Goal: Task Accomplishment & Management: Manage account settings

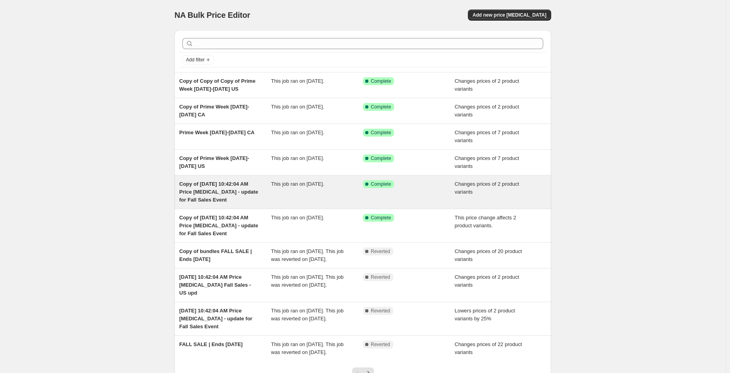
click at [350, 193] on div "This job ran on [DATE]." at bounding box center [317, 192] width 92 height 24
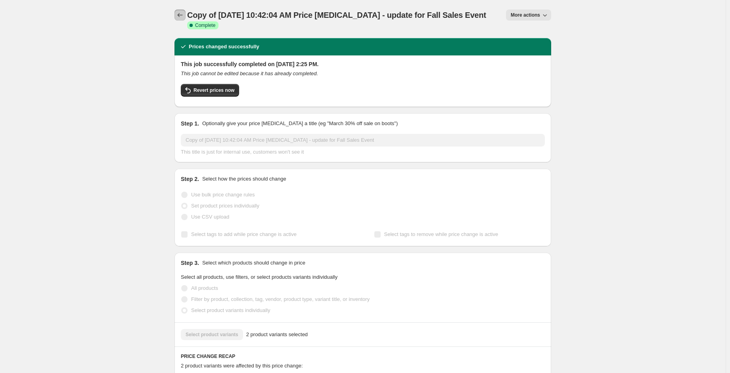
click at [178, 17] on icon "Price change jobs" at bounding box center [180, 15] width 8 height 8
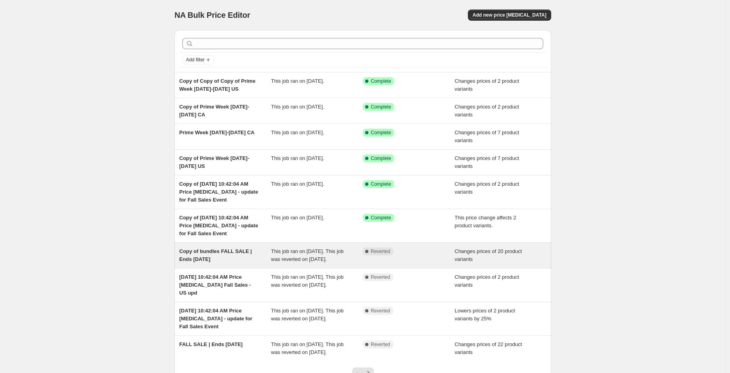
click at [370, 262] on div "Complete Reverted" at bounding box center [409, 256] width 92 height 16
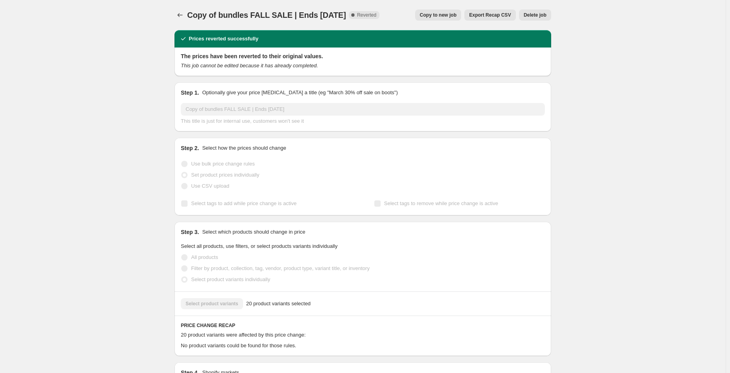
click at [457, 13] on span "Copy to new job" at bounding box center [438, 15] width 37 height 6
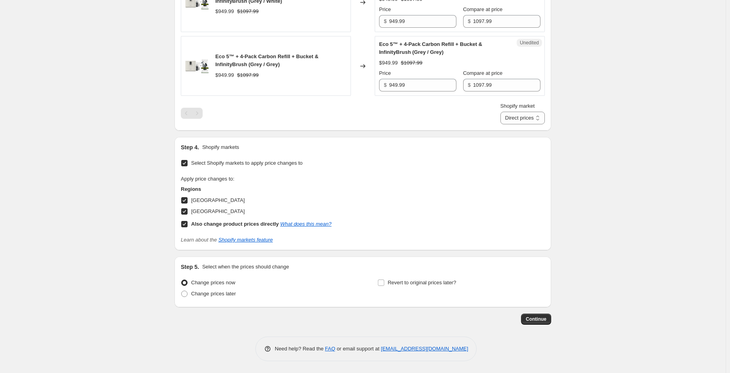
scroll to position [1391, 0]
click at [205, 208] on span "[GEOGRAPHIC_DATA]" at bounding box center [217, 211] width 53 height 6
click at [187, 208] on input "[GEOGRAPHIC_DATA]" at bounding box center [184, 211] width 6 height 6
checkbox input "false"
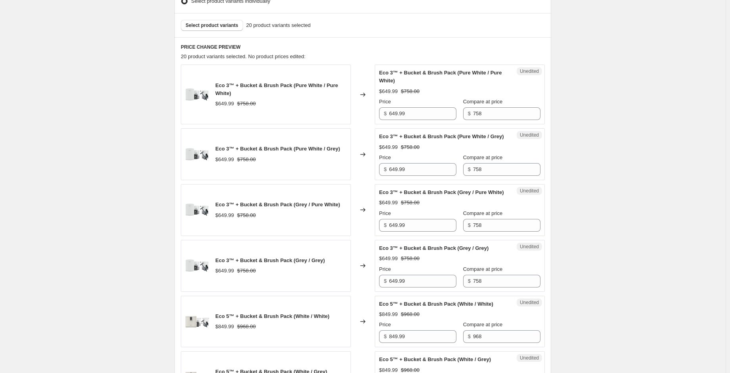
scroll to position [241, 0]
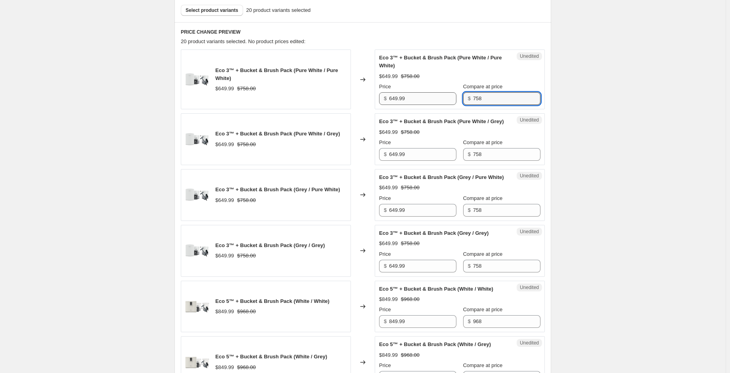
drag, startPoint x: 481, startPoint y: 99, endPoint x: 448, endPoint y: 96, distance: 32.6
click at [448, 96] on div "Price $ 649.99 Compare at price $ 758" at bounding box center [459, 94] width 161 height 22
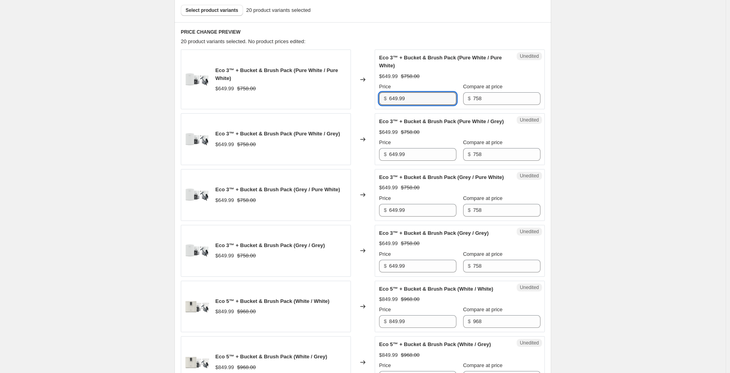
drag, startPoint x: 408, startPoint y: 99, endPoint x: 375, endPoint y: 97, distance: 33.0
click at [375, 97] on div "Eco 3™ + Bucket & Brush Pack (Pure White / Pure White) $649.99 $758.00 Changed …" at bounding box center [363, 80] width 364 height 60
type input "499"
click at [413, 134] on div "Eco 3™ + Bucket & Brush Pack (Pure White / Grey) $649.99 $758.00 Price $ 649.99…" at bounding box center [459, 139] width 161 height 43
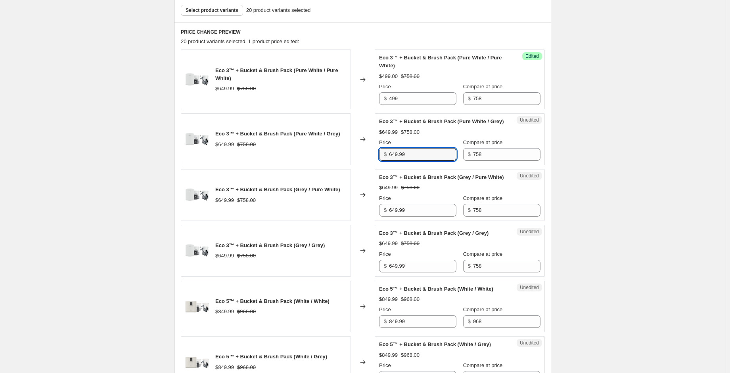
drag, startPoint x: 418, startPoint y: 159, endPoint x: 383, endPoint y: 159, distance: 34.5
click at [383, 159] on div "$ 649.99" at bounding box center [417, 154] width 77 height 13
drag, startPoint x: 397, startPoint y: 102, endPoint x: 387, endPoint y: 99, distance: 10.4
click at [387, 99] on div "$ 499" at bounding box center [417, 98] width 77 height 13
drag, startPoint x: 412, startPoint y: 159, endPoint x: 375, endPoint y: 159, distance: 36.9
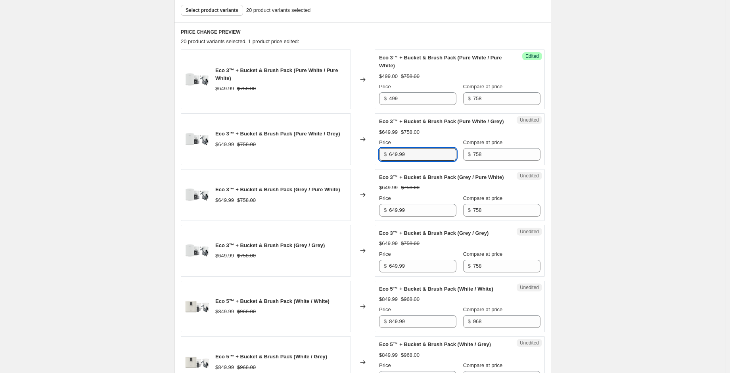
click at [375, 159] on div "Eco 3™ + Bucket & Brush Pack (Pure White / Grey) $649.99 $758.00 Changed to Une…" at bounding box center [363, 139] width 364 height 52
paste input "4"
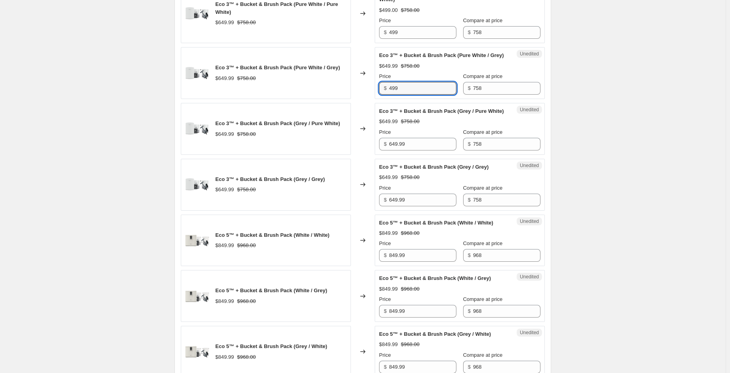
scroll to position [321, 0]
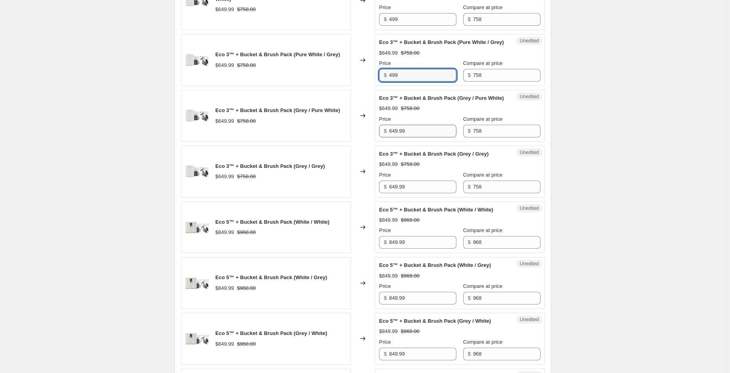
type input "499"
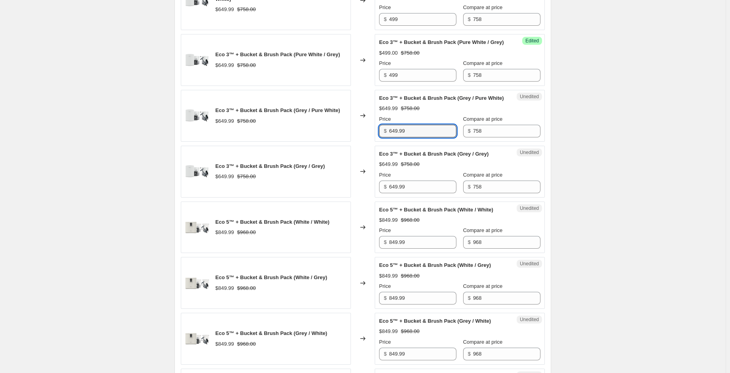
drag, startPoint x: 412, startPoint y: 143, endPoint x: 381, endPoint y: 142, distance: 30.9
click at [381, 138] on div "$ 649.99" at bounding box center [417, 131] width 77 height 13
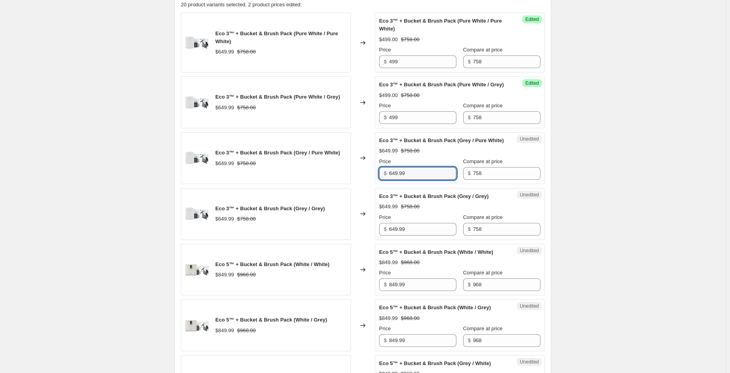
scroll to position [281, 0]
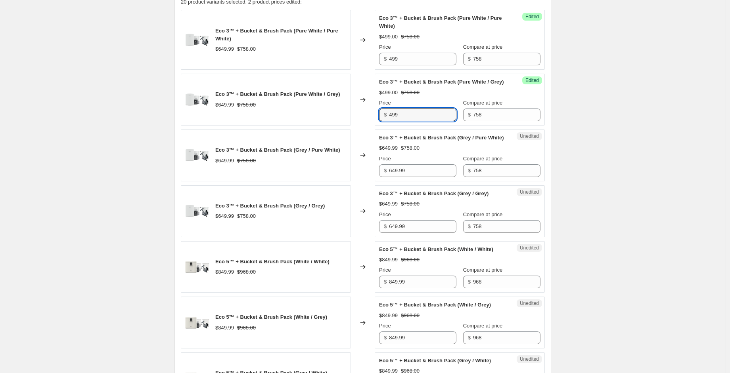
drag, startPoint x: 399, startPoint y: 124, endPoint x: 392, endPoint y: 128, distance: 7.8
click at [388, 121] on div "$ 499" at bounding box center [417, 115] width 77 height 13
drag, startPoint x: 410, startPoint y: 183, endPoint x: 374, endPoint y: 180, distance: 36.2
click at [374, 180] on div "Eco 3™ + Bucket & Brush Pack (Grey / Pure White) $649.99 $758.00 Changed to Une…" at bounding box center [363, 156] width 364 height 52
paste input "4"
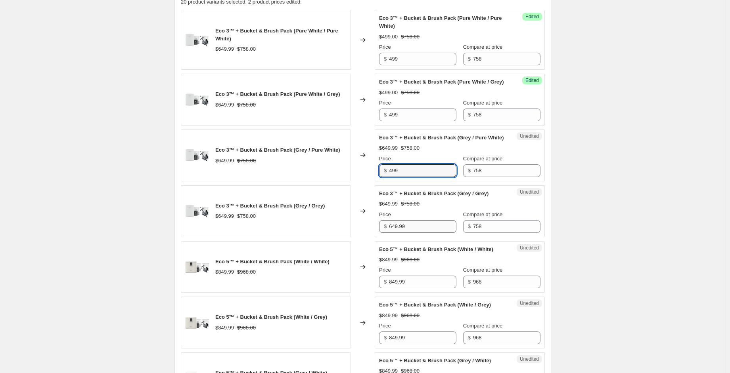
type input "499"
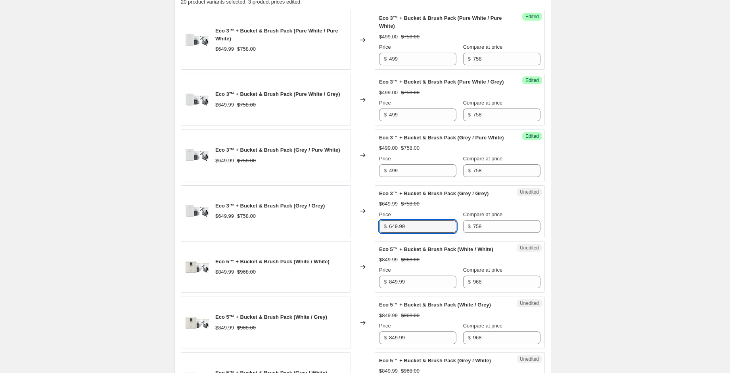
drag, startPoint x: 410, startPoint y: 235, endPoint x: 387, endPoint y: 236, distance: 23.4
click at [387, 233] on div "$ 649.99" at bounding box center [417, 226] width 77 height 13
paste input "4"
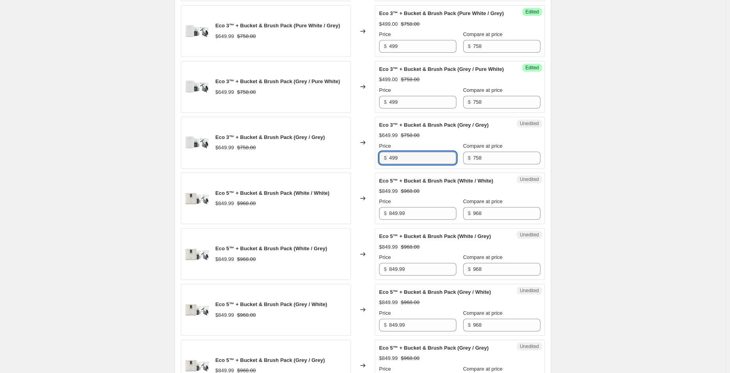
scroll to position [360, 0]
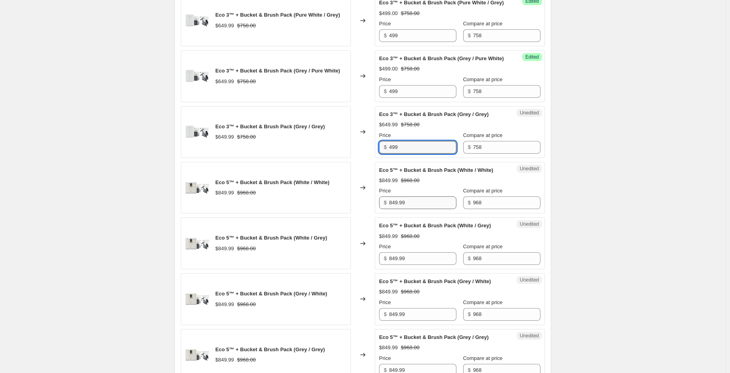
type input "499"
click at [411, 209] on input "849.99" at bounding box center [422, 203] width 67 height 13
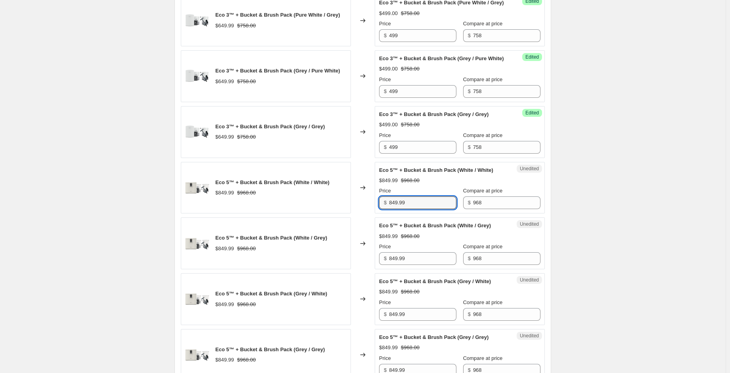
drag, startPoint x: 410, startPoint y: 220, endPoint x: 376, endPoint y: 217, distance: 34.2
click at [376, 214] on div "Unedited Eco 5™ + Bucket & Brush Pack (White / White) $849.99 $968.00 Price $ 8…" at bounding box center [459, 188] width 170 height 52
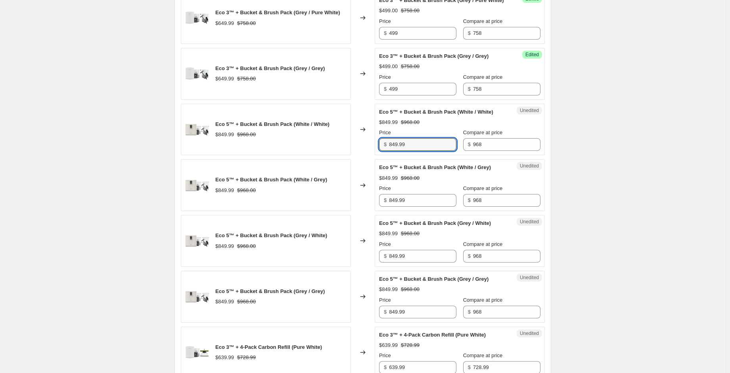
scroll to position [439, 0]
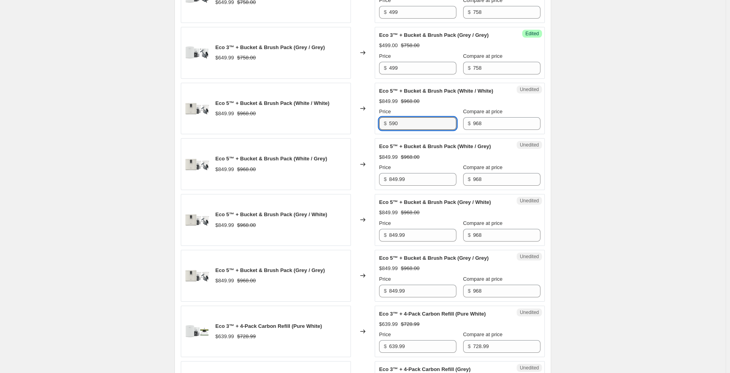
type input "590"
click at [414, 149] on span "Eco 5™ + Bucket & Brush Pack (White / Grey)" at bounding box center [435, 146] width 112 height 6
drag, startPoint x: 398, startPoint y: 141, endPoint x: 392, endPoint y: 139, distance: 6.2
click at [392, 135] on div "Success Edited Eco 5™ + Bucket & Brush Pack (White / White) $590.00 $968.00 Pri…" at bounding box center [459, 109] width 170 height 52
drag, startPoint x: 401, startPoint y: 140, endPoint x: 378, endPoint y: 136, distance: 22.9
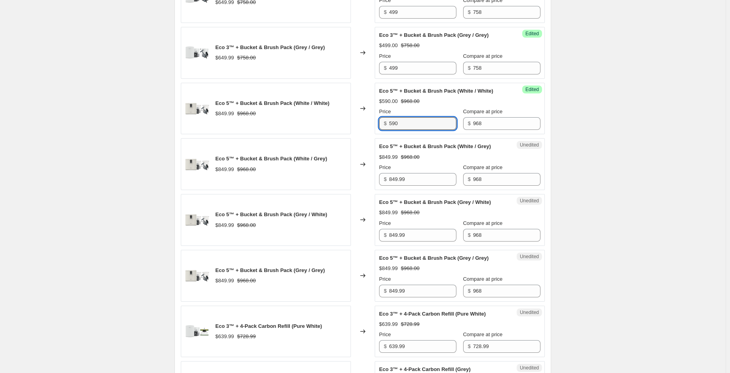
click at [378, 135] on div "Success Edited Eco 5™ + Bucket & Brush Pack (White / White) $590.00 $968.00 Pri…" at bounding box center [459, 109] width 170 height 52
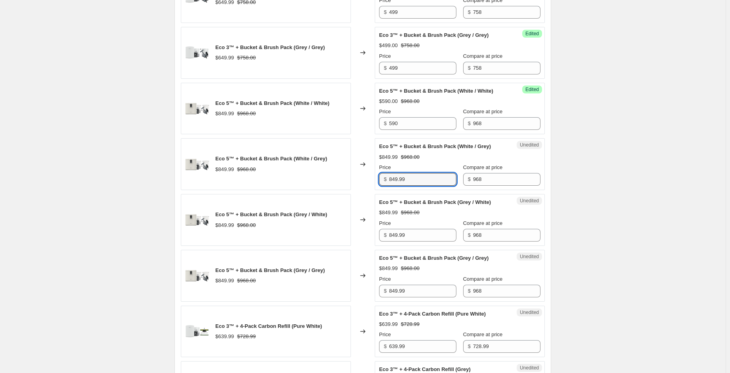
drag, startPoint x: 408, startPoint y: 193, endPoint x: 370, endPoint y: 189, distance: 38.2
click at [370, 189] on div "Eco 5™ + Bucket & Brush Pack (White / Grey) $849.99 $968.00 Changed to Unedited…" at bounding box center [363, 164] width 364 height 52
paste input "590"
type input "590"
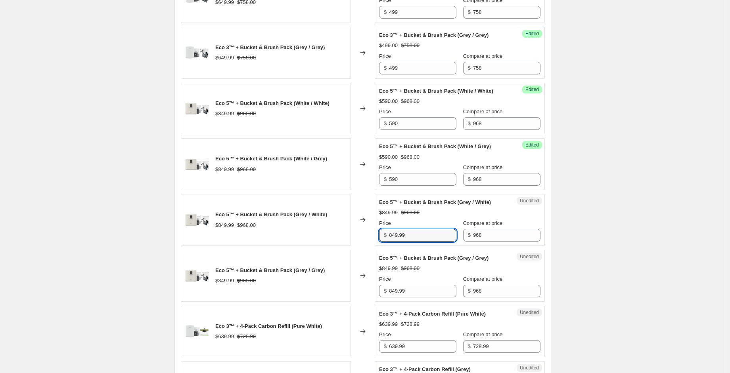
drag, startPoint x: 409, startPoint y: 248, endPoint x: 374, endPoint y: 248, distance: 34.9
click at [374, 246] on div "Eco 5™ + Bucket & Brush Pack (Grey / White) $849.99 $968.00 Changed to Unedited…" at bounding box center [363, 220] width 364 height 52
paste input "590"
type input "590"
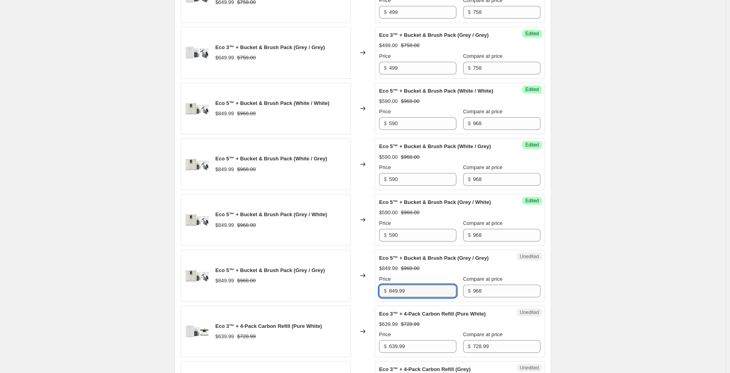
drag, startPoint x: 407, startPoint y: 307, endPoint x: 388, endPoint y: 305, distance: 18.7
click at [388, 298] on div "$ 849.99" at bounding box center [417, 291] width 77 height 13
paste input "590"
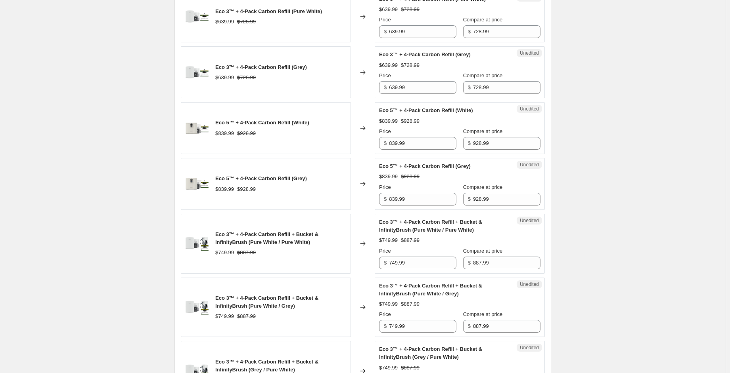
scroll to position [757, 0]
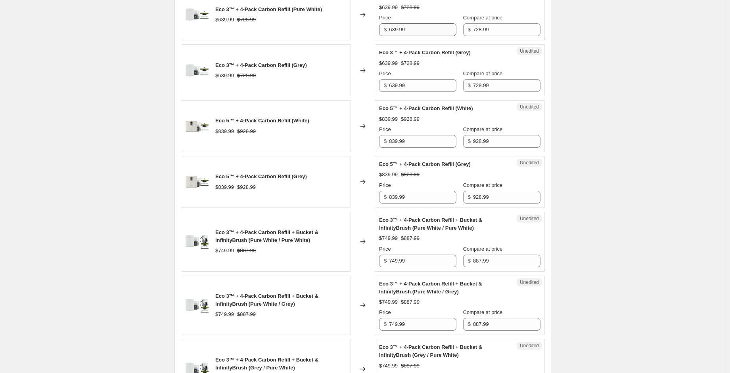
type input "590"
drag, startPoint x: 413, startPoint y: 43, endPoint x: 366, endPoint y: 34, distance: 47.6
click at [366, 34] on div "Eco 3™ + 4-Pack Carbon Refill (Pure White) $639.99 $728.99 Changed to Unedited …" at bounding box center [363, 15] width 364 height 52
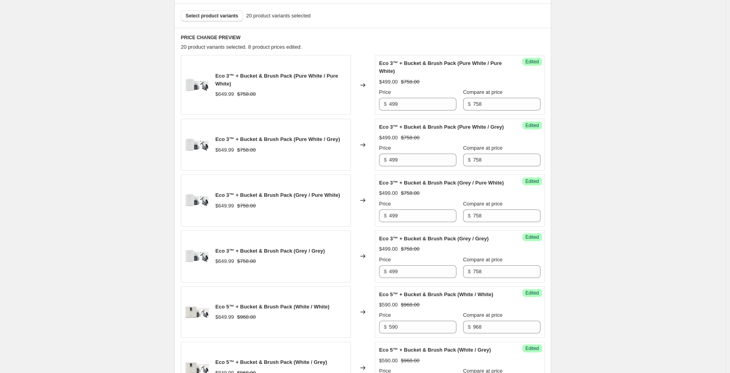
scroll to position [202, 0]
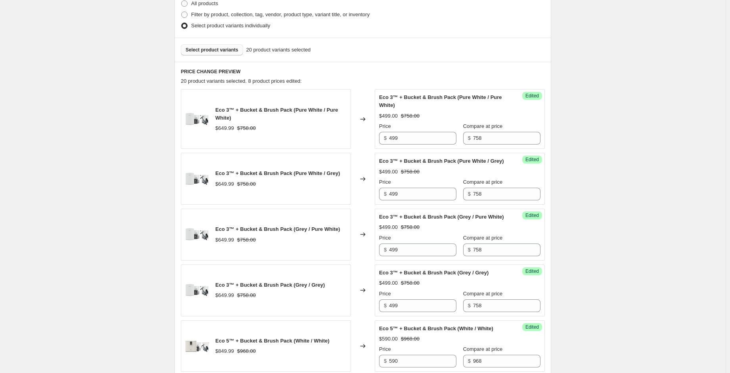
click at [229, 52] on span "Select product variants" at bounding box center [211, 50] width 53 height 6
drag, startPoint x: 465, startPoint y: 136, endPoint x: 461, endPoint y: 134, distance: 4.5
click at [463, 134] on div "$ 758" at bounding box center [501, 138] width 77 height 13
paste input "$879.20"
type input "758"
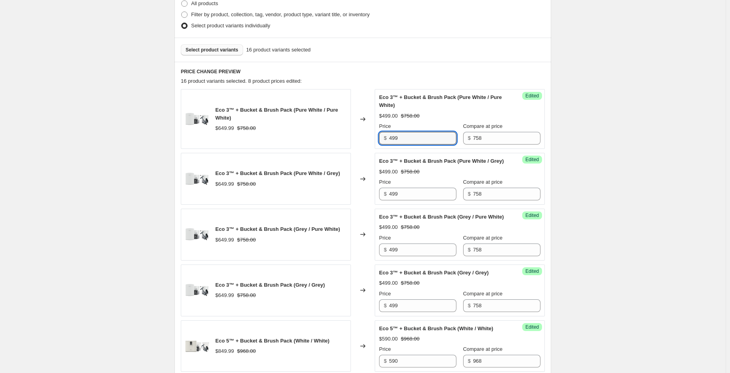
drag, startPoint x: 407, startPoint y: 135, endPoint x: 373, endPoint y: 136, distance: 34.5
click at [373, 136] on div "Eco 3™ + Bucket & Brush Pack (Pure White / Pure White) $649.99 $758.00 Changed …" at bounding box center [363, 119] width 364 height 60
type input "529"
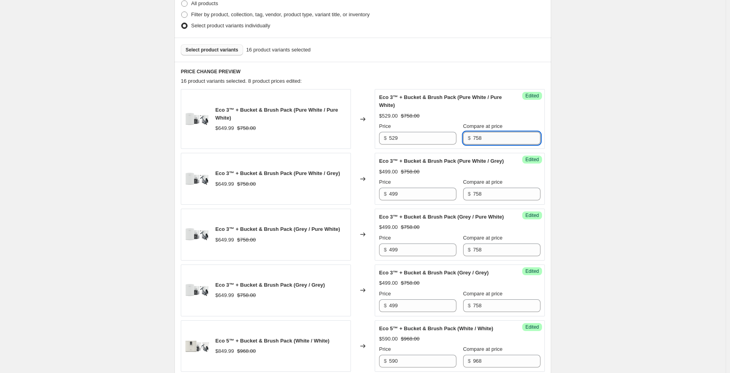
click at [473, 139] on input "758" at bounding box center [506, 138] width 67 height 13
drag, startPoint x: 478, startPoint y: 140, endPoint x: 447, endPoint y: 136, distance: 31.9
click at [447, 136] on div "Price $ 529 Compare at price $ 758" at bounding box center [459, 133] width 161 height 22
paste input "$879.20"
type input "758"
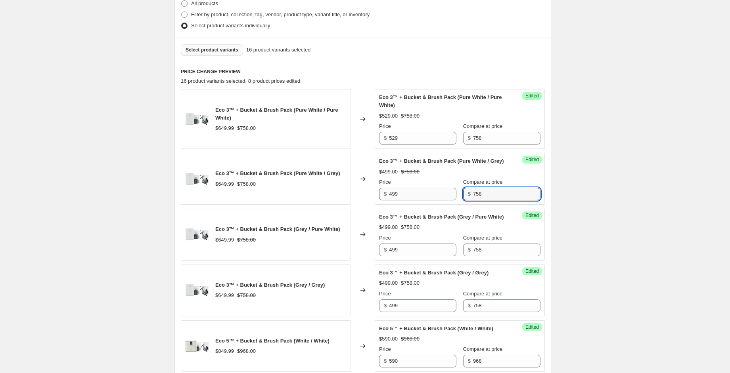
drag, startPoint x: 479, startPoint y: 197, endPoint x: 447, endPoint y: 201, distance: 31.5
click at [447, 201] on div "Price $ 499 Compare at price $ 758" at bounding box center [459, 189] width 161 height 22
paste input "$879.20"
type input "758"
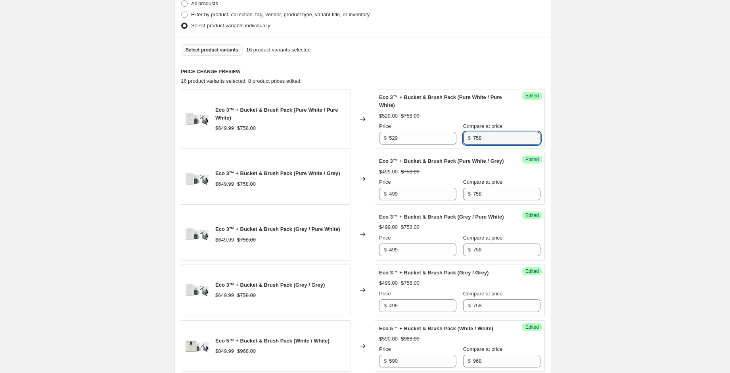
drag, startPoint x: 482, startPoint y: 136, endPoint x: 457, endPoint y: 138, distance: 25.0
click at [463, 138] on div "$ 758" at bounding box center [501, 138] width 77 height 13
type input "829"
drag, startPoint x: 501, startPoint y: 133, endPoint x: 441, endPoint y: 141, distance: 60.0
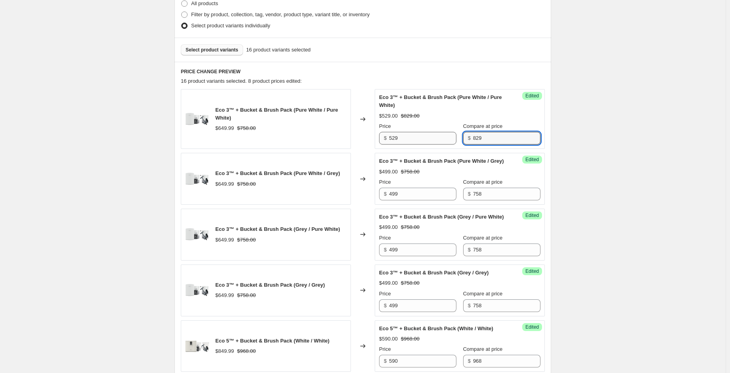
click at [429, 134] on div "Price $ 529 Compare at price $ 829" at bounding box center [459, 133] width 161 height 22
click at [448, 200] on div "Price $ 499 Compare at price $ 758" at bounding box center [459, 189] width 161 height 22
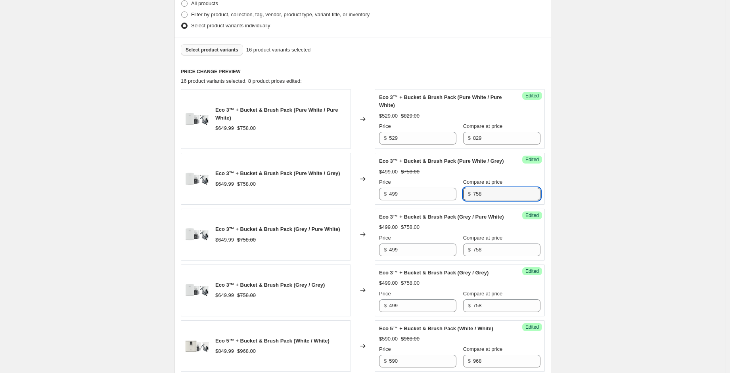
paste input "829"
type input "829"
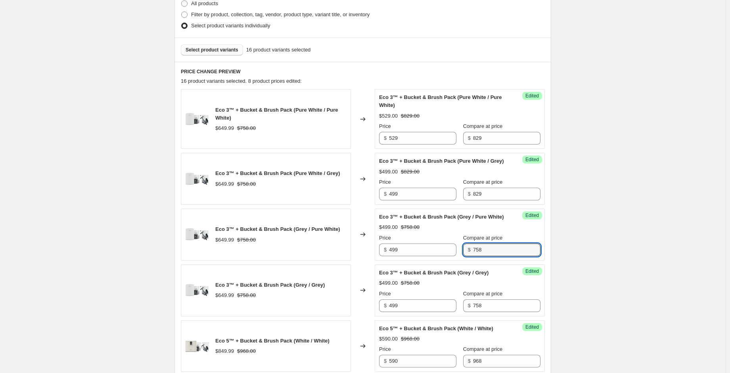
drag, startPoint x: 482, startPoint y: 262, endPoint x: 453, endPoint y: 262, distance: 28.9
click at [453, 256] on div "Price $ 499 Compare at price $ 758" at bounding box center [459, 245] width 161 height 22
paste input "829"
type input "829"
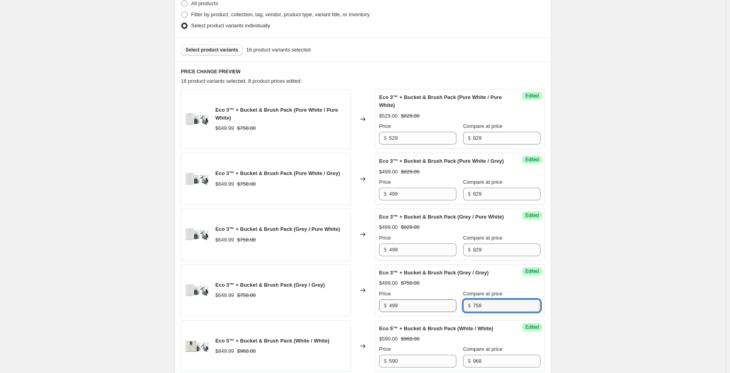
drag, startPoint x: 479, startPoint y: 315, endPoint x: 438, endPoint y: 317, distance: 40.9
click at [437, 312] on div "Price $ 499 Compare at price $ 758" at bounding box center [459, 301] width 161 height 22
paste input "829"
type input "829"
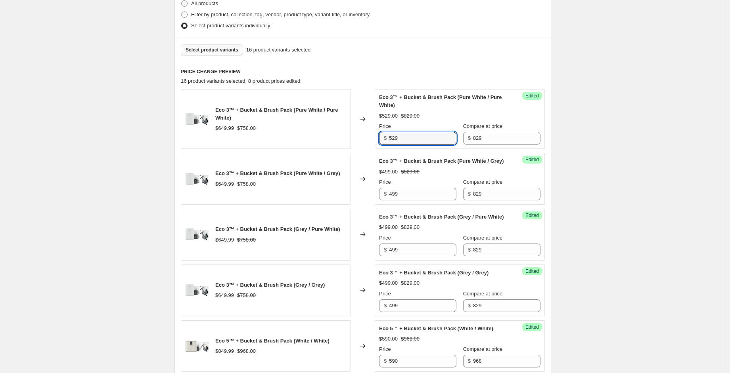
drag, startPoint x: 407, startPoint y: 137, endPoint x: 379, endPoint y: 136, distance: 27.8
click at [379, 136] on div "Success Edited Eco 3™ + Bucket & Brush Pack (Pure White / Pure White) $529.00 $…" at bounding box center [459, 119] width 170 height 60
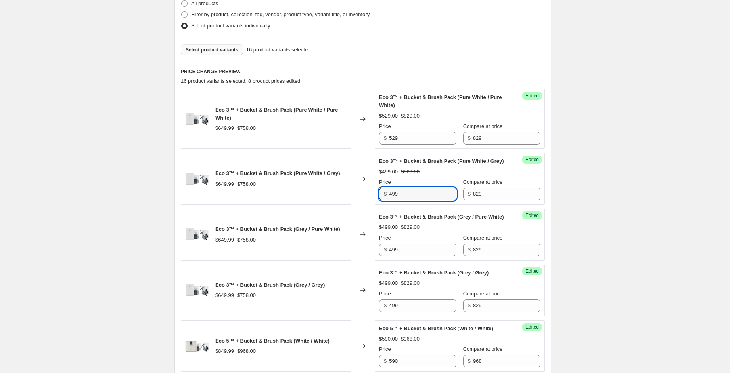
click at [377, 197] on div "Success Edited Eco 3™ + Bucket & Brush Pack (Pure White / Grey) $499.00 $829.00…" at bounding box center [459, 179] width 170 height 52
paste input "52"
type input "529"
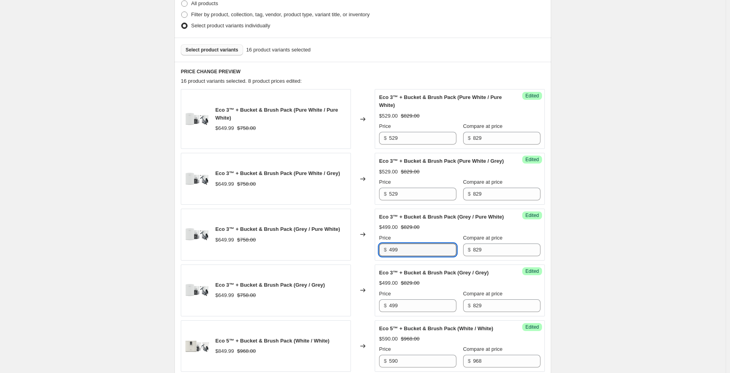
click at [380, 261] on div "Success Edited Eco 3™ + Bucket & Brush Pack (Grey / Pure White) $499.00 $829.00…" at bounding box center [459, 235] width 170 height 52
paste input "52"
type input "529"
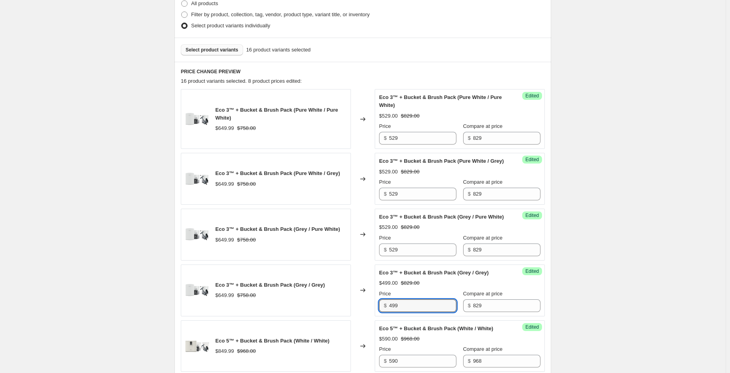
click at [382, 312] on div "$ 499" at bounding box center [417, 306] width 77 height 13
paste input "52"
type input "529"
click at [532, 261] on div "Success Edited Eco 3™ + Bucket & Brush Pack (Grey / Pure White) $529.00 $829.00…" at bounding box center [459, 235] width 170 height 52
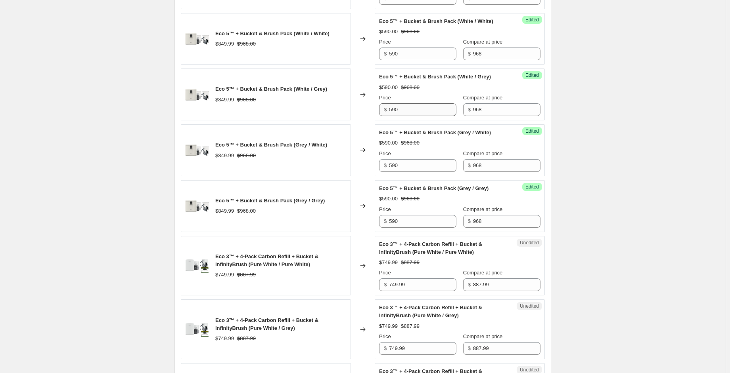
scroll to position [519, 0]
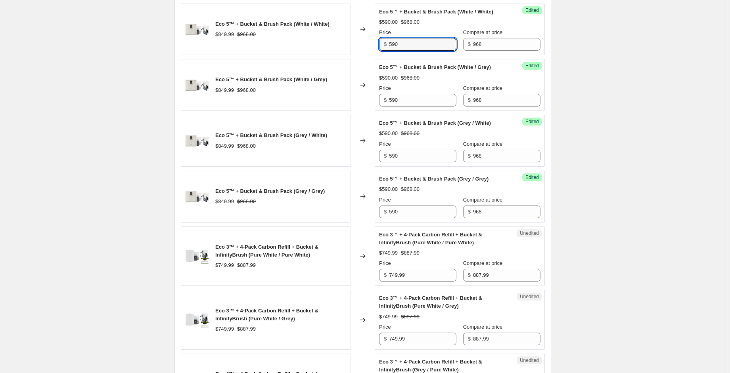
drag, startPoint x: 403, startPoint y: 61, endPoint x: 378, endPoint y: 60, distance: 25.4
click at [378, 55] on div "Success Edited Eco 5™ + Bucket & Brush Pack (White / White) $590.00 $968.00 Pri…" at bounding box center [459, 30] width 170 height 52
drag, startPoint x: 415, startPoint y: 62, endPoint x: 358, endPoint y: 56, distance: 57.4
click at [358, 55] on div "Eco 5™ + Bucket & Brush Pack (White / White) $849.99 $968.00 Changed to Success…" at bounding box center [363, 30] width 364 height 52
type input "619.99"
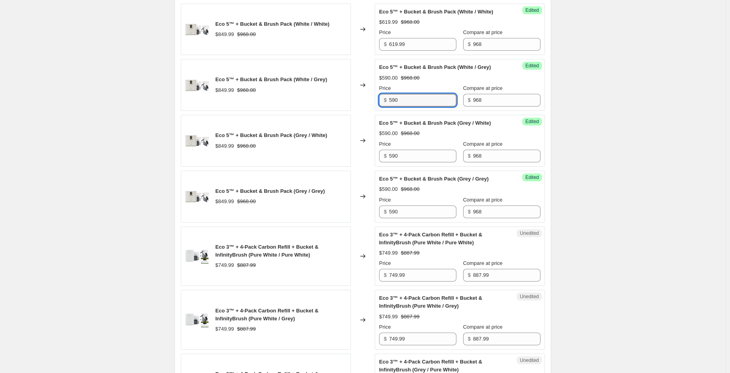
drag, startPoint x: 403, startPoint y: 113, endPoint x: 382, endPoint y: 113, distance: 21.4
click at [380, 111] on div "Success Edited Eco 5™ + Bucket & Brush Pack (White / Grey) $590.00 $968.00 Pric…" at bounding box center [459, 85] width 170 height 52
paste input "619.99"
type input "619.99"
drag, startPoint x: 405, startPoint y: 166, endPoint x: 369, endPoint y: 166, distance: 35.7
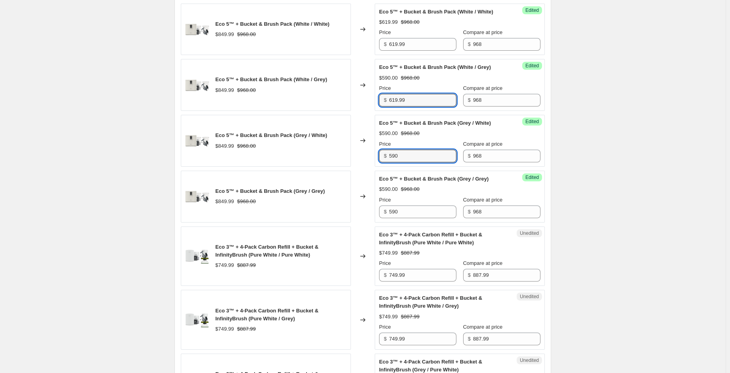
click at [369, 166] on div "Eco 5™ + Bucket & Brush Pack (Grey / White) $849.99 $968.00 Changed to Success …" at bounding box center [363, 141] width 364 height 52
paste input "619.99"
type input "619.99"
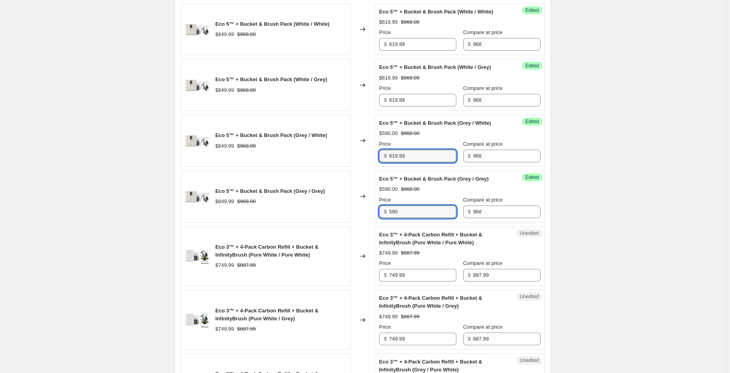
drag, startPoint x: 402, startPoint y: 229, endPoint x: 382, endPoint y: 225, distance: 20.4
click at [382, 218] on div "$ 590" at bounding box center [417, 212] width 77 height 13
paste input "619.99"
type input "619.99"
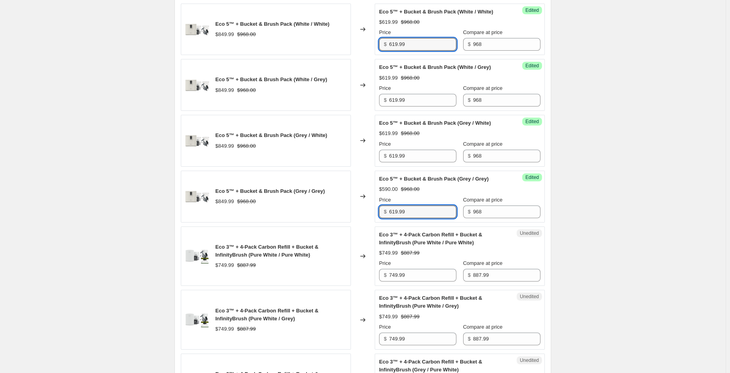
drag, startPoint x: 382, startPoint y: 62, endPoint x: 373, endPoint y: 62, distance: 9.1
click at [373, 55] on div "Eco 5™ + Bucket & Brush Pack (White / White) $849.99 $968.00 Changed to Success…" at bounding box center [363, 30] width 364 height 52
drag, startPoint x: 400, startPoint y: 59, endPoint x: 378, endPoint y: 68, distance: 23.6
click at [373, 55] on div "Eco 5™ + Bucket & Brush Pack (White / White) $849.99 $968.00 Changed to Success…" at bounding box center [363, 30] width 364 height 52
type input "619"
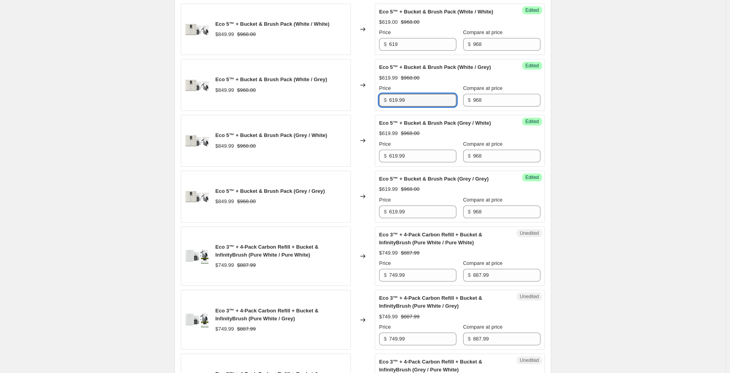
drag, startPoint x: 411, startPoint y: 114, endPoint x: 361, endPoint y: 108, distance: 50.3
click at [361, 108] on div "Eco 5™ + Bucket & Brush Pack (White / Grey) $849.99 $968.00 Changed to Success …" at bounding box center [363, 85] width 364 height 52
paste input "text"
type input "619"
drag, startPoint x: 409, startPoint y: 165, endPoint x: 356, endPoint y: 166, distance: 53.1
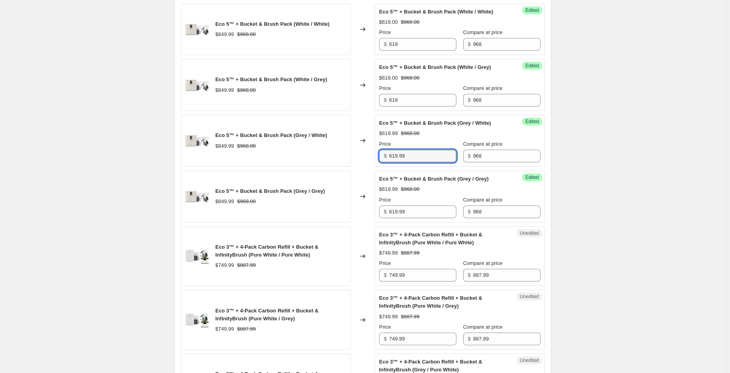
click at [356, 166] on div "Eco 5™ + Bucket & Brush Pack (Grey / White) $849.99 $968.00 Changed to Success …" at bounding box center [363, 141] width 364 height 52
paste input "text"
type input "619"
drag, startPoint x: 410, startPoint y: 226, endPoint x: 357, endPoint y: 224, distance: 53.5
click at [357, 223] on div "Eco 5™ + Bucket & Brush Pack (Grey / Grey) $849.99 $968.00 Changed to Success E…" at bounding box center [363, 197] width 364 height 52
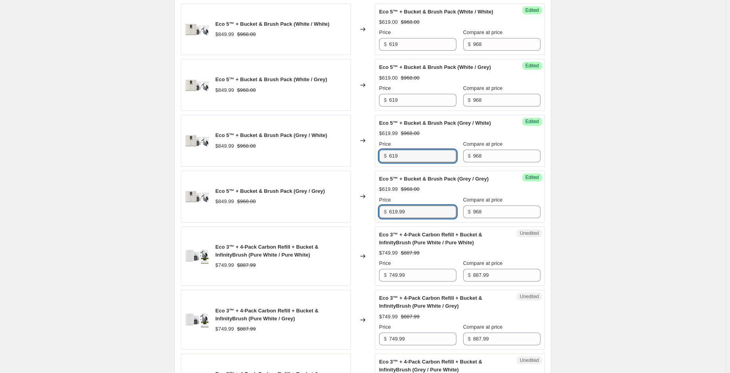
paste input "text"
type input "619"
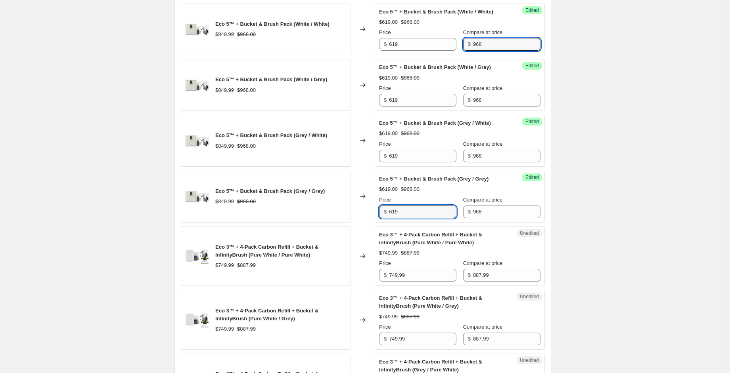
drag, startPoint x: 487, startPoint y: 59, endPoint x: 453, endPoint y: 56, distance: 34.2
click at [453, 51] on div "Price $ 619 Compare at price $ 968" at bounding box center [459, 40] width 161 height 22
drag, startPoint x: 481, startPoint y: 61, endPoint x: 455, endPoint y: 56, distance: 26.5
click at [455, 51] on div "Price $ 619 Compare at price $ 1033" at bounding box center [459, 40] width 161 height 22
type input "1033"
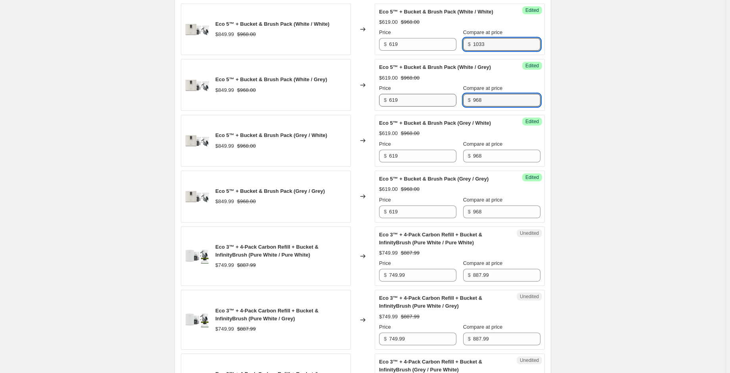
drag, startPoint x: 478, startPoint y: 112, endPoint x: 449, endPoint y: 116, distance: 29.6
click at [447, 107] on div "Price $ 619 Compare at price $ 968" at bounding box center [459, 95] width 161 height 22
paste input "1033"
type input "1033"
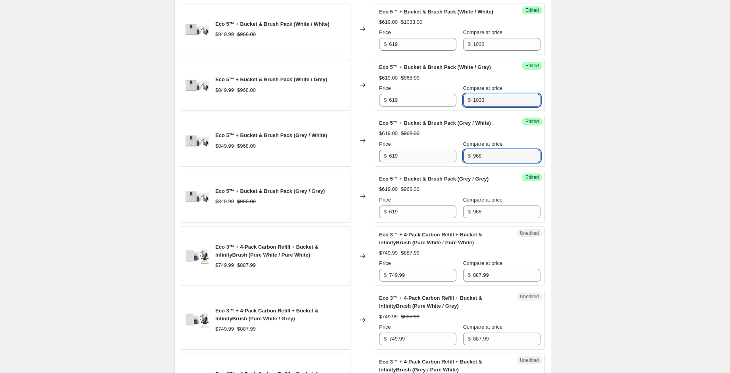
drag, startPoint x: 476, startPoint y: 168, endPoint x: 445, endPoint y: 172, distance: 31.2
click at [445, 162] on div "Price $ 619 Compare at price $ 968" at bounding box center [459, 151] width 161 height 22
paste input "1033"
type input "1033"
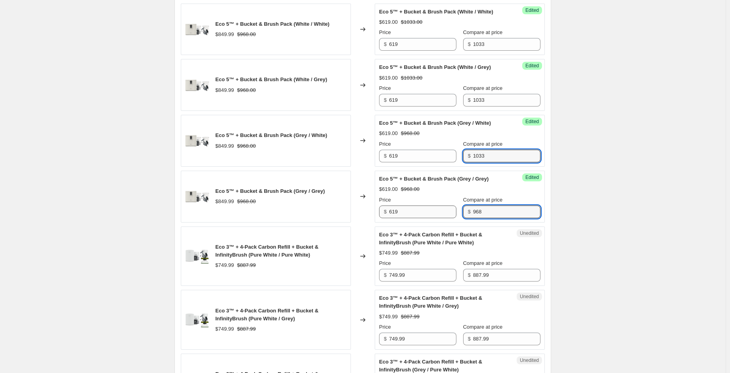
drag, startPoint x: 477, startPoint y: 225, endPoint x: 444, endPoint y: 228, distance: 33.0
click at [444, 218] on div "Price $ 619 Compare at price $ 968" at bounding box center [459, 207] width 161 height 22
paste input "1033"
type input "1033"
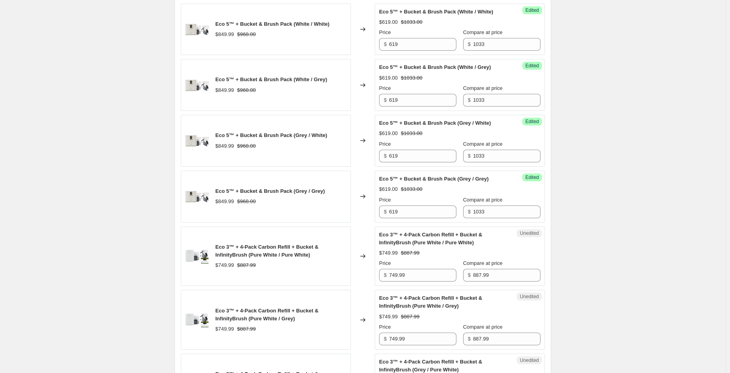
drag, startPoint x: 577, startPoint y: 203, endPoint x: 573, endPoint y: 201, distance: 4.3
click at [577, 202] on div "Create new price [MEDICAL_DATA]. This page is ready Create new price [MEDICAL_D…" at bounding box center [362, 245] width 725 height 1528
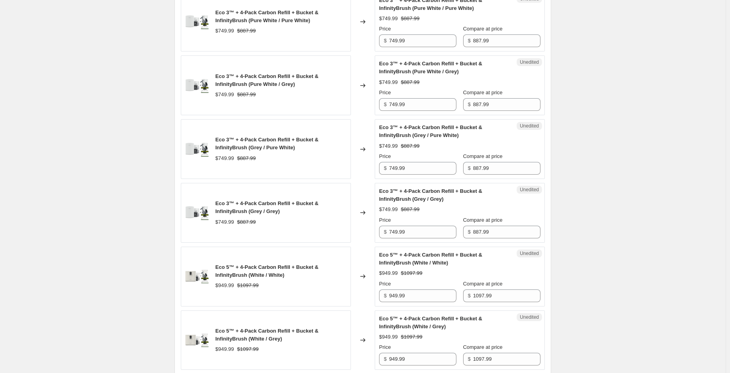
scroll to position [757, 0]
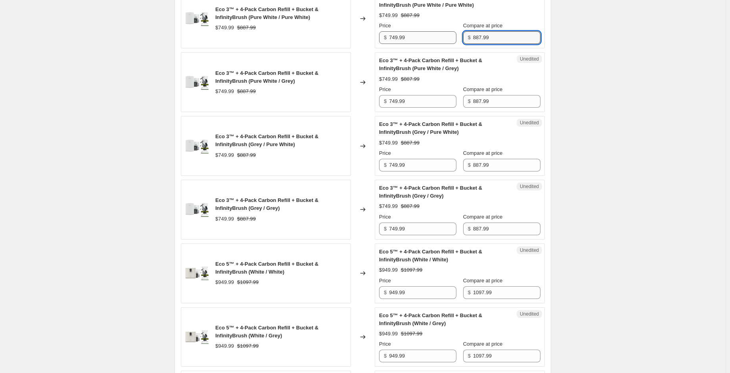
drag, startPoint x: 497, startPoint y: 52, endPoint x: 429, endPoint y: 48, distance: 67.9
click at [429, 44] on div "Price $ 749.99 Compare at price $ 887.99" at bounding box center [459, 33] width 161 height 22
drag, startPoint x: 464, startPoint y: 49, endPoint x: 452, endPoint y: 47, distance: 12.4
click at [452, 44] on div "Price $ 749.99 Compare at price $ 1005" at bounding box center [459, 33] width 161 height 22
type input "1005"
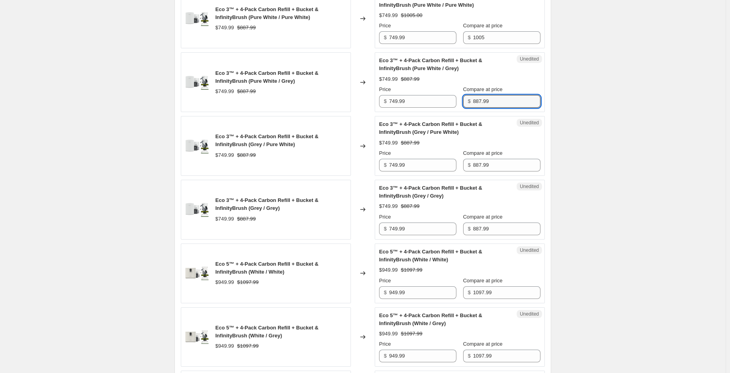
drag, startPoint x: 484, startPoint y: 112, endPoint x: 454, endPoint y: 108, distance: 30.8
click at [453, 108] on div "Price $ 749.99 Compare at price $ 887.99" at bounding box center [459, 97] width 161 height 22
paste input "1005"
type input "1005"
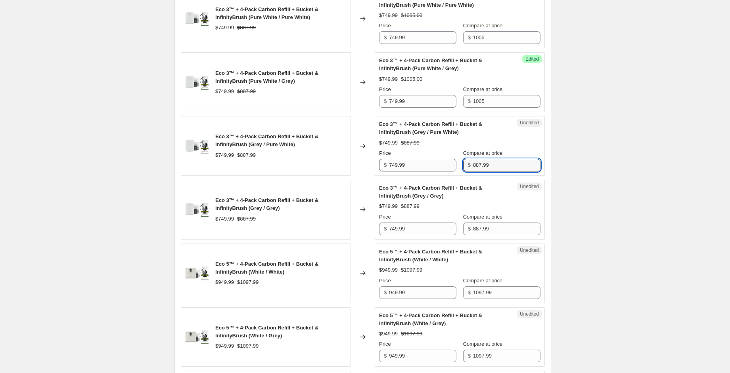
drag, startPoint x: 501, startPoint y: 177, endPoint x: 457, endPoint y: 176, distance: 44.0
click at [457, 172] on div "Price $ 749.99 Compare at price $ 887.99" at bounding box center [459, 160] width 161 height 22
paste input "1005"
type input "1005"
drag, startPoint x: 472, startPoint y: 241, endPoint x: 443, endPoint y: 244, distance: 28.7
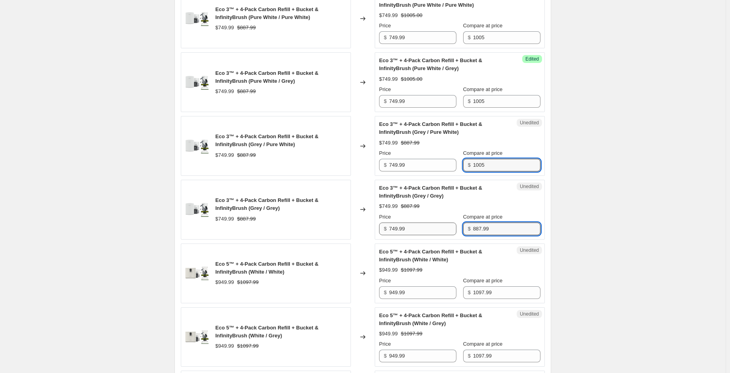
click at [443, 235] on div "Price $ 749.99 Compare at price $ 887.99" at bounding box center [459, 224] width 161 height 22
paste input "1005"
type input "1005"
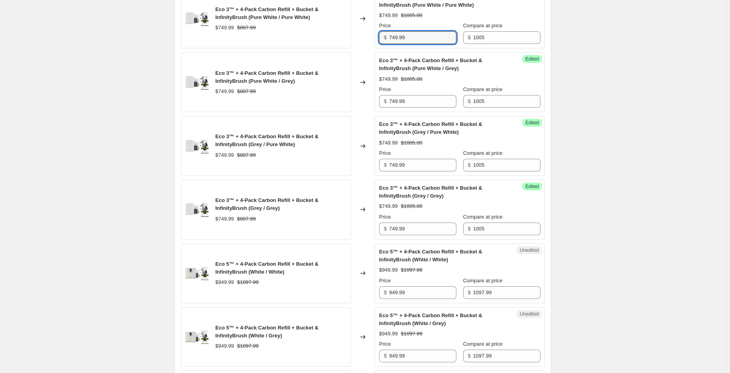
drag, startPoint x: 426, startPoint y: 49, endPoint x: 370, endPoint y: 53, distance: 56.8
click at [369, 49] on div "Eco 3™ + 4-Pack Carbon Refill + Bucket & InfinityBrush (Pure White / Pure White…" at bounding box center [363, 19] width 364 height 60
drag, startPoint x: 405, startPoint y: 53, endPoint x: 380, endPoint y: 52, distance: 25.8
click at [380, 49] on div "Success Edited Eco 3™ + 4-Pack Carbon Refill + Bucket & InfinityBrush (Pure Whi…" at bounding box center [459, 19] width 170 height 60
type input "599"
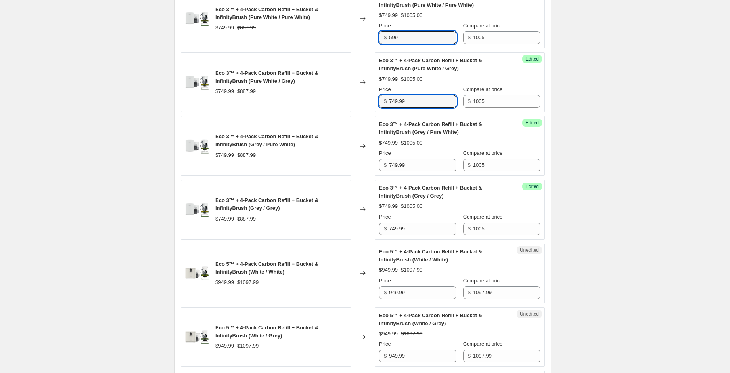
drag, startPoint x: 410, startPoint y: 117, endPoint x: 358, endPoint y: 117, distance: 52.3
click at [357, 112] on div "Eco 3™ + 4-Pack Carbon Refill + Bucket & InfinityBrush (Pure White / Grey) $749…" at bounding box center [363, 82] width 364 height 60
paste input "5"
type input "599"
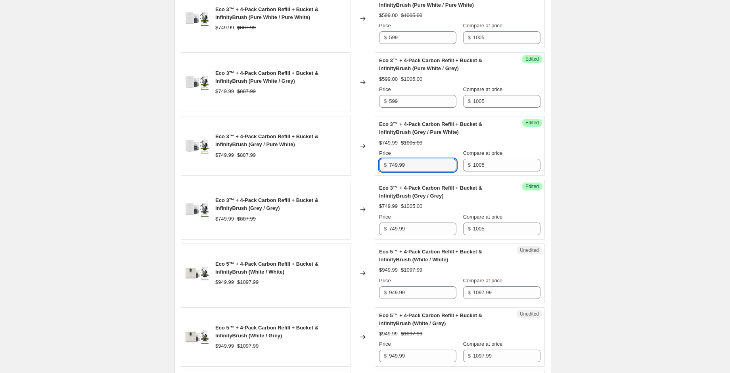
drag, startPoint x: 409, startPoint y: 180, endPoint x: 370, endPoint y: 180, distance: 39.2
click at [370, 176] on div "Eco 3™ + 4-Pack Carbon Refill + Bucket & InfinityBrush (Grey / Pure White) $749…" at bounding box center [363, 146] width 364 height 60
paste input "5"
type input "599"
click at [369, 240] on div "Eco 3™ + 4-Pack Carbon Refill + Bucket & InfinityBrush (Grey / Grey) $749.99 $8…" at bounding box center [363, 210] width 364 height 60
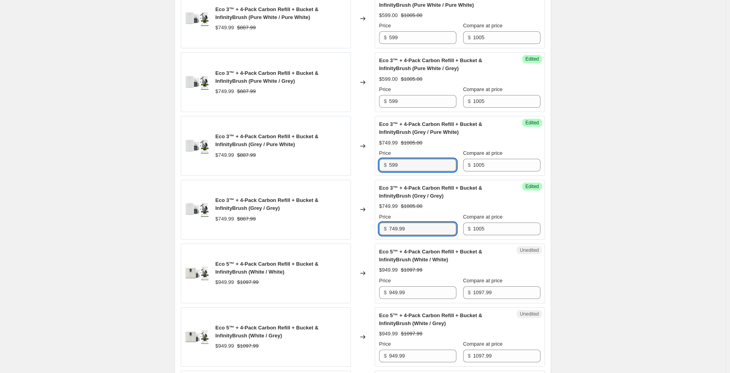
paste input "5"
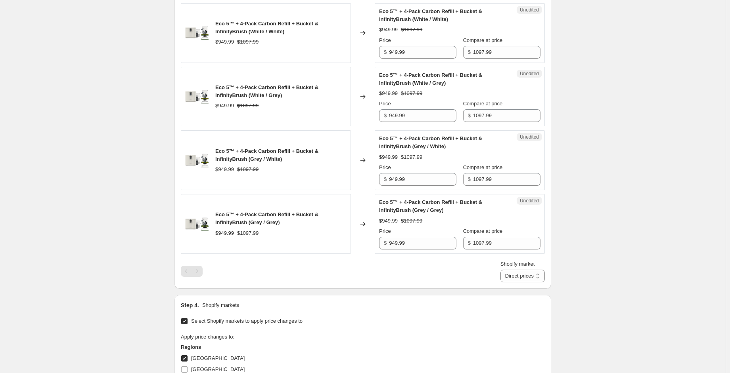
scroll to position [994, 0]
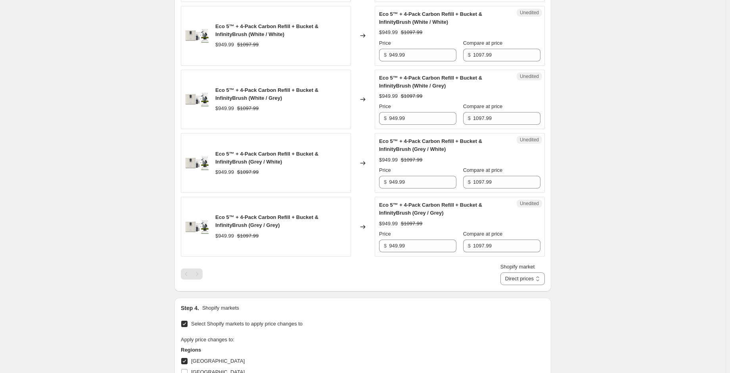
type input "599"
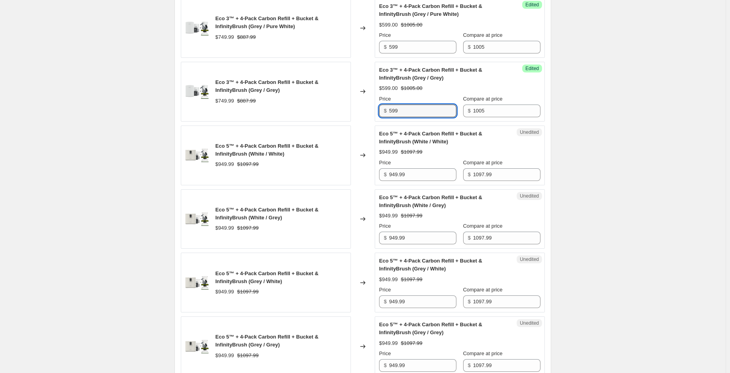
scroll to position [875, 0]
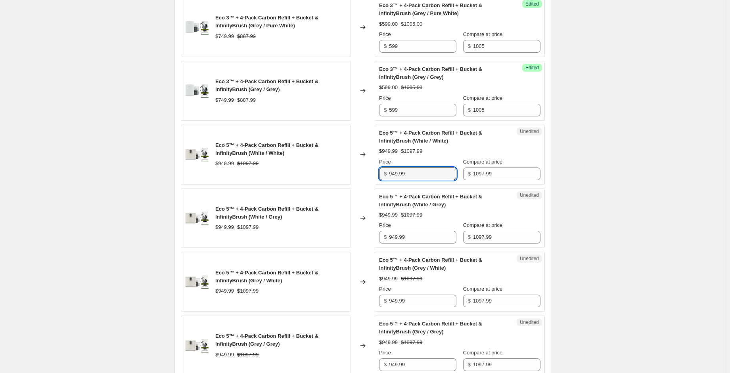
drag, startPoint x: 409, startPoint y: 184, endPoint x: 367, endPoint y: 182, distance: 42.0
click at [367, 182] on div "Eco 5™ + 4-Pack Carbon Refill + Bucket & InfinityBrush (White / White) $949.99 …" at bounding box center [363, 155] width 364 height 60
drag, startPoint x: 400, startPoint y: 187, endPoint x: 375, endPoint y: 187, distance: 25.0
click at [375, 185] on div "Eco 5™ + 4-Pack Carbon Refill + Bucket & InfinityBrush (White / White) $949.99 …" at bounding box center [363, 155] width 364 height 60
type input "695"
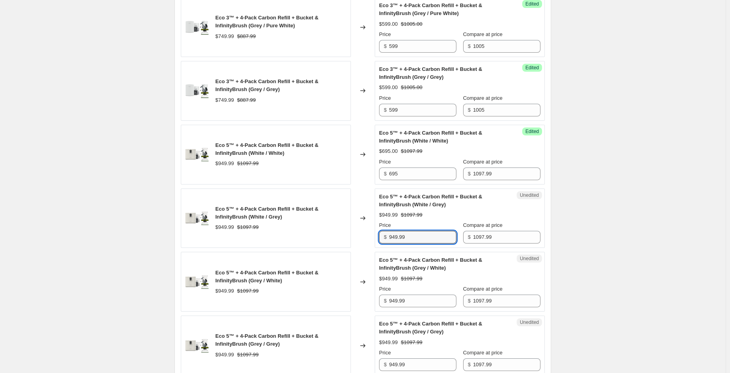
drag, startPoint x: 411, startPoint y: 250, endPoint x: 364, endPoint y: 250, distance: 47.6
click at [363, 248] on div "Eco 5™ + 4-Pack Carbon Refill + Bucket & InfinityBrush (White / Grey) $949.99 $…" at bounding box center [363, 219] width 364 height 60
paste input "695"
type input "695"
drag, startPoint x: 407, startPoint y: 312, endPoint x: 372, endPoint y: 312, distance: 35.7
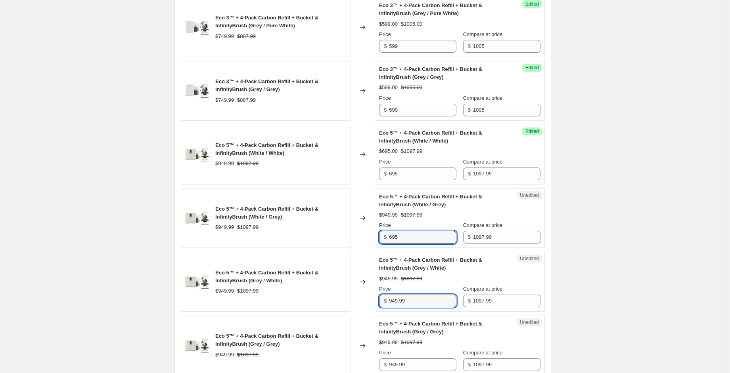
click at [372, 312] on div "Eco 5™ + 4-Pack Carbon Refill + Bucket & InfinityBrush (Grey / White) $949.99 $…" at bounding box center [363, 282] width 364 height 60
paste input "695"
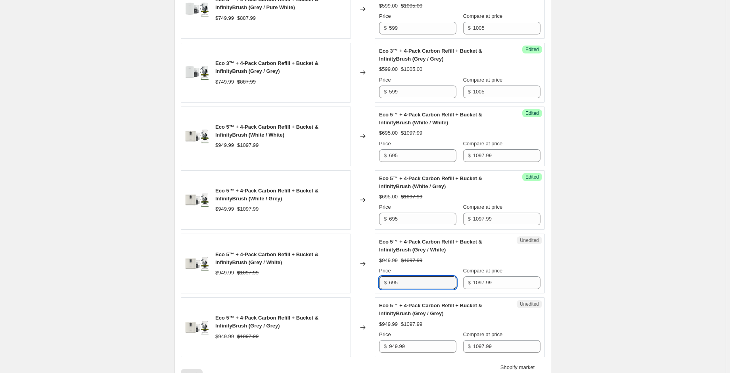
scroll to position [994, 0]
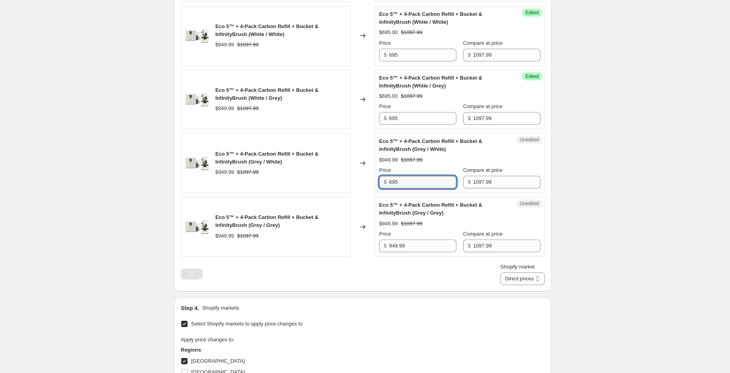
type input "695"
click at [380, 257] on div "Unedited Eco 5™ + 4-Pack Carbon Refill + Bucket & InfinityBrush (Grey / Grey) $…" at bounding box center [459, 227] width 170 height 60
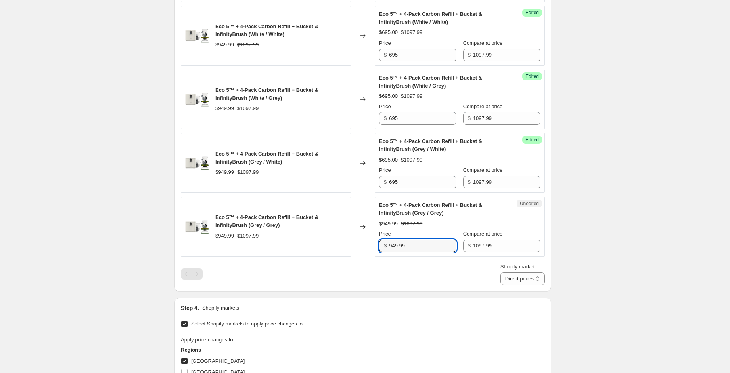
drag, startPoint x: 411, startPoint y: 264, endPoint x: 356, endPoint y: 258, distance: 54.9
click at [356, 257] on div "Eco 5™ + 4-Pack Carbon Refill + Bucket & InfinityBrush (Grey / Grey) $949.99 $1…" at bounding box center [363, 227] width 364 height 60
paste input "695"
type input "695"
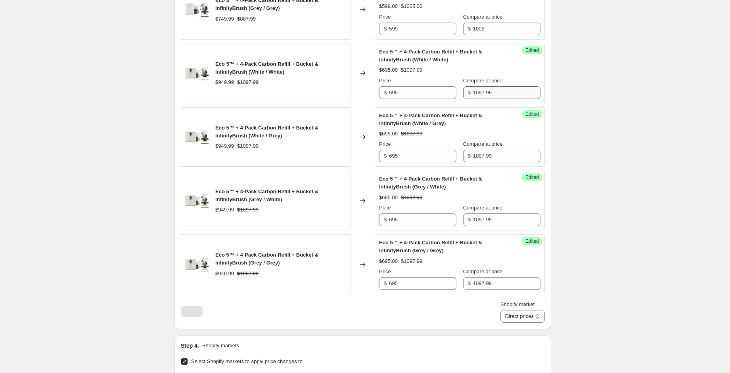
scroll to position [955, 0]
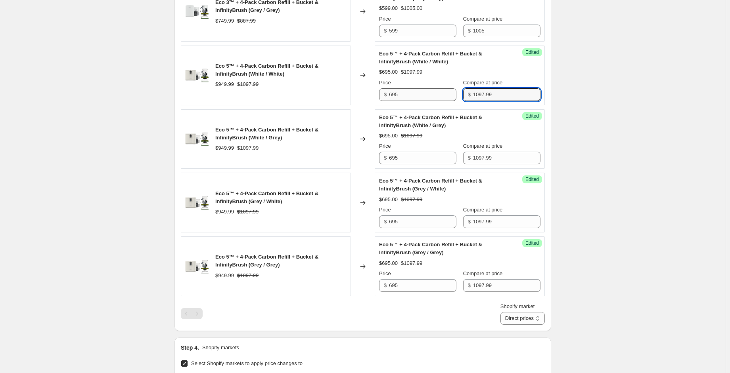
drag, startPoint x: 512, startPoint y: 107, endPoint x: 435, endPoint y: 109, distance: 77.3
click at [435, 101] on div "Price $ 695 Compare at price $ 1097.99" at bounding box center [459, 90] width 161 height 22
drag, startPoint x: 504, startPoint y: 105, endPoint x: 447, endPoint y: 111, distance: 57.4
click at [440, 101] on div "Price $ 695 Compare at price $ 1159" at bounding box center [459, 90] width 161 height 22
type input "1159"
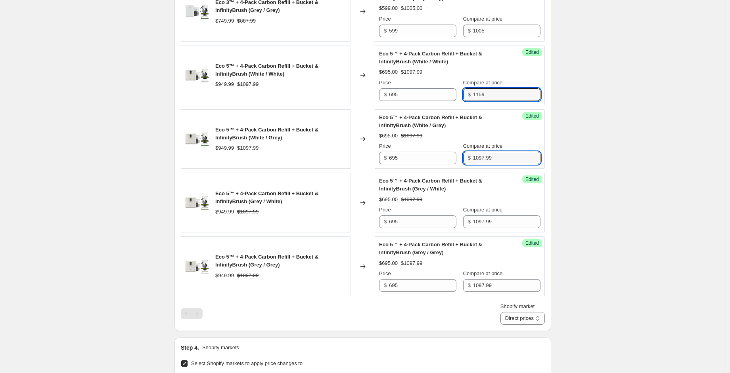
drag, startPoint x: 493, startPoint y: 175, endPoint x: 465, endPoint y: 172, distance: 28.4
click at [465, 164] on div "$ 1097.99" at bounding box center [501, 158] width 77 height 13
paste input "15"
type input "1159"
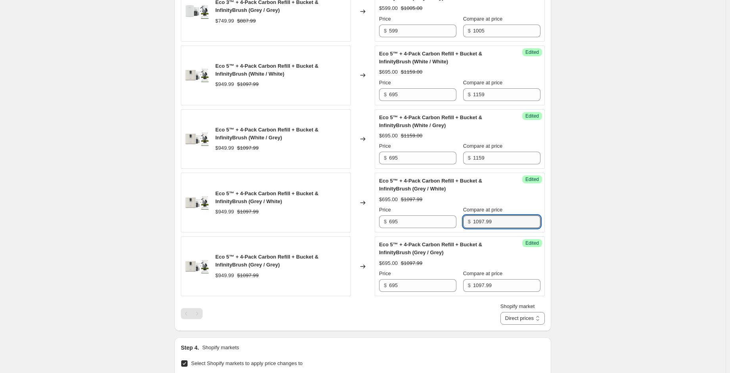
drag, startPoint x: 472, startPoint y: 234, endPoint x: 469, endPoint y: 244, distance: 10.0
click at [461, 228] on div "Price $ 695 Compare at price $ 1097.99" at bounding box center [459, 217] width 161 height 22
paste input "15"
type input "1159"
drag, startPoint x: 498, startPoint y: 299, endPoint x: 448, endPoint y: 302, distance: 49.7
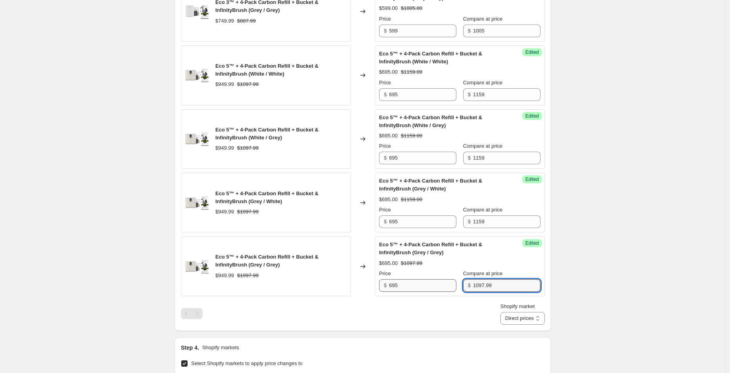
click at [448, 292] on div "Price $ 695 Compare at price $ 1097.99" at bounding box center [459, 281] width 161 height 22
paste input "15"
type input "1159"
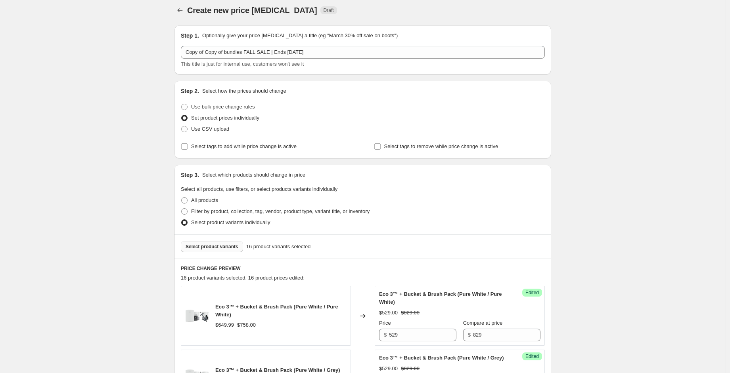
scroll to position [0, 0]
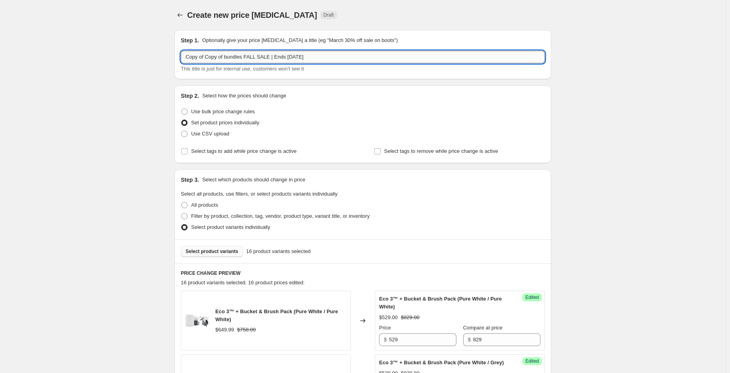
click at [303, 52] on input "Copy of Copy of bundles FALL SALE | Ends [DATE]" at bounding box center [363, 57] width 364 height 13
click at [302, 55] on input "Copy of Copy of bundles FALL SALE | Ends [DATE]" at bounding box center [363, 57] width 364 height 13
drag, startPoint x: 300, startPoint y: 59, endPoint x: 191, endPoint y: 57, distance: 109.4
click at [191, 57] on input "Copy of Copy of bundles FALL SALE | Ends [DATE]" at bounding box center [363, 57] width 364 height 13
type input "C"
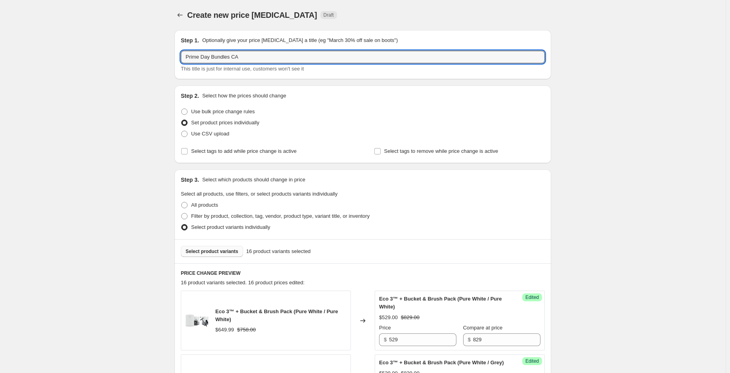
drag, startPoint x: 259, startPoint y: 54, endPoint x: 158, endPoint y: 59, distance: 101.2
type input "Prime Day Bundles CA"
click at [294, 78] on div "Step 1. Optionally give your price [MEDICAL_DATA] a title (eg "March 30% off sa…" at bounding box center [362, 54] width 376 height 49
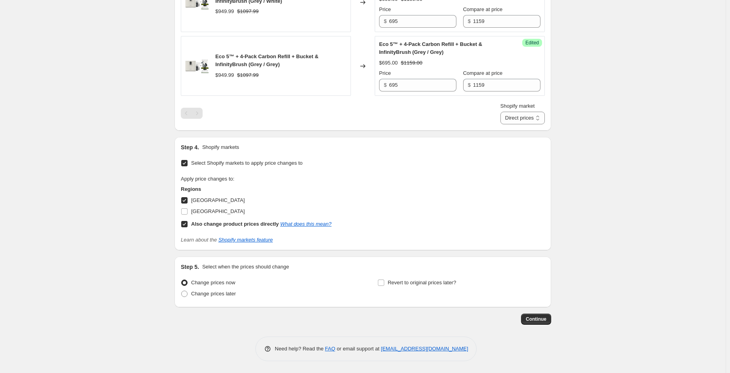
scroll to position [1168, 0]
click at [382, 283] on input "Revert to original prices later?" at bounding box center [381, 283] width 6 height 6
checkbox input "true"
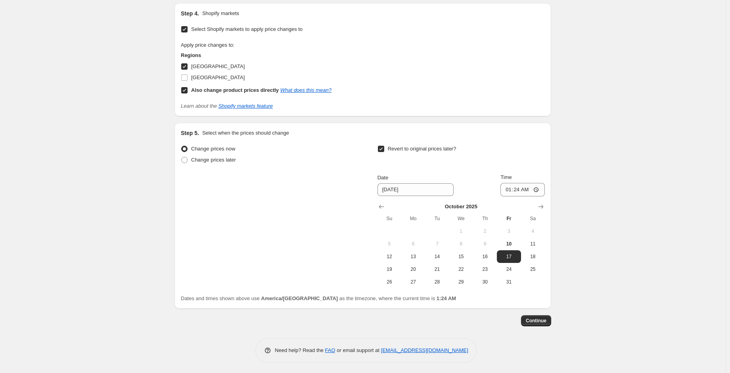
scroll to position [1303, 0]
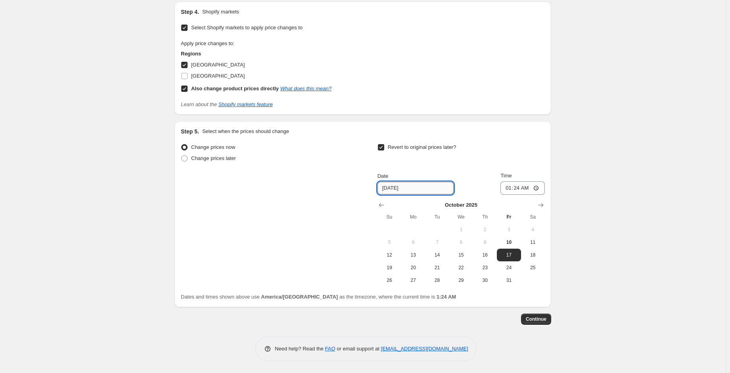
click at [424, 191] on input "[DATE]" at bounding box center [415, 188] width 76 height 13
click at [421, 256] on span "13" at bounding box center [412, 255] width 17 height 6
type input "[DATE]"
click at [516, 190] on input "01:24" at bounding box center [522, 187] width 44 height 13
click at [508, 189] on input "01:24" at bounding box center [522, 187] width 44 height 13
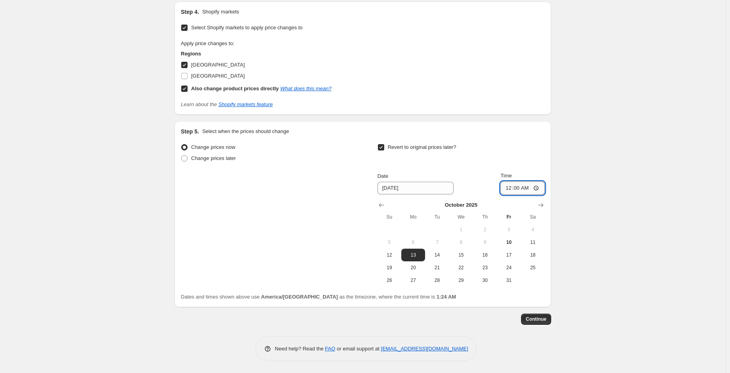
type input "00:01"
click at [439, 180] on div "Date" at bounding box center [415, 176] width 76 height 8
click at [436, 186] on input "[DATE]" at bounding box center [415, 188] width 76 height 13
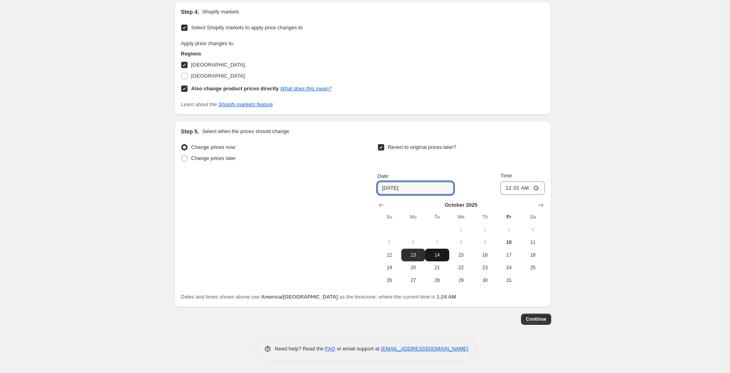
click at [443, 253] on span "14" at bounding box center [436, 255] width 17 height 6
type input "[DATE]"
click at [533, 314] on button "Continue" at bounding box center [536, 319] width 30 height 11
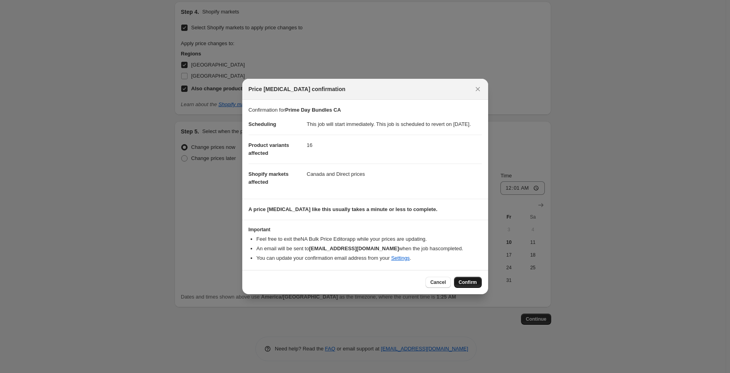
click at [472, 286] on span "Confirm" at bounding box center [467, 282] width 18 height 6
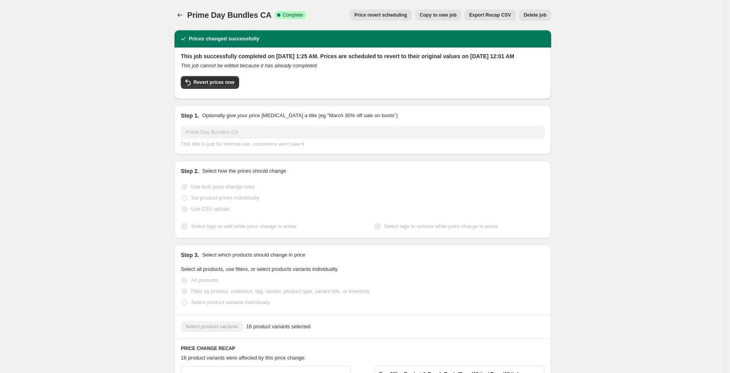
click at [432, 18] on button "Copy to new job" at bounding box center [438, 15] width 46 height 11
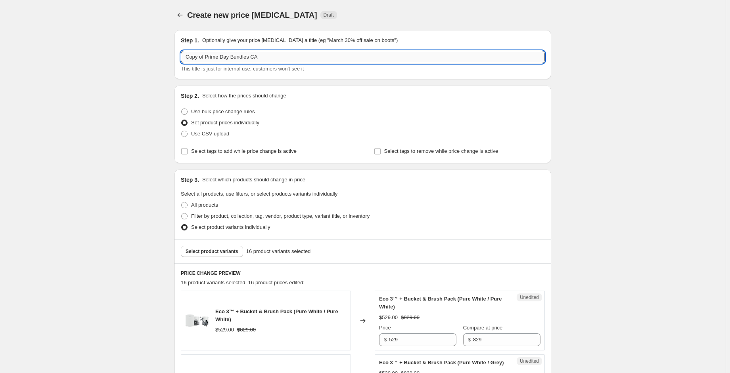
drag, startPoint x: 268, startPoint y: 60, endPoint x: 252, endPoint y: 58, distance: 16.8
click at [252, 58] on input "Copy of Prime Day Bundles CA" at bounding box center [363, 57] width 364 height 13
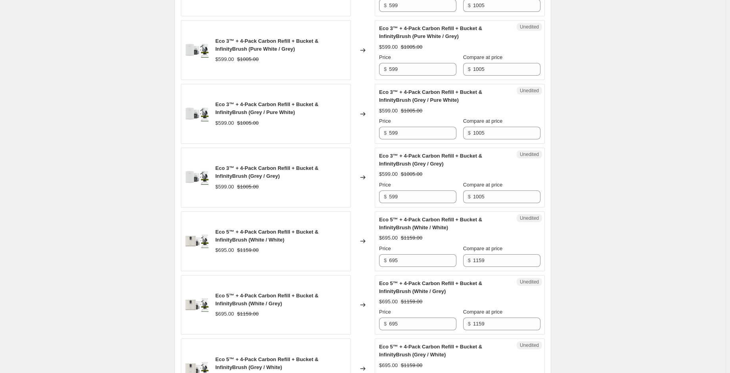
scroll to position [1168, 0]
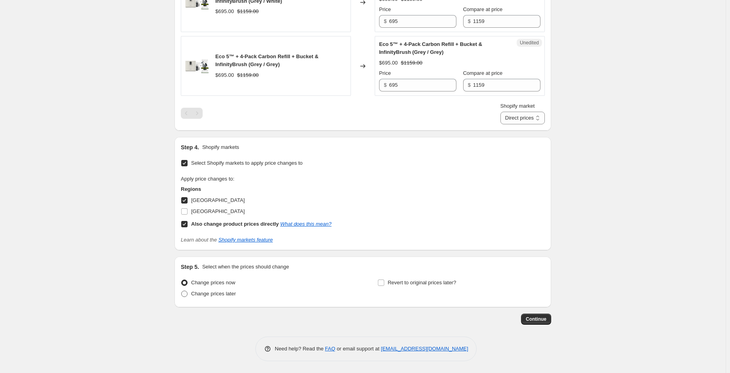
type input "Copy of Prime Day Bundles US"
click at [229, 292] on span "Change prices later" at bounding box center [213, 294] width 45 height 6
click at [181, 291] on input "Change prices later" at bounding box center [181, 291] width 0 height 0
radio input "true"
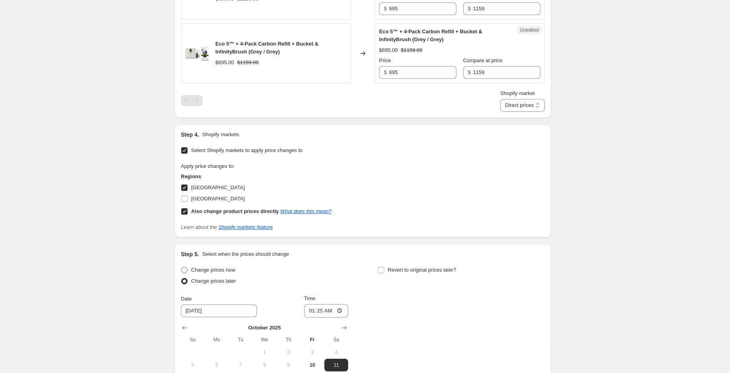
click at [226, 273] on span "Change prices now" at bounding box center [213, 270] width 44 height 6
click at [181, 267] on input "Change prices now" at bounding box center [181, 267] width 0 height 0
radio input "true"
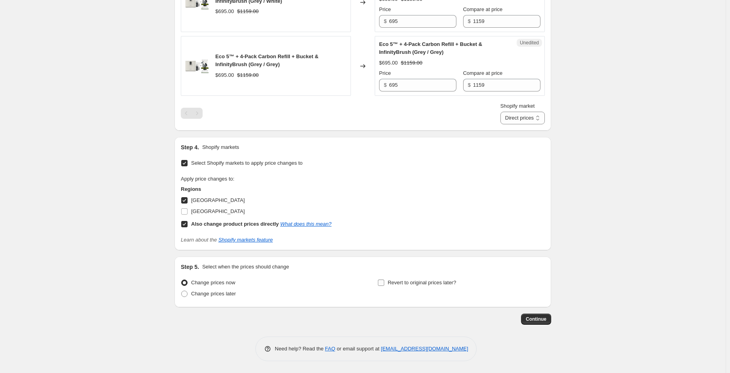
click at [394, 282] on span "Revert to original prices later?" at bounding box center [422, 283] width 69 height 6
click at [384, 282] on input "Revert to original prices later?" at bounding box center [381, 283] width 6 height 6
checkbox input "true"
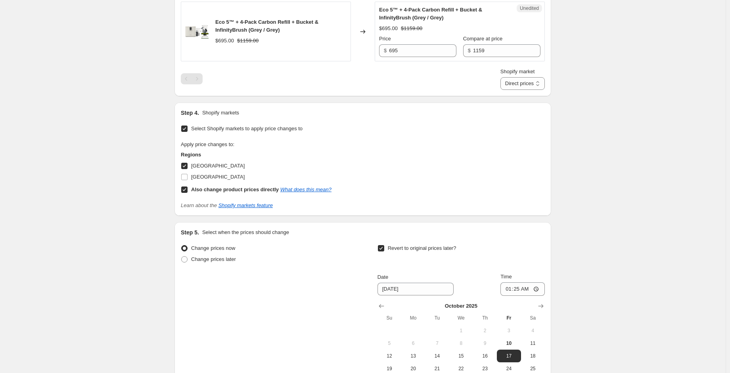
scroll to position [1287, 0]
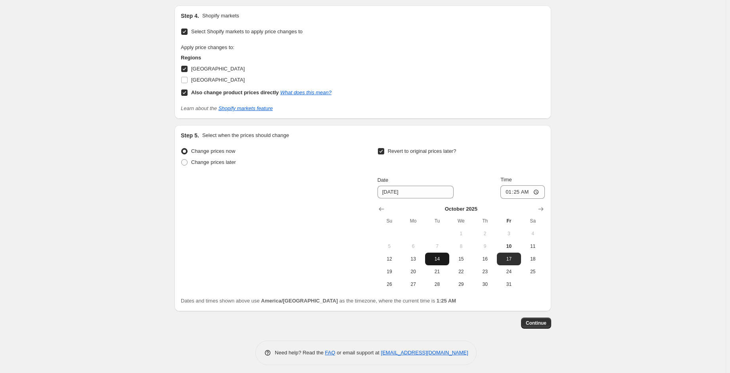
click at [442, 266] on button "14" at bounding box center [437, 259] width 24 height 13
type input "[DATE]"
click at [511, 199] on input "01:25" at bounding box center [522, 191] width 44 height 13
click at [517, 199] on input "00:25" at bounding box center [522, 191] width 44 height 13
type input "00:01"
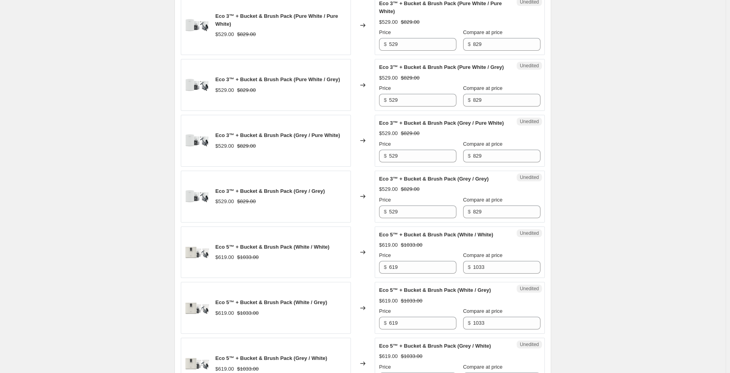
scroll to position [296, 0]
drag, startPoint x: 477, startPoint y: 48, endPoint x: 443, endPoint y: 45, distance: 33.8
click at [443, 45] on div "Price $ 529 Compare at price $ 829" at bounding box center [459, 39] width 161 height 22
drag, startPoint x: 478, startPoint y: 46, endPoint x: 453, endPoint y: 50, distance: 24.9
click at [447, 43] on div "Price $ 529 Compare at price $ 628" at bounding box center [459, 39] width 161 height 22
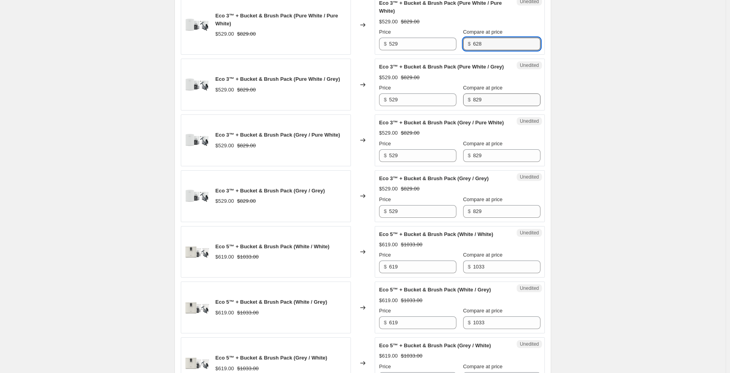
type input "628"
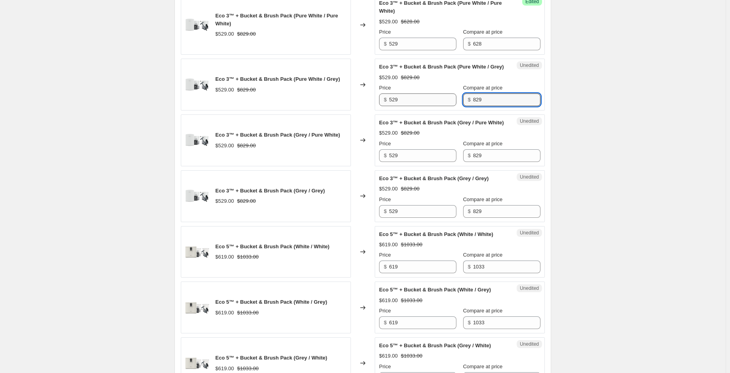
drag, startPoint x: 481, startPoint y: 108, endPoint x: 443, endPoint y: 102, distance: 37.7
click at [443, 102] on div "Price $ 529 Compare at price $ 829" at bounding box center [459, 95] width 161 height 22
paste input "628"
type input "628"
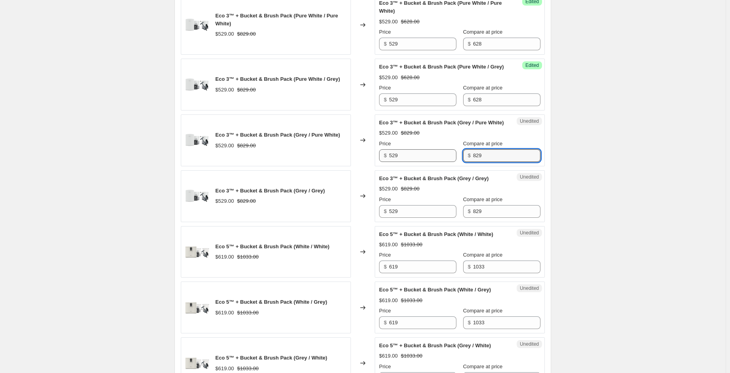
drag, startPoint x: 476, startPoint y: 168, endPoint x: 449, endPoint y: 172, distance: 27.6
click at [444, 162] on div "Price $ 529 Compare at price $ 829" at bounding box center [459, 151] width 161 height 22
paste input "628"
type input "628"
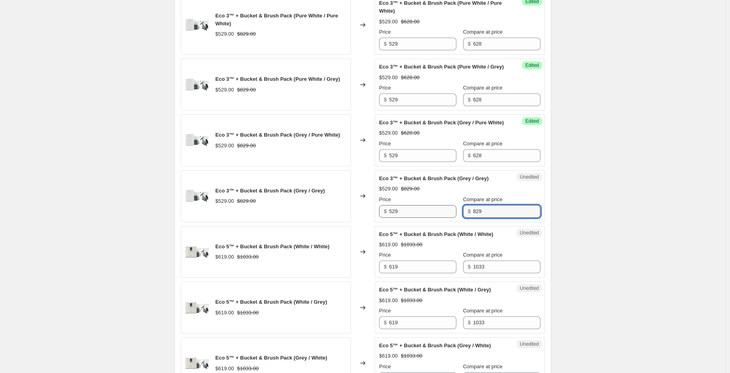
drag, startPoint x: 472, startPoint y: 226, endPoint x: 444, endPoint y: 228, distance: 27.8
click at [444, 218] on div "Price $ 529 Compare at price $ 829" at bounding box center [459, 207] width 161 height 22
drag, startPoint x: 486, startPoint y: 229, endPoint x: 436, endPoint y: 228, distance: 50.3
click at [435, 218] on div "Price $ 529 Compare at price $ 829" at bounding box center [459, 207] width 161 height 22
paste input "628"
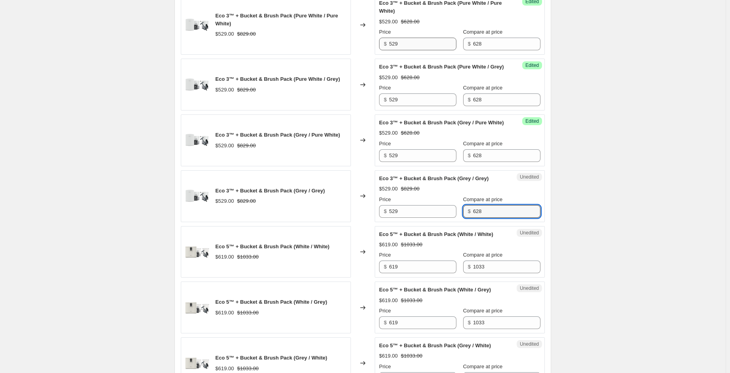
type input "628"
drag, startPoint x: 417, startPoint y: 44, endPoint x: 344, endPoint y: 38, distance: 73.9
click at [343, 38] on div "Eco 3™ + Bucket & Brush Pack (Pure White / Pure White) $529.00 $829.00 Changed …" at bounding box center [363, 25] width 364 height 60
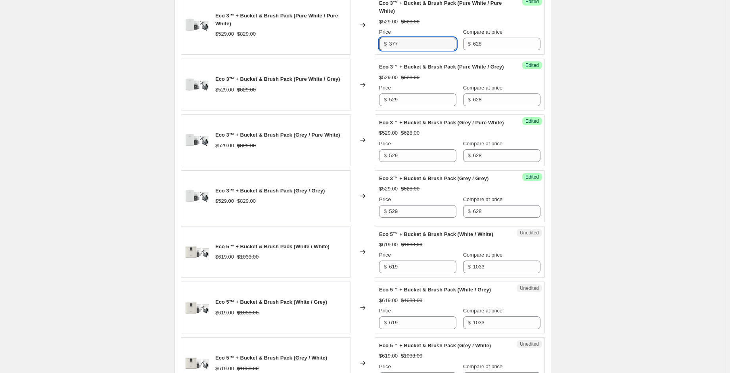
type input "377"
click at [415, 65] on span "Eco 3™ + Bucket & Brush Pack (Pure White / Grey)" at bounding box center [441, 67] width 125 height 6
drag, startPoint x: 409, startPoint y: 45, endPoint x: 380, endPoint y: 52, distance: 29.4
click at [373, 43] on div "Eco 3™ + Bucket & Brush Pack (Pure White / Pure White) $529.00 $829.00 Changed …" at bounding box center [363, 25] width 364 height 60
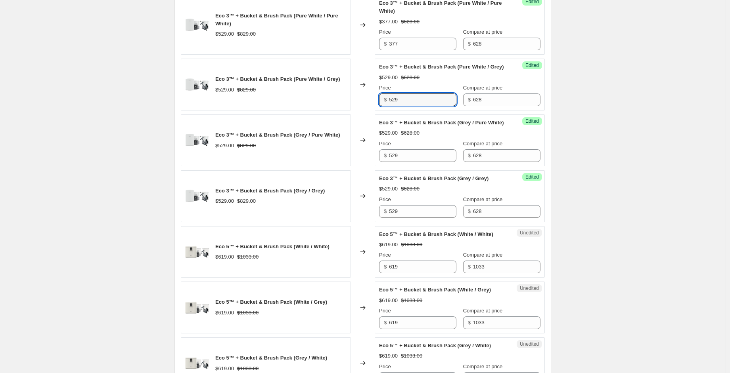
drag, startPoint x: 404, startPoint y: 101, endPoint x: 374, endPoint y: 102, distance: 30.1
click at [374, 102] on div "Eco 3™ + Bucket & Brush Pack (Pure White / Grey) $529.00 $829.00 Changed to Suc…" at bounding box center [363, 85] width 364 height 52
paste input "377"
type input "377"
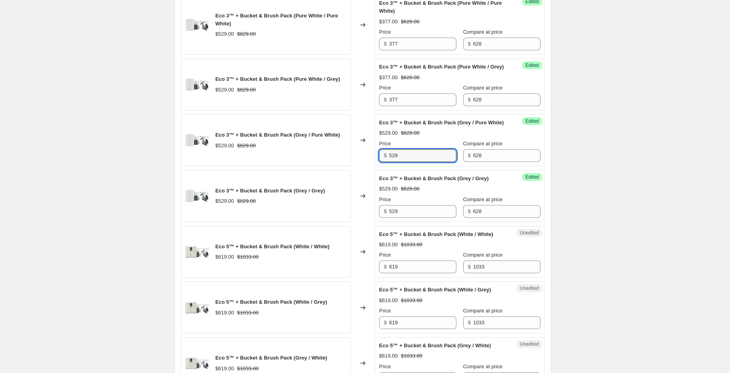
drag, startPoint x: 406, startPoint y: 174, endPoint x: 390, endPoint y: 171, distance: 16.0
click at [390, 162] on div "$ 529" at bounding box center [417, 155] width 77 height 13
paste input "377"
type input "377"
drag, startPoint x: 404, startPoint y: 222, endPoint x: 376, endPoint y: 222, distance: 27.4
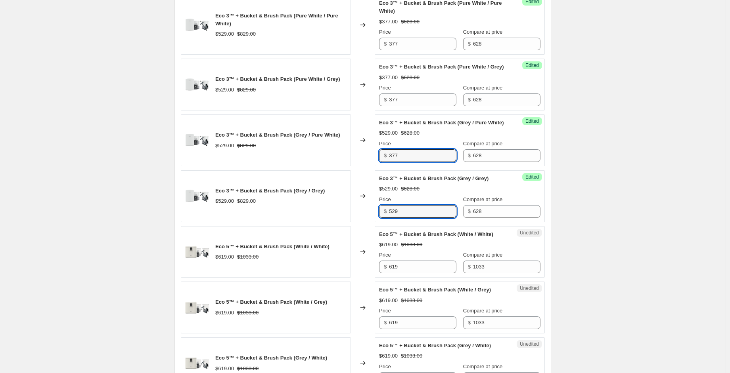
click at [376, 222] on div "Success Edited Eco 3™ + Bucket & Brush Pack (Grey / Grey) $529.00 $628.00 Price…" at bounding box center [459, 196] width 170 height 52
paste input "377"
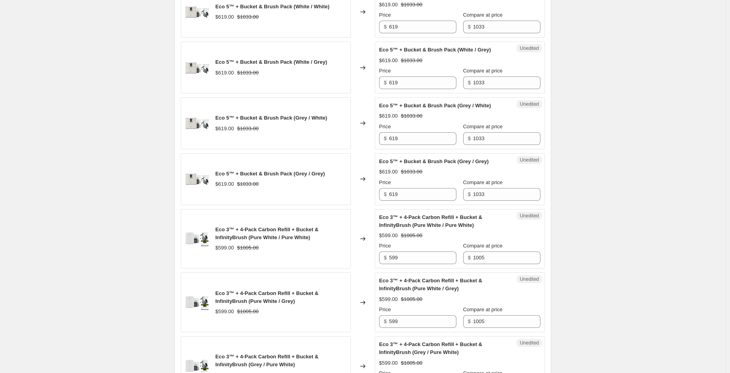
scroll to position [534, 0]
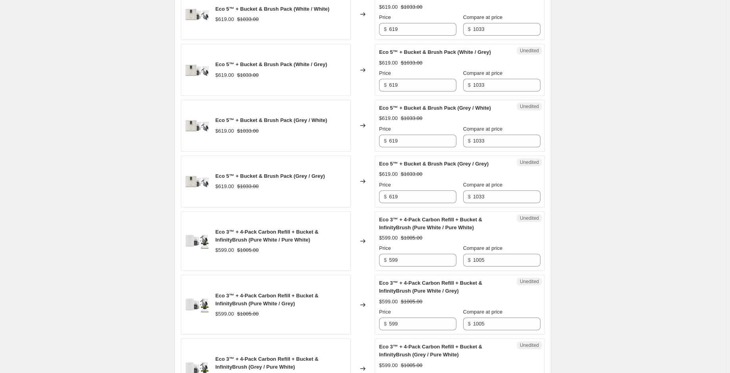
type input "377"
drag, startPoint x: 394, startPoint y: 46, endPoint x: 371, endPoint y: 45, distance: 23.0
click at [371, 40] on div "Eco 5™ + Bucket & Brush Pack (White / White) $619.00 $1033.00 Changed to Unedit…" at bounding box center [363, 15] width 364 height 52
drag, startPoint x: 405, startPoint y: 46, endPoint x: 375, endPoint y: 43, distance: 29.5
click at [375, 40] on div "Eco 5™ + Bucket & Brush Pack (White / White) $619.00 $1033.00 Changed to Unedit…" at bounding box center [363, 15] width 364 height 52
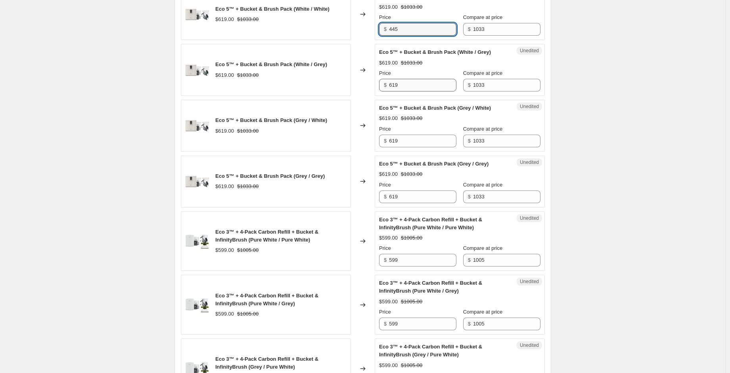
type input "445"
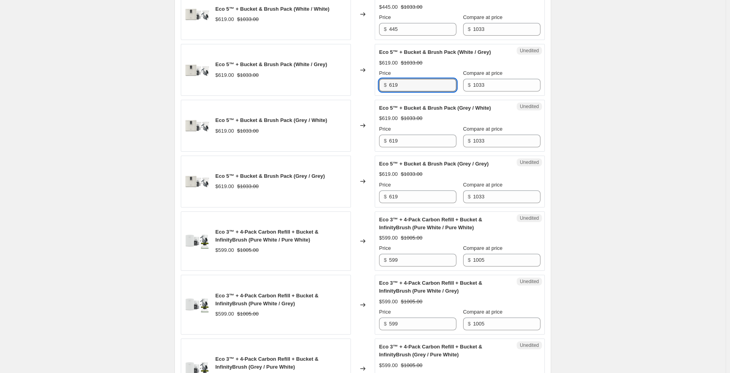
drag, startPoint x: 404, startPoint y: 96, endPoint x: 393, endPoint y: 109, distance: 16.3
click at [370, 96] on div "Eco 5™ + Bucket & Brush Pack (White / Grey) $619.00 $1033.00 Changed to Unedite…" at bounding box center [363, 70] width 364 height 52
paste input "445"
type input "445"
drag, startPoint x: 410, startPoint y: 163, endPoint x: 403, endPoint y: 160, distance: 6.8
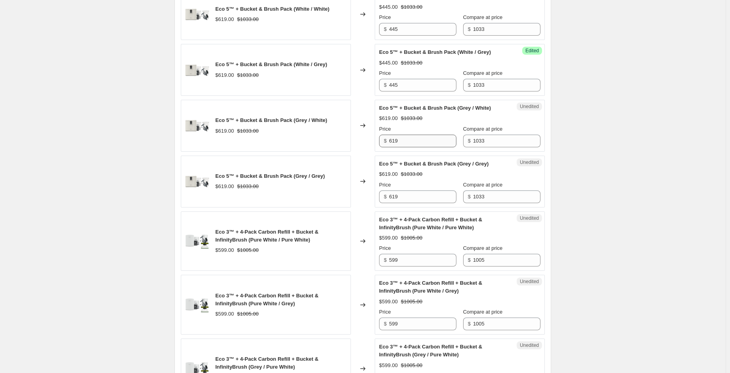
click at [403, 152] on div "Unedited Eco 5™ + Bucket & Brush Pack (Grey / White) $619.00 $1033.00 Price $ 6…" at bounding box center [459, 126] width 170 height 52
click at [379, 152] on div "Unedited Eco 5™ + Bucket & Brush Pack (Grey / White) $619.00 $1033.00 Price $ 6…" at bounding box center [459, 126] width 170 height 52
paste input "445"
type input "445"
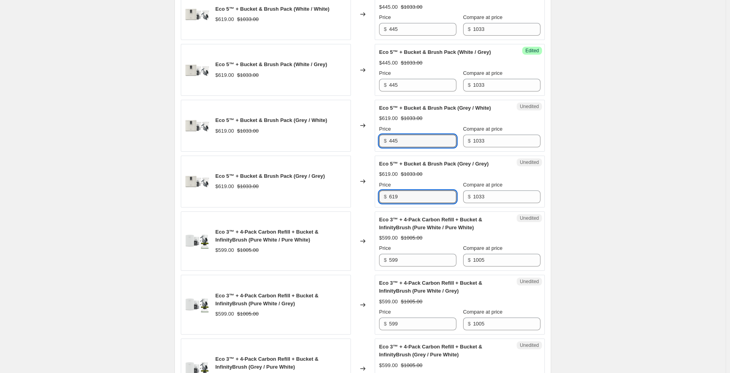
drag, startPoint x: 399, startPoint y: 210, endPoint x: 377, endPoint y: 208, distance: 21.9
click at [377, 208] on div "Unedited Eco 5™ + Bucket & Brush Pack (Grey / Grey) $619.00 $1033.00 Price $ 61…" at bounding box center [459, 182] width 170 height 52
paste input "445"
type input "445"
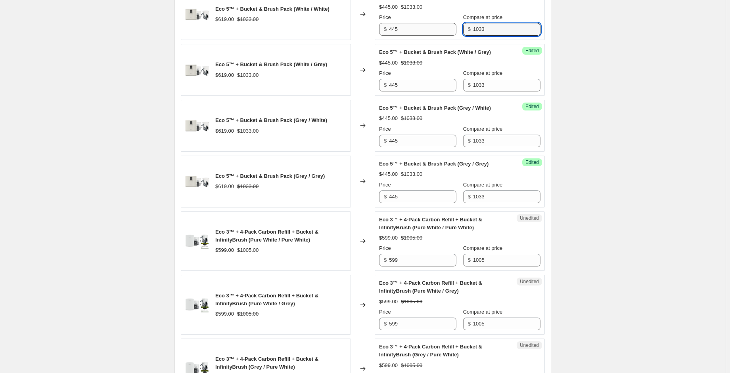
drag, startPoint x: 481, startPoint y: 44, endPoint x: 444, endPoint y: 43, distance: 36.9
click at [444, 36] on div "Price $ 445 Compare at price $ 1033" at bounding box center [459, 24] width 161 height 22
drag, startPoint x: 481, startPoint y: 49, endPoint x: 455, endPoint y: 48, distance: 26.2
click at [453, 36] on div "Price $ 445 Compare at price $ 738" at bounding box center [459, 24] width 161 height 22
type input "738"
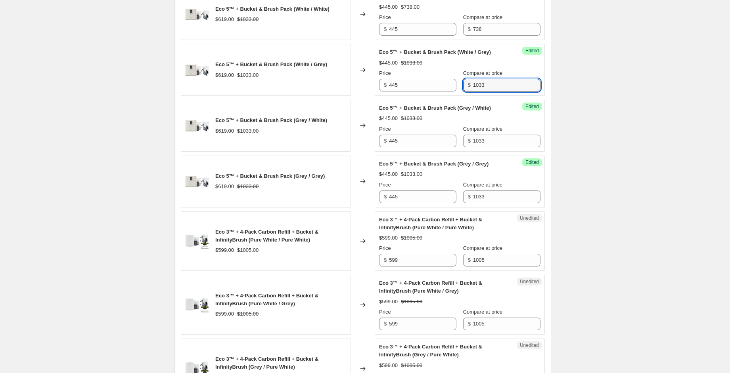
drag, startPoint x: 455, startPoint y: 94, endPoint x: 452, endPoint y: 101, distance: 7.1
click at [445, 92] on div "Price $ 445 Compare at price $ 1033" at bounding box center [459, 80] width 161 height 22
paste input "738"
type input "738"
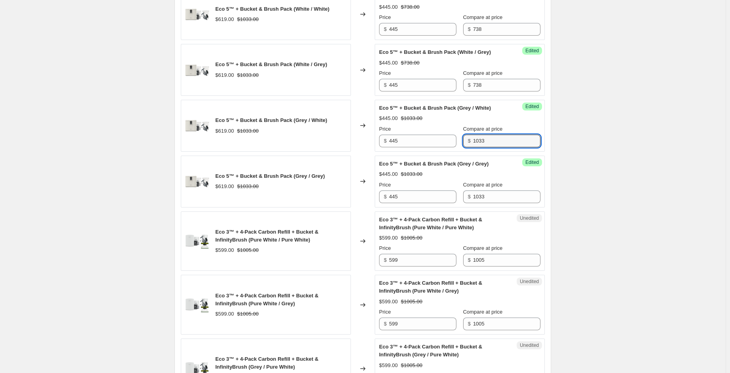
drag, startPoint x: 475, startPoint y: 155, endPoint x: 453, endPoint y: 150, distance: 22.3
click at [453, 147] on div "Price $ 445 Compare at price $ 1033" at bounding box center [459, 136] width 161 height 22
paste input "738"
type input "738"
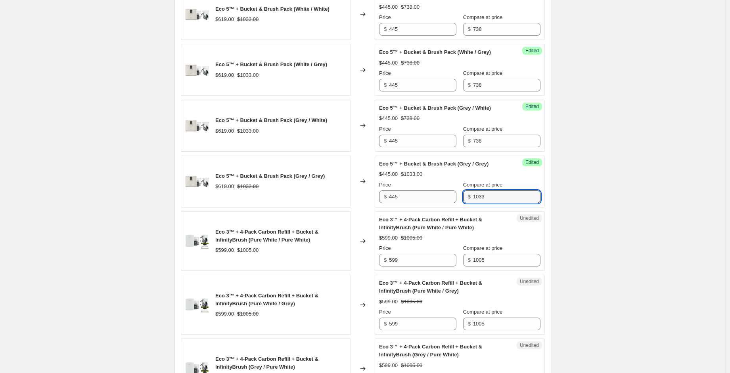
drag, startPoint x: 479, startPoint y: 210, endPoint x: 442, endPoint y: 210, distance: 36.5
click at [443, 203] on div "Price $ 445 Compare at price $ 1033" at bounding box center [459, 192] width 161 height 22
paste input "738"
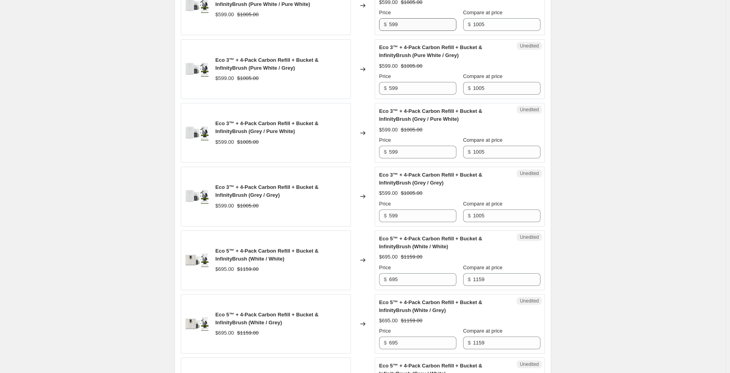
scroll to position [772, 0]
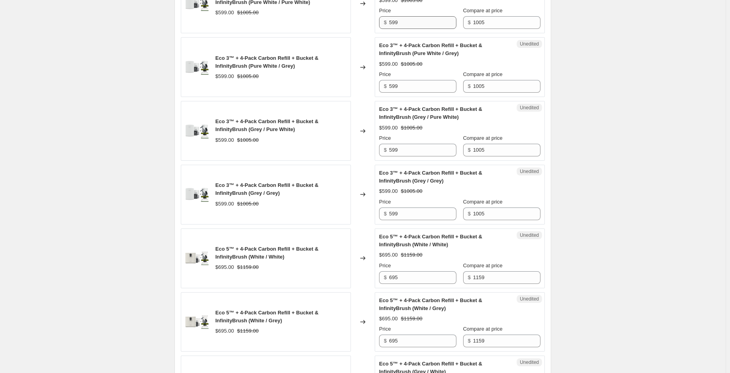
type input "738"
drag, startPoint x: 422, startPoint y: 40, endPoint x: 350, endPoint y: 29, distance: 73.8
click at [350, 29] on div "Eco 3™ + 4-Pack Carbon Refill + Bucket & InfinityBrush (Pure White / Pure White…" at bounding box center [363, 4] width 364 height 60
drag, startPoint x: 399, startPoint y: 36, endPoint x: 362, endPoint y: 33, distance: 37.4
click at [362, 33] on div "Eco 3™ + 4-Pack Carbon Refill + Bucket & InfinityBrush (Pure White / Pure White…" at bounding box center [363, 4] width 364 height 60
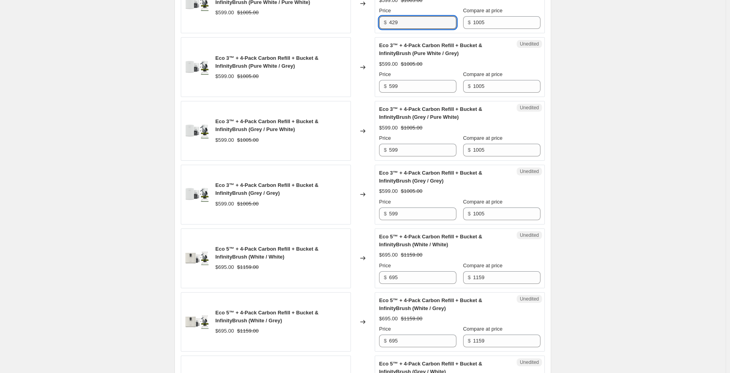
type input "429"
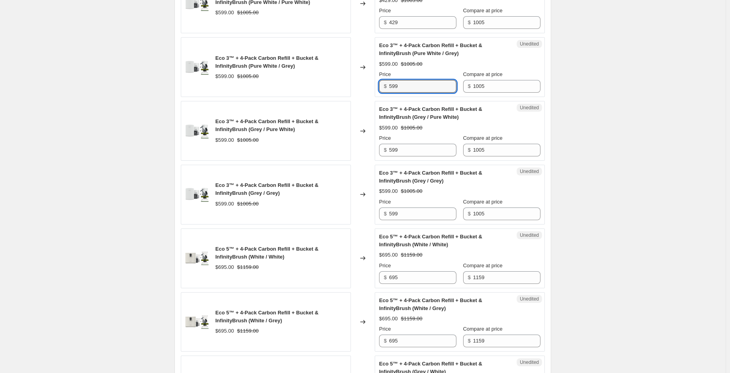
drag, startPoint x: 388, startPoint y: 100, endPoint x: 382, endPoint y: 114, distance: 14.8
click at [367, 96] on div "Eco 3™ + 4-Pack Carbon Refill + Bucket & InfinityBrush (Pure White / Grey) $599…" at bounding box center [363, 67] width 364 height 60
paste input "42"
type input "429"
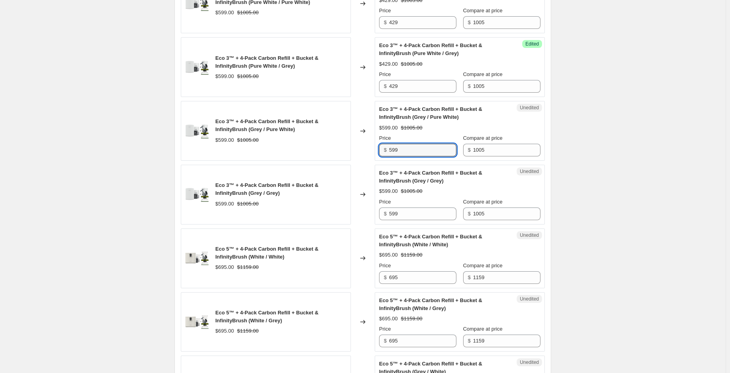
drag, startPoint x: 401, startPoint y: 160, endPoint x: 367, endPoint y: 162, distance: 34.2
click at [367, 161] on div "Eco 3™ + 4-Pack Carbon Refill + Bucket & InfinityBrush (Grey / Pure White) $599…" at bounding box center [363, 131] width 364 height 60
paste input "42"
type input "429"
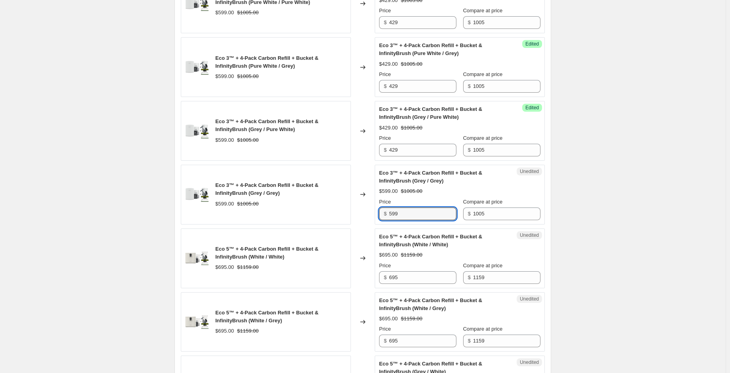
drag, startPoint x: 400, startPoint y: 225, endPoint x: 378, endPoint y: 226, distance: 22.6
click at [377, 225] on div "Unedited Eco 3™ + 4-Pack Carbon Refill + Bucket & InfinityBrush (Grey / Grey) $…" at bounding box center [459, 195] width 170 height 60
paste input "42"
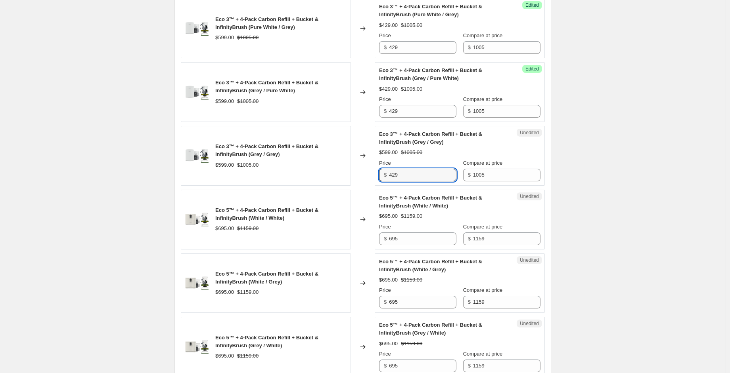
scroll to position [811, 0]
type input "429"
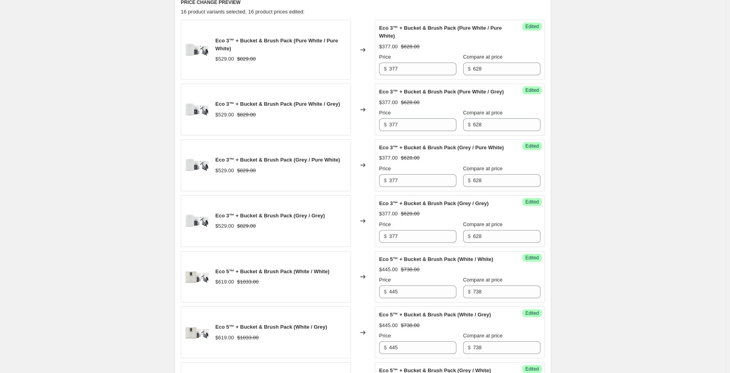
scroll to position [296, 0]
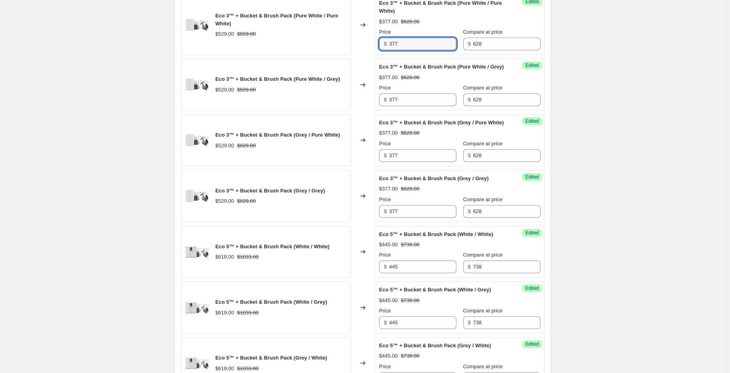
drag, startPoint x: 404, startPoint y: 44, endPoint x: 376, endPoint y: 42, distance: 27.4
click at [376, 42] on div "Success Edited Eco 3™ + Bucket & Brush Pack (Pure White / Pure White) $377.00 $…" at bounding box center [459, 25] width 170 height 60
drag, startPoint x: 417, startPoint y: 41, endPoint x: 397, endPoint y: 40, distance: 20.2
click at [397, 40] on input "335.99" at bounding box center [422, 44] width 67 height 13
click at [413, 44] on input "335.99" at bounding box center [422, 44] width 67 height 13
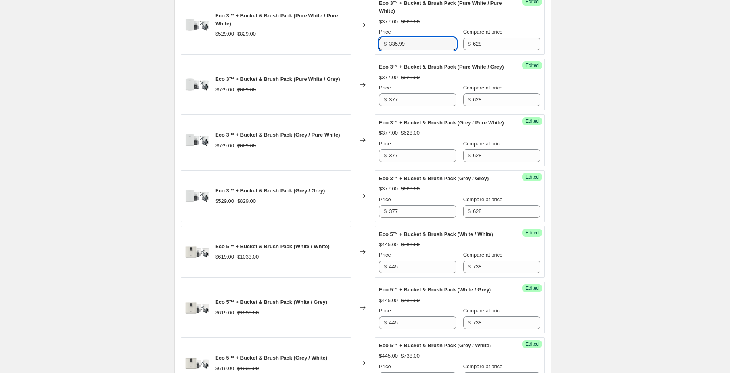
drag, startPoint x: 413, startPoint y: 44, endPoint x: 385, endPoint y: 40, distance: 28.0
click at [385, 40] on div "$ 335.99" at bounding box center [417, 44] width 77 height 13
type input "335.99"
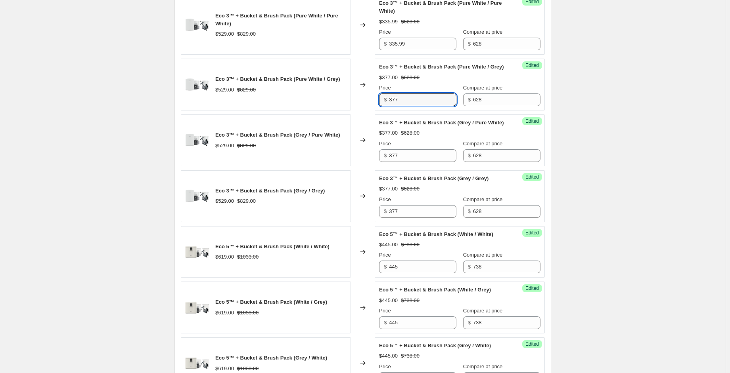
drag, startPoint x: 400, startPoint y: 106, endPoint x: 373, endPoint y: 105, distance: 27.0
click at [373, 105] on div "Eco 3™ + Bucket & Brush Pack (Pure White / Grey) $529.00 $829.00 Changed to Suc…" at bounding box center [363, 85] width 364 height 52
paste input "35.99"
type input "335.99"
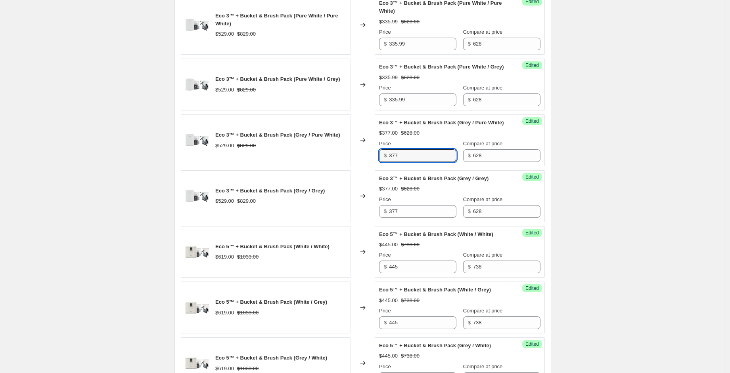
drag, startPoint x: 399, startPoint y: 170, endPoint x: 382, endPoint y: 169, distance: 17.9
click at [377, 166] on div "Success Edited Eco 3™ + Bucket & Brush Pack (Grey / Pure White) $377.00 $628.00…" at bounding box center [459, 141] width 170 height 52
paste input "35.99"
type input "335.99"
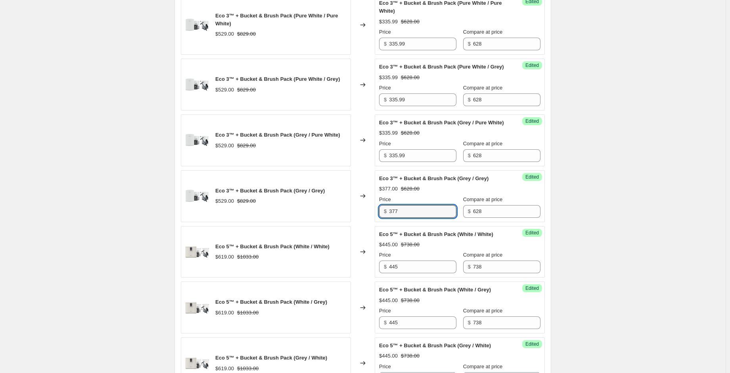
drag, startPoint x: 406, startPoint y: 224, endPoint x: 370, endPoint y: 226, distance: 36.1
click at [370, 222] on div "Eco 3™ + Bucket & Brush Pack (Grey / Grey) $529.00 $829.00 Changed to Success E…" at bounding box center [363, 196] width 364 height 52
paste input "35.99"
type input "335.99"
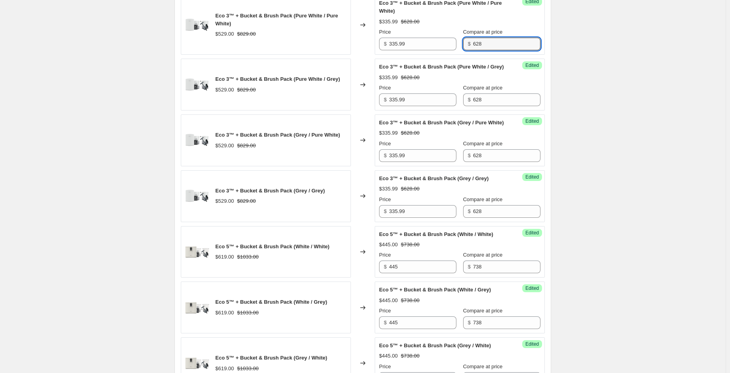
drag, startPoint x: 475, startPoint y: 45, endPoint x: 456, endPoint y: 44, distance: 19.0
click at [456, 44] on div "Price $ 335.99 Compare at price $ 628" at bounding box center [459, 39] width 161 height 22
click at [478, 42] on input "5598.99" at bounding box center [506, 44] width 67 height 13
drag, startPoint x: 484, startPoint y: 43, endPoint x: 463, endPoint y: 40, distance: 21.2
click at [463, 40] on div "$ 559.99" at bounding box center [501, 44] width 77 height 13
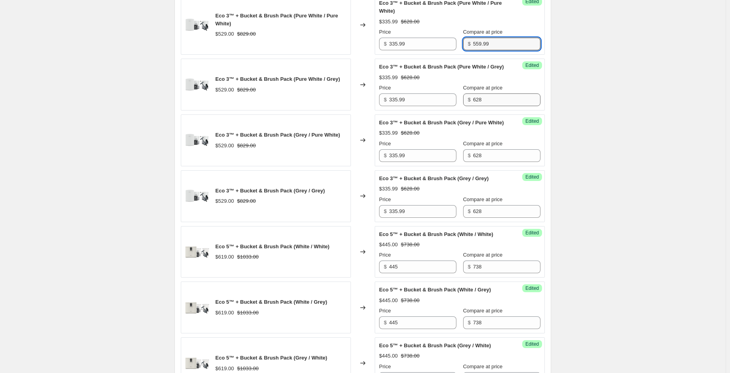
type input "559.99"
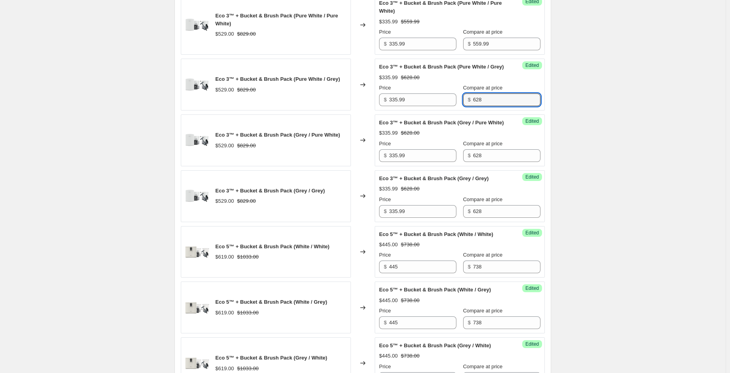
drag, startPoint x: 481, startPoint y: 110, endPoint x: 454, endPoint y: 112, distance: 26.7
click at [453, 106] on div "Price $ 335.99 Compare at price $ 628" at bounding box center [459, 95] width 161 height 22
paste input "559.99"
type input "559.99"
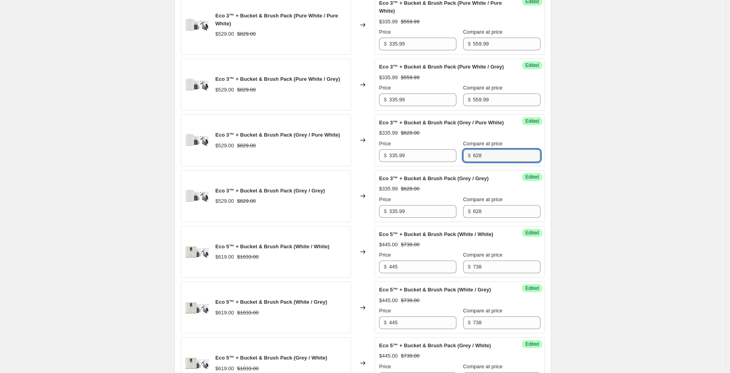
drag, startPoint x: 477, startPoint y: 172, endPoint x: 453, endPoint y: 170, distance: 24.3
click at [463, 162] on div "$ 628" at bounding box center [501, 155] width 77 height 13
paste input "559.99"
type input "559.99"
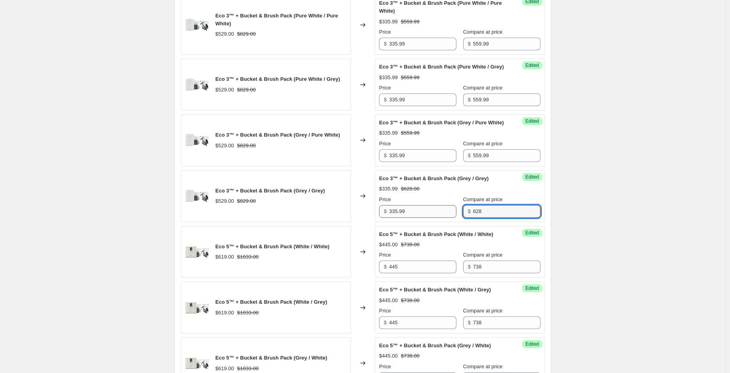
drag, startPoint x: 479, startPoint y: 223, endPoint x: 448, endPoint y: 226, distance: 31.5
click at [447, 218] on div "Price $ 335.99 Compare at price $ 628" at bounding box center [459, 207] width 161 height 22
paste input "559.99"
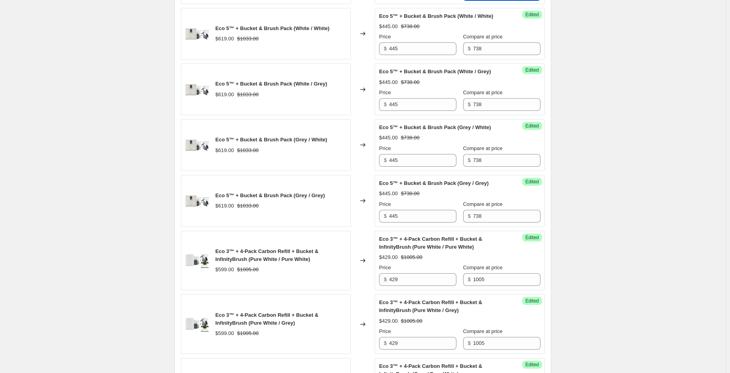
scroll to position [534, 0]
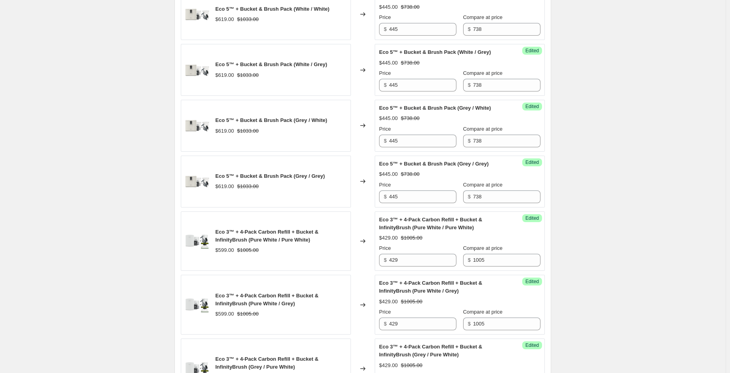
type input "559.99"
drag, startPoint x: 476, startPoint y: 44, endPoint x: 418, endPoint y: 44, distance: 57.5
click at [418, 36] on div "Price $ 445 Compare at price $ 738" at bounding box center [459, 24] width 161 height 22
drag, startPoint x: 480, startPoint y: 42, endPoint x: 472, endPoint y: 40, distance: 7.8
click at [473, 36] on input "700" at bounding box center [506, 29] width 67 height 13
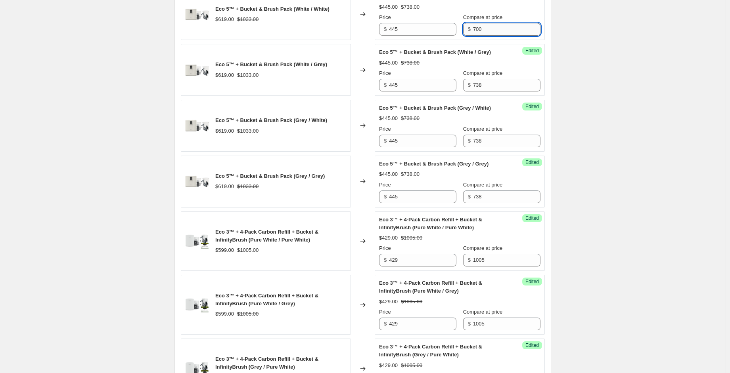
click at [474, 36] on input "700" at bounding box center [506, 29] width 67 height 13
click at [481, 36] on input "700" at bounding box center [506, 29] width 67 height 13
drag, startPoint x: 481, startPoint y: 45, endPoint x: 464, endPoint y: 43, distance: 17.2
click at [464, 36] on div "$ 700" at bounding box center [501, 29] width 77 height 13
drag, startPoint x: 477, startPoint y: 46, endPoint x: 455, endPoint y: 44, distance: 21.9
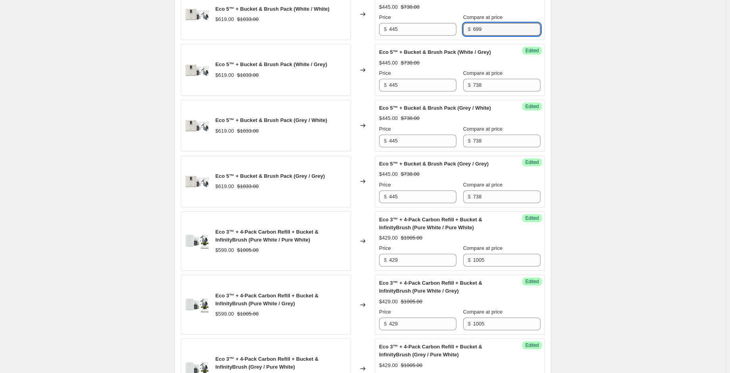
click at [455, 36] on div "Price $ 445 Compare at price $ 699" at bounding box center [459, 24] width 161 height 22
type input "699"
drag, startPoint x: 478, startPoint y: 99, endPoint x: 455, endPoint y: 96, distance: 23.3
click at [455, 92] on div "Price $ 445 Compare at price $ 738" at bounding box center [459, 80] width 161 height 22
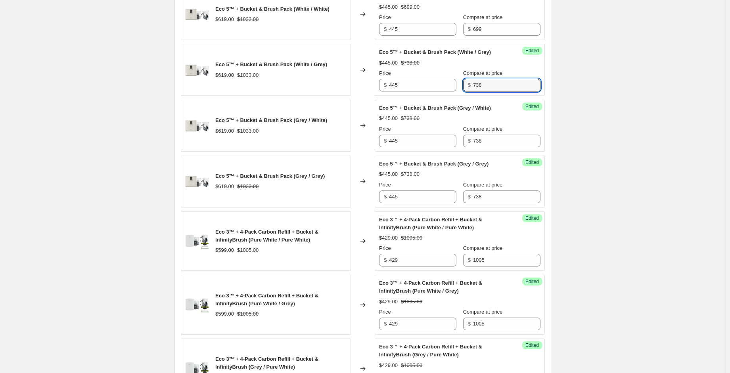
paste input "699"
type input "699"
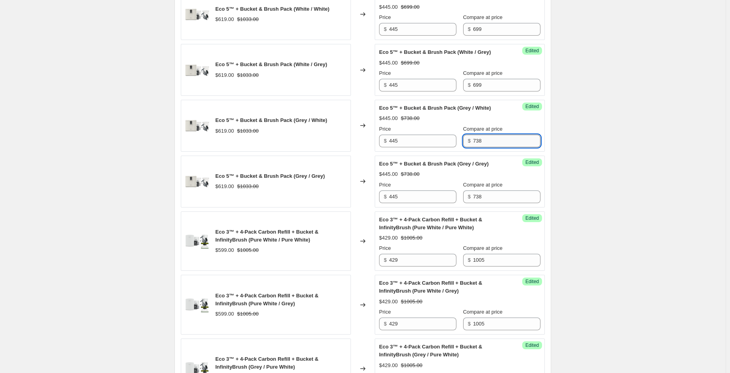
drag, startPoint x: 478, startPoint y: 149, endPoint x: 470, endPoint y: 151, distance: 8.7
click at [474, 147] on input "738" at bounding box center [506, 141] width 67 height 13
drag, startPoint x: 470, startPoint y: 151, endPoint x: 460, endPoint y: 156, distance: 10.8
click at [451, 147] on div "Price $ 445 Compare at price $ 738" at bounding box center [459, 136] width 161 height 22
paste input "699"
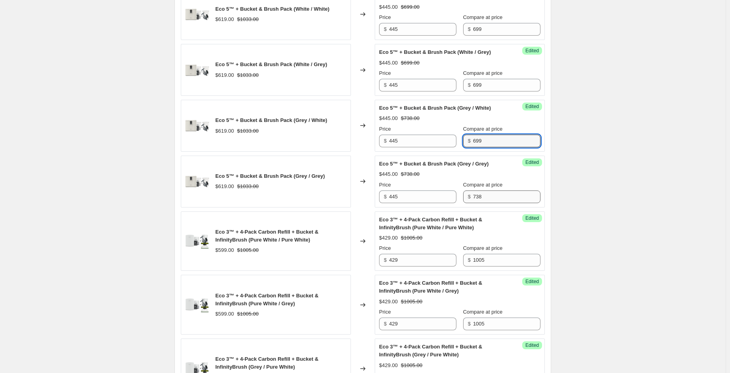
type input "699"
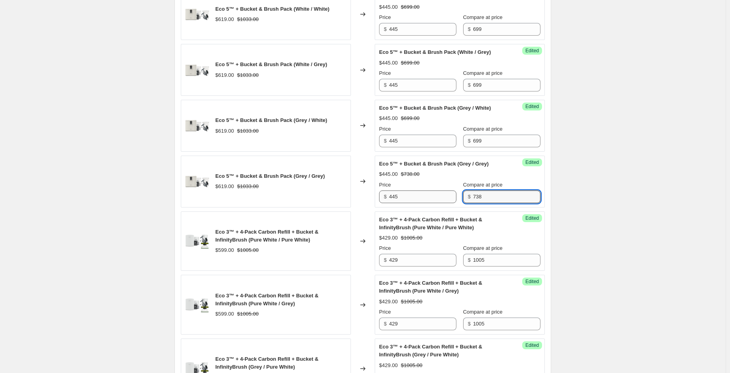
drag, startPoint x: 478, startPoint y: 209, endPoint x: 444, endPoint y: 210, distance: 33.3
click at [444, 203] on div "Price $ 445 Compare at price $ 738" at bounding box center [459, 192] width 161 height 22
paste input "699"
type input "699"
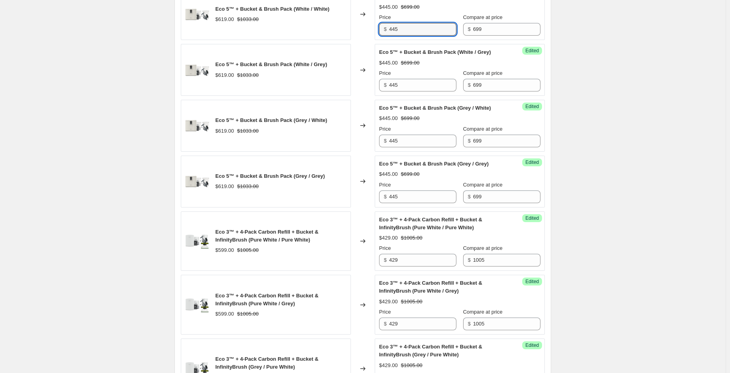
drag, startPoint x: 413, startPoint y: 45, endPoint x: 342, endPoint y: 45, distance: 70.9
click at [343, 40] on div "Eco 5™ + Bucket & Brush Pack (White / White) $619.00 $1033.00 Changed to Succes…" at bounding box center [363, 15] width 364 height 52
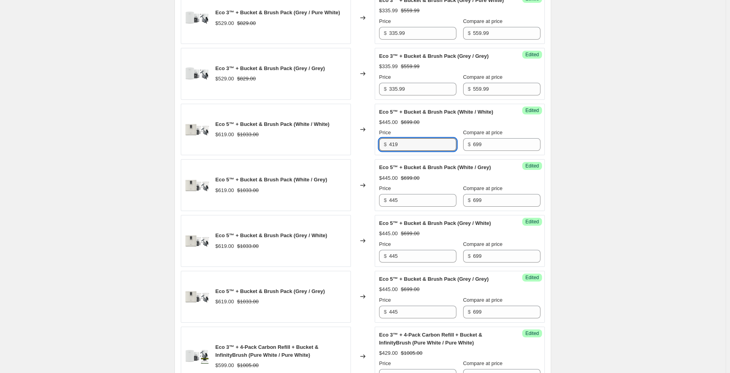
scroll to position [415, 0]
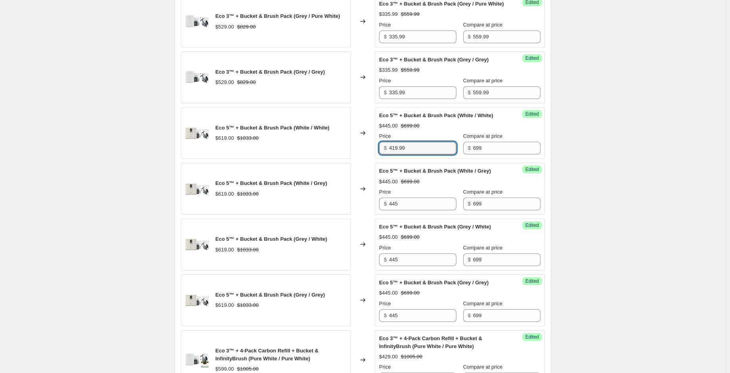
drag, startPoint x: 408, startPoint y: 164, endPoint x: 371, endPoint y: 159, distance: 37.2
click at [371, 159] on div "Eco 5™ + Bucket & Brush Pack (White / White) $619.00 $1033.00 Changed to Succes…" at bounding box center [363, 133] width 364 height 52
type input "419.99"
drag, startPoint x: 408, startPoint y: 221, endPoint x: 369, endPoint y: 218, distance: 39.0
click at [369, 215] on div "Eco 5™ + Bucket & Brush Pack (White / Grey) $619.00 $1033.00 Changed to Success…" at bounding box center [363, 189] width 364 height 52
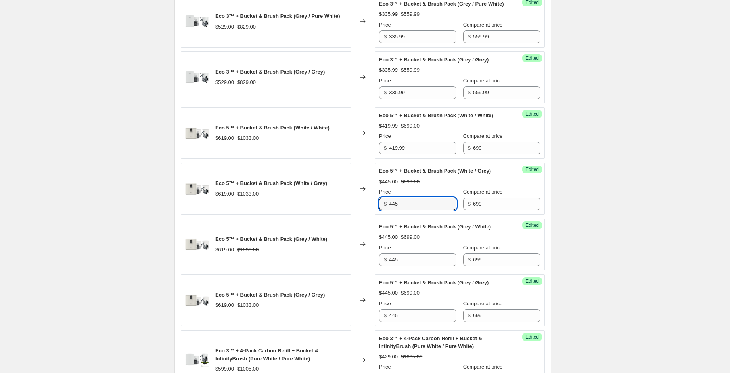
paste input "19.99"
type input "419.99"
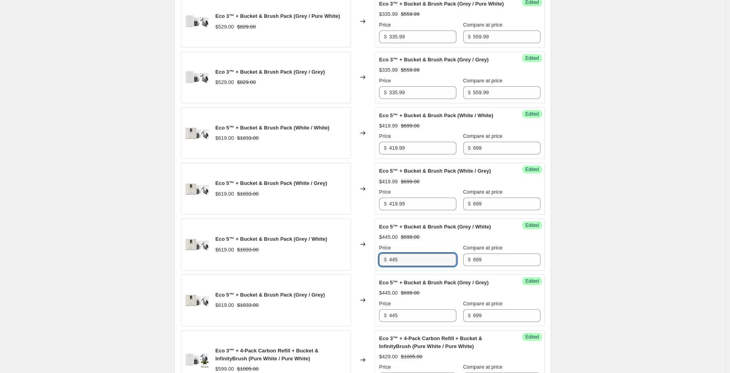
drag, startPoint x: 405, startPoint y: 271, endPoint x: 372, endPoint y: 272, distance: 33.7
click at [371, 271] on div "Eco 5™ + Bucket & Brush Pack (Grey / White) $619.00 $1033.00 Changed to Success…" at bounding box center [363, 245] width 364 height 52
paste input "19.99"
type input "419.99"
drag, startPoint x: 410, startPoint y: 328, endPoint x: 370, endPoint y: 324, distance: 40.2
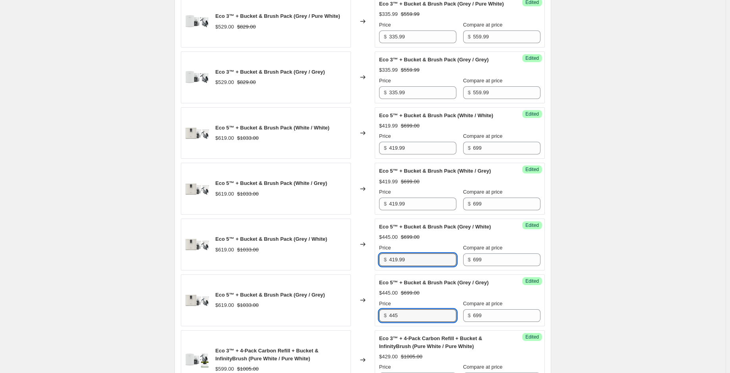
click at [369, 324] on div "Eco 5™ + Bucket & Brush Pack (Grey / Grey) $619.00 $1033.00 Changed to Success …" at bounding box center [363, 301] width 364 height 52
paste input "19.99"
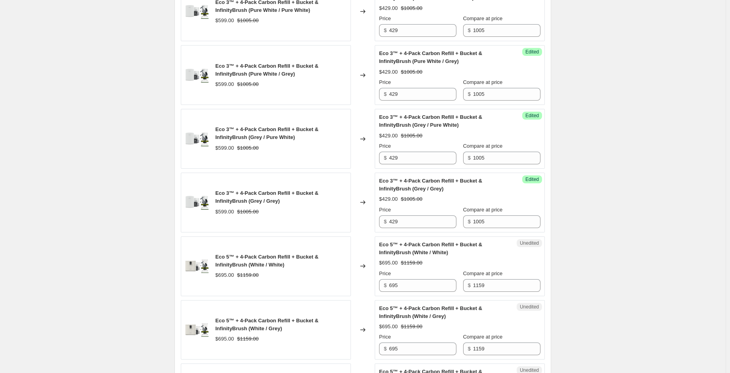
scroll to position [772, 0]
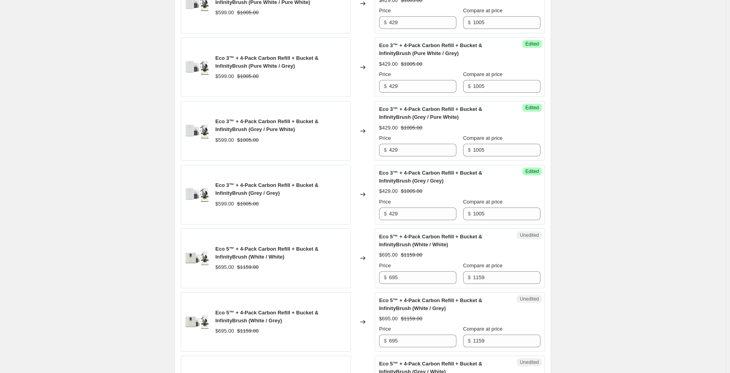
type input "419.99"
drag, startPoint x: 492, startPoint y: 36, endPoint x: 432, endPoint y: 39, distance: 59.5
click at [432, 29] on div "Price $ 429 Compare at price $ 1005" at bounding box center [459, 18] width 161 height 22
drag, startPoint x: 483, startPoint y: 39, endPoint x: 460, endPoint y: 36, distance: 23.2
click at [459, 29] on div "Price $ 429 Compare at price $ 617" at bounding box center [459, 18] width 161 height 22
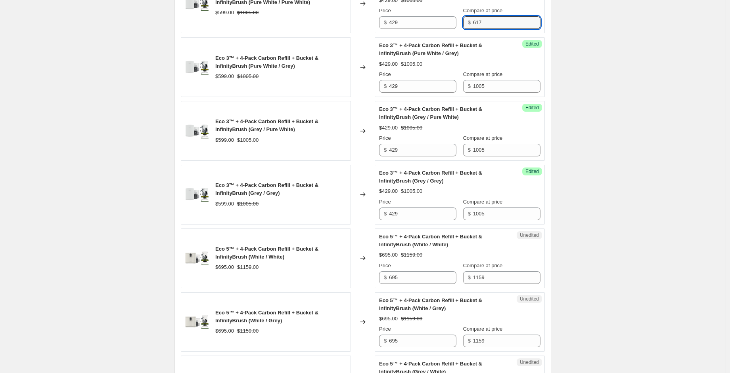
type input "617"
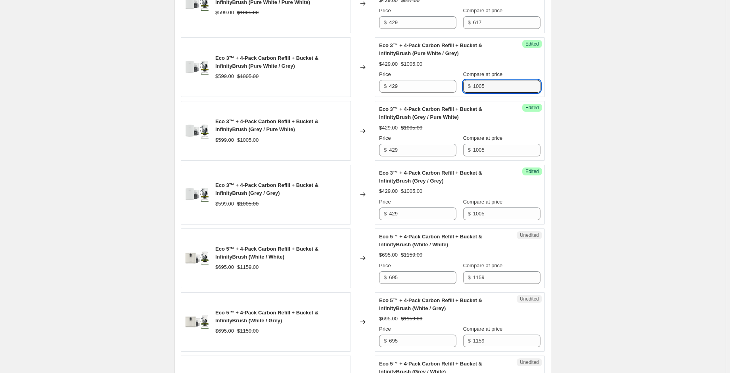
click at [459, 93] on div "Price $ 429 Compare at price $ 1005" at bounding box center [459, 82] width 161 height 22
paste input "617"
type input "617"
drag, startPoint x: 476, startPoint y: 164, endPoint x: 461, endPoint y: 162, distance: 14.4
click at [461, 157] on div "Price $ 429 Compare at price $ 1005" at bounding box center [459, 145] width 161 height 22
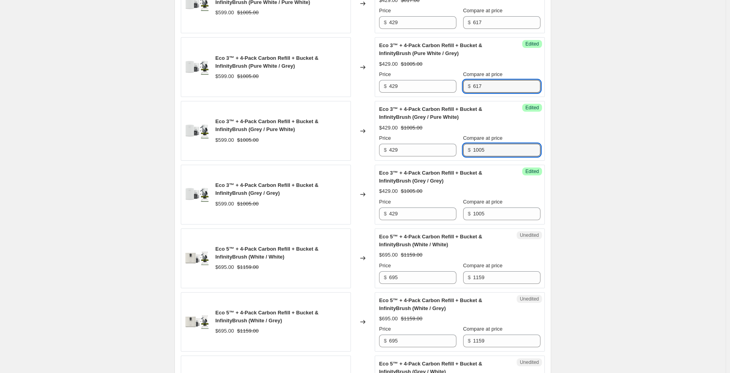
paste input "617"
type input "617"
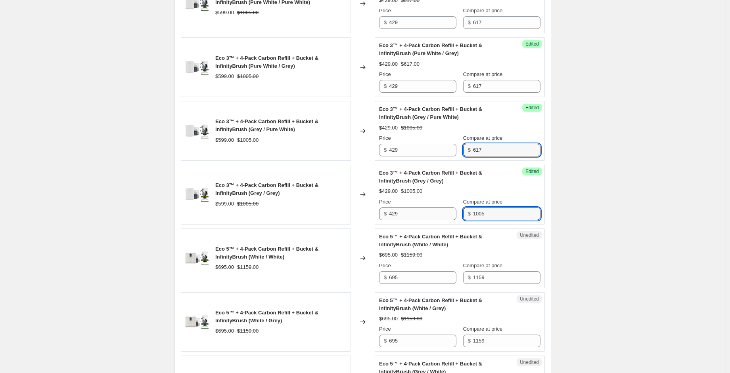
drag, startPoint x: 489, startPoint y: 227, endPoint x: 454, endPoint y: 225, distance: 34.9
click at [454, 220] on div "Price $ 429 Compare at price $ 1005" at bounding box center [459, 209] width 161 height 22
paste input "617"
type input "617"
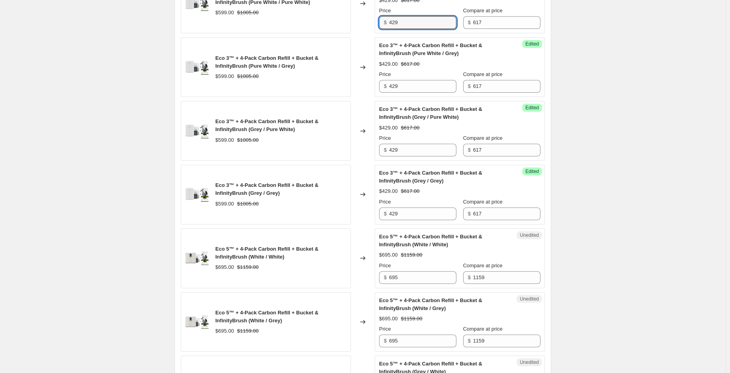
drag, startPoint x: 406, startPoint y: 36, endPoint x: 380, endPoint y: 35, distance: 26.6
click at [379, 34] on div "Success Edited Eco 3™ + 4-Pack Carbon Refill + Bucket & InfinityBrush (Pure Whi…" at bounding box center [459, 4] width 170 height 60
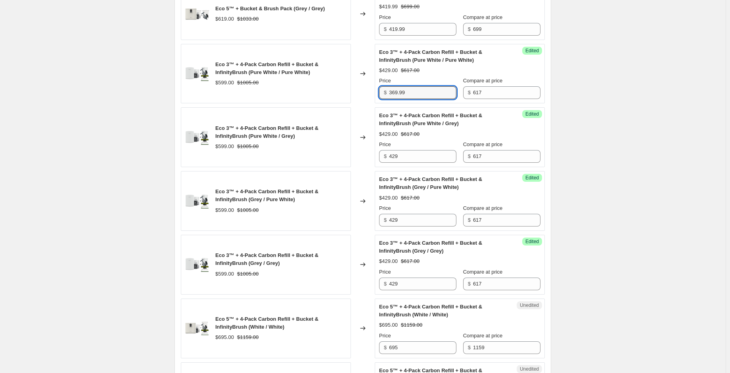
scroll to position [692, 0]
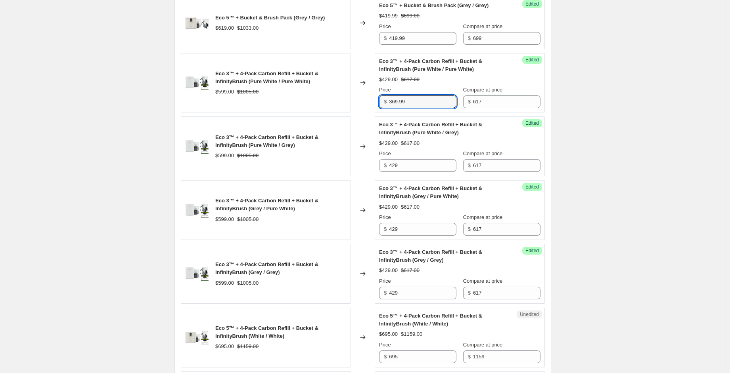
drag, startPoint x: 409, startPoint y: 119, endPoint x: 366, endPoint y: 116, distance: 42.9
click at [365, 113] on div "Eco 3™ + 4-Pack Carbon Refill + Bucket & InfinityBrush (Pure White / Pure White…" at bounding box center [363, 83] width 364 height 60
type input "369.99"
drag, startPoint x: 404, startPoint y: 182, endPoint x: 379, endPoint y: 178, distance: 25.6
click at [379, 176] on div "Success Edited Eco 3™ + 4-Pack Carbon Refill + Bucket & InfinityBrush (Pure Whi…" at bounding box center [459, 147] width 170 height 60
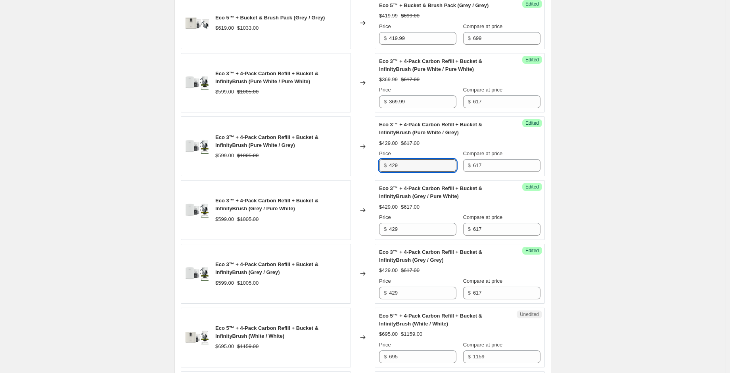
paste input "369.9"
type input "369.99"
drag, startPoint x: 404, startPoint y: 239, endPoint x: 374, endPoint y: 241, distance: 30.2
click at [376, 240] on div "Eco 3™ + 4-Pack Carbon Refill + Bucket & InfinityBrush (Grey / Pure White) $599…" at bounding box center [363, 210] width 364 height 60
paste input "369.9"
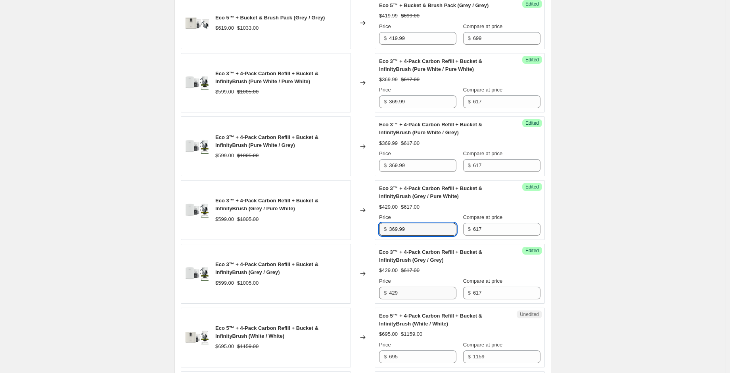
type input "369.99"
drag, startPoint x: 393, startPoint y: 307, endPoint x: 371, endPoint y: 308, distance: 22.6
click at [378, 304] on div "Success Edited Eco 3™ + 4-Pack Carbon Refill + Bucket & InfinityBrush (Grey / G…" at bounding box center [459, 274] width 170 height 60
paste input "369.9"
type input "369.99"
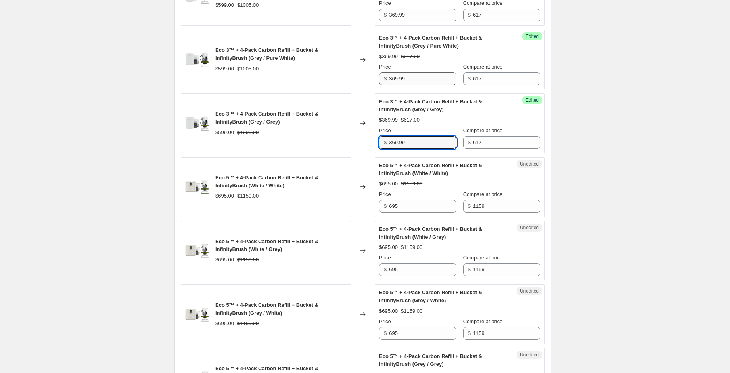
scroll to position [851, 0]
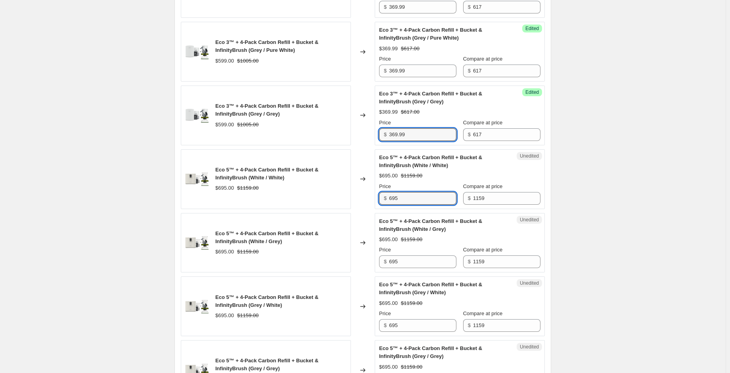
drag, startPoint x: 402, startPoint y: 212, endPoint x: 362, endPoint y: 209, distance: 40.2
click at [362, 209] on div "Eco 5™ + 4-Pack Carbon Refill + Bucket & InfinityBrush (White / White) $695.00 …" at bounding box center [363, 179] width 364 height 60
drag, startPoint x: 387, startPoint y: 214, endPoint x: 372, endPoint y: 211, distance: 15.2
click at [372, 209] on div "Eco 5™ + 4-Pack Carbon Refill + Bucket & InfinityBrush (White / White) $695.00 …" at bounding box center [363, 179] width 364 height 60
drag, startPoint x: 408, startPoint y: 211, endPoint x: 350, endPoint y: 208, distance: 58.7
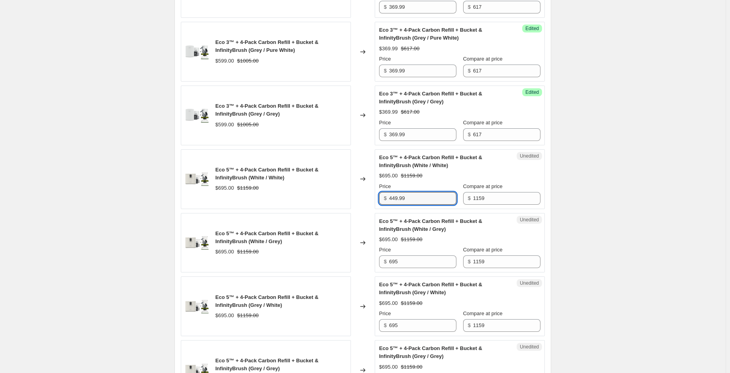
click at [350, 208] on div "Eco 5™ + 4-Pack Carbon Refill + Bucket & InfinityBrush (White / White) $695.00 …" at bounding box center [363, 179] width 364 height 60
type input "449.99"
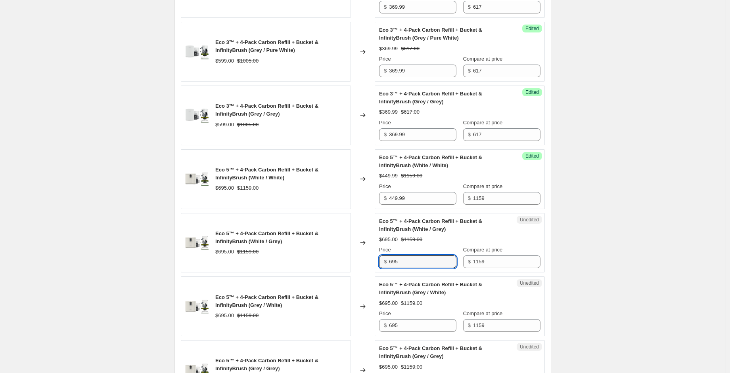
drag, startPoint x: 399, startPoint y: 275, endPoint x: 359, endPoint y: 273, distance: 39.6
click at [357, 273] on div "Eco 5™ + 4-Pack Carbon Refill + Bucket & InfinityBrush (White / Grey) $695.00 $…" at bounding box center [363, 243] width 364 height 60
paste input "449.99"
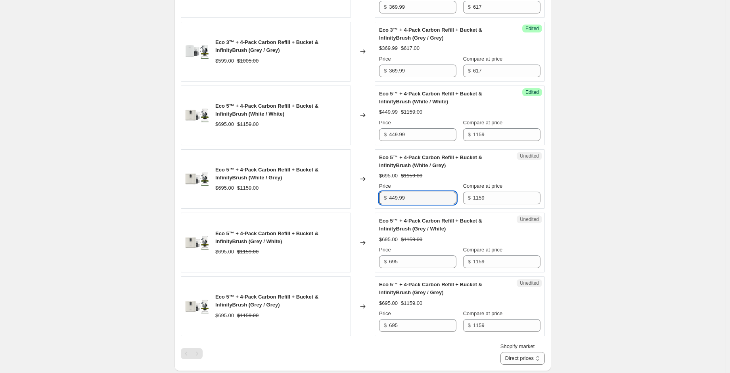
scroll to position [930, 0]
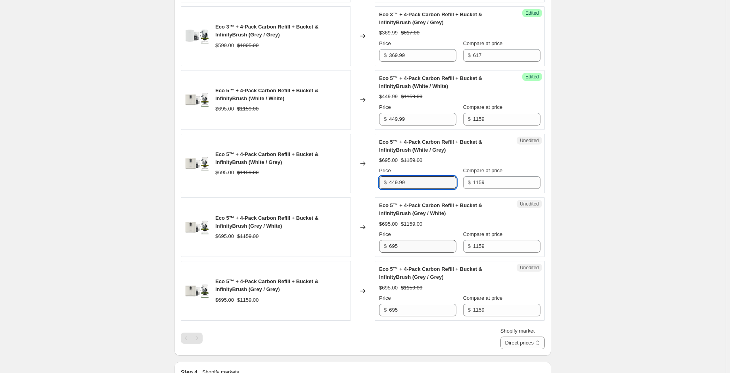
type input "449.99"
drag, startPoint x: 404, startPoint y: 258, endPoint x: 380, endPoint y: 258, distance: 23.8
click at [380, 253] on div "$ 695" at bounding box center [417, 246] width 77 height 13
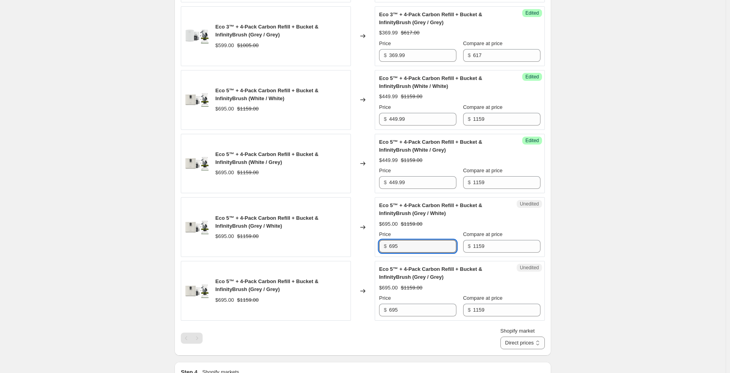
paste input "449.99"
type input "449.99"
drag, startPoint x: 392, startPoint y: 319, endPoint x: 367, endPoint y: 319, distance: 25.8
click at [367, 319] on div "Eco 5™ + 4-Pack Carbon Refill + Bucket & InfinityBrush (Grey / Grey) $695.00 $1…" at bounding box center [363, 291] width 364 height 60
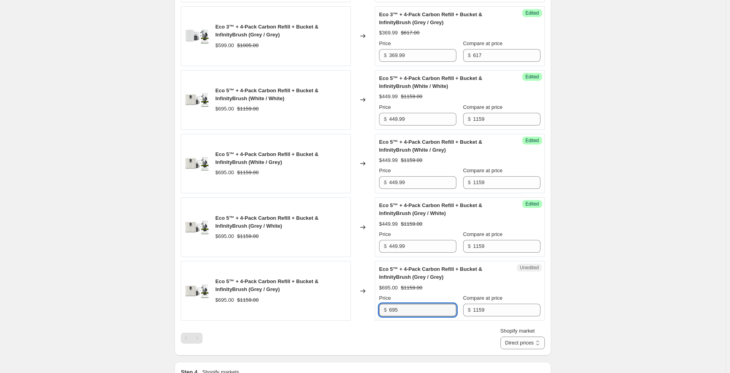
paste input "449.99"
type input "449.99"
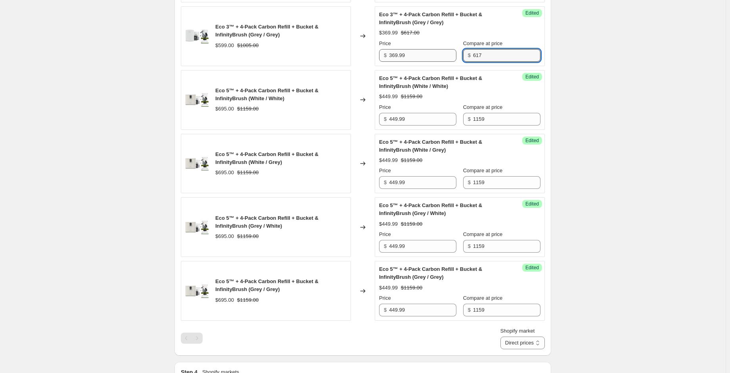
drag, startPoint x: 495, startPoint y: 70, endPoint x: 453, endPoint y: 70, distance: 41.2
click at [453, 62] on div "Price $ 369.99 Compare at price $ 617" at bounding box center [459, 51] width 161 height 22
drag, startPoint x: 478, startPoint y: 134, endPoint x: 488, endPoint y: 135, distance: 9.9
click at [479, 130] on div "Success Edited Eco 5™ + 4-Pack Carbon Refill + Bucket & InfinityBrush (White / …" at bounding box center [459, 100] width 170 height 60
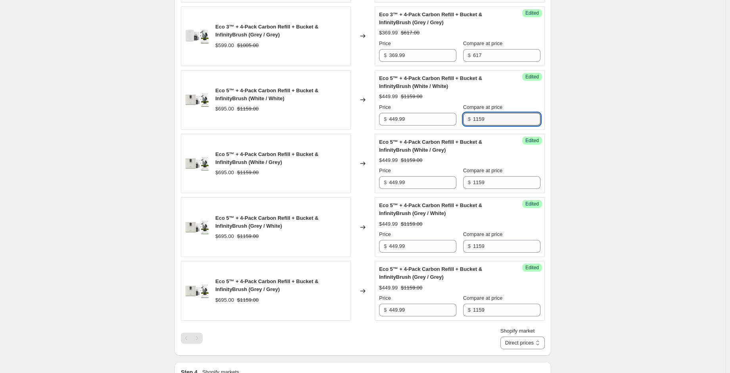
drag, startPoint x: 489, startPoint y: 135, endPoint x: 462, endPoint y: 129, distance: 27.6
click at [461, 126] on div "Price $ 449.99 Compare at price $ 1159" at bounding box center [459, 114] width 161 height 22
drag, startPoint x: 491, startPoint y: 134, endPoint x: 445, endPoint y: 133, distance: 46.0
click at [443, 126] on div "Price $ 449.99 Compare at price $ 749.99" at bounding box center [459, 114] width 161 height 22
type input "749.99"
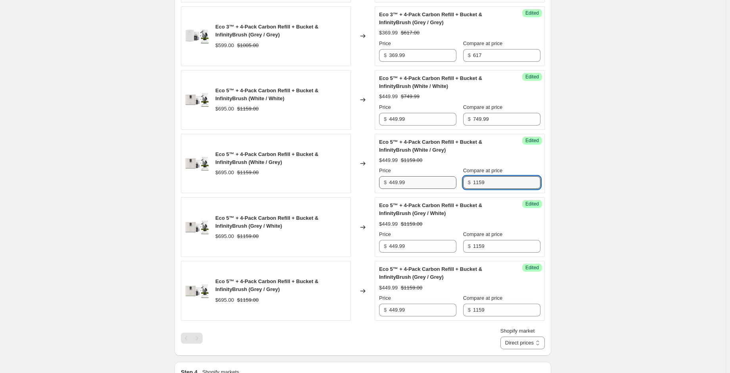
drag, startPoint x: 487, startPoint y: 199, endPoint x: 451, endPoint y: 198, distance: 35.3
click at [451, 189] on div "Price $ 449.99 Compare at price $ 1159" at bounding box center [459, 178] width 161 height 22
paste input "749.9"
type input "749.99"
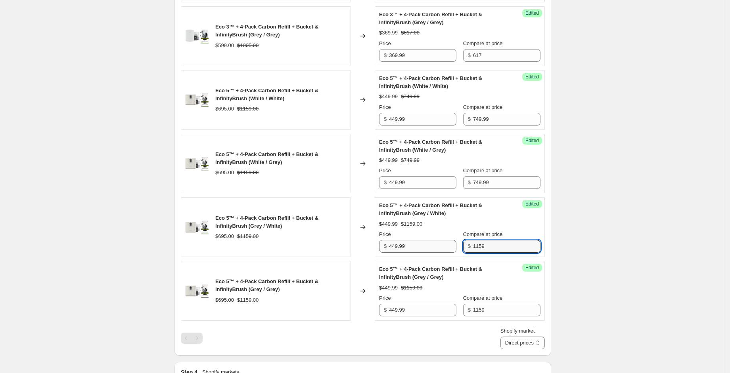
drag, startPoint x: 489, startPoint y: 261, endPoint x: 453, endPoint y: 259, distance: 36.5
click at [453, 253] on div "Price $ 449.99 Compare at price $ 1159" at bounding box center [459, 242] width 161 height 22
paste input "749.9"
type input "749.99"
drag, startPoint x: 493, startPoint y: 322, endPoint x: 448, endPoint y: 320, distance: 44.8
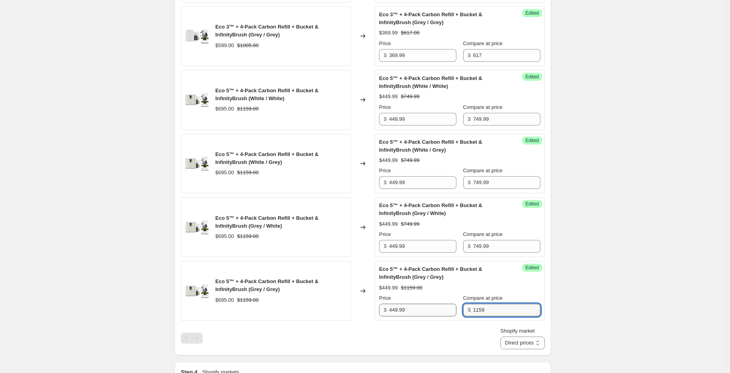
click at [448, 317] on div "Price $ 449.99 Compare at price $ 1159" at bounding box center [459, 305] width 161 height 22
paste input "749.9"
type input "749.99"
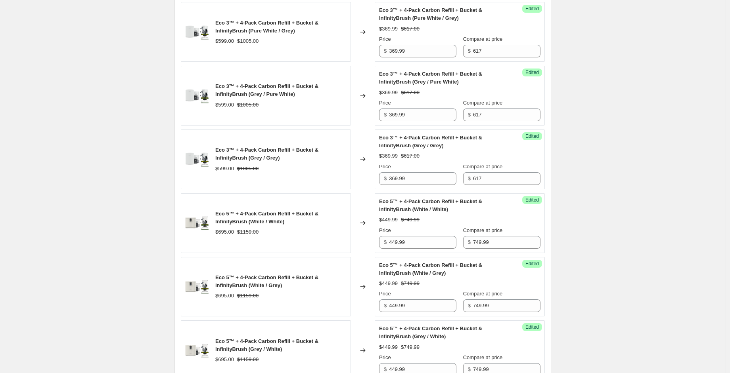
scroll to position [772, 0]
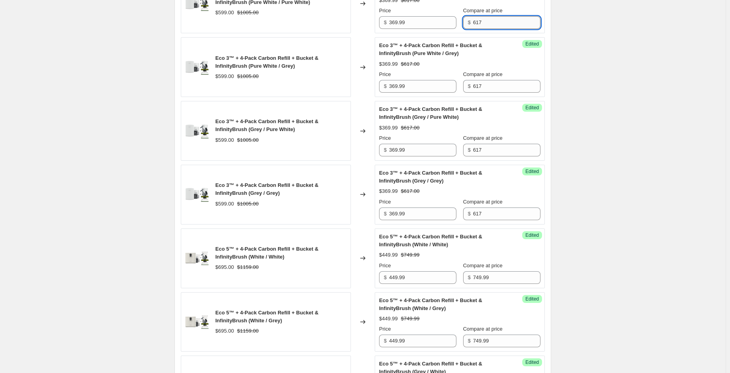
drag, startPoint x: 485, startPoint y: 33, endPoint x: 480, endPoint y: 32, distance: 4.4
click at [480, 29] on input "617" at bounding box center [506, 22] width 67 height 13
click at [598, 97] on div "Create new price [MEDICAL_DATA]. This page is ready Create new price [MEDICAL_D…" at bounding box center [362, 60] width 725 height 1664
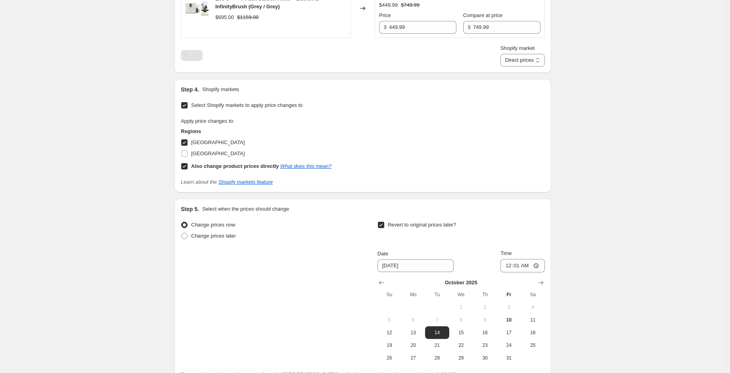
scroll to position [1247, 0]
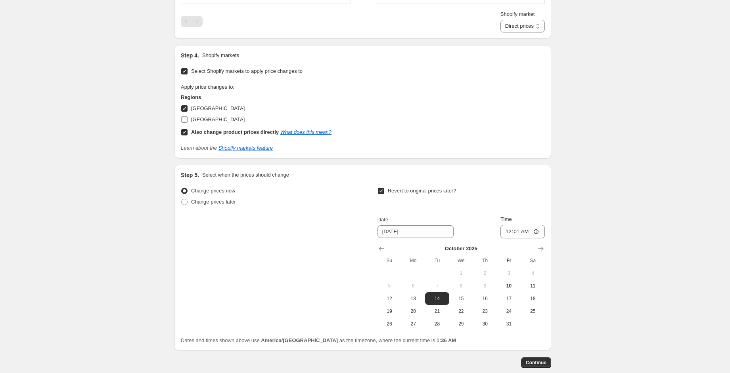
click at [243, 122] on span "[GEOGRAPHIC_DATA]" at bounding box center [217, 120] width 53 height 6
click at [187, 123] on input "[GEOGRAPHIC_DATA]" at bounding box center [184, 120] width 6 height 6
checkbox input "true"
click at [196, 111] on span "[GEOGRAPHIC_DATA]" at bounding box center [217, 108] width 53 height 6
click at [187, 112] on input "[GEOGRAPHIC_DATA]" at bounding box center [184, 108] width 6 height 6
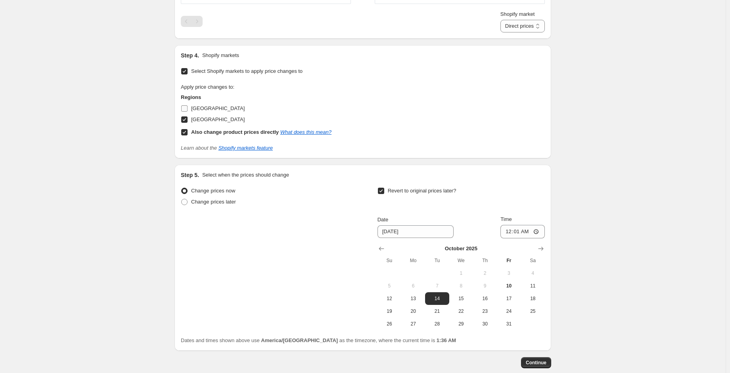
checkbox input "false"
click at [232, 135] on b "Also change product prices directly" at bounding box center [235, 132] width 88 height 6
click at [187, 136] on input "Also change product prices directly What does this mean?" at bounding box center [184, 132] width 6 height 6
checkbox input "false"
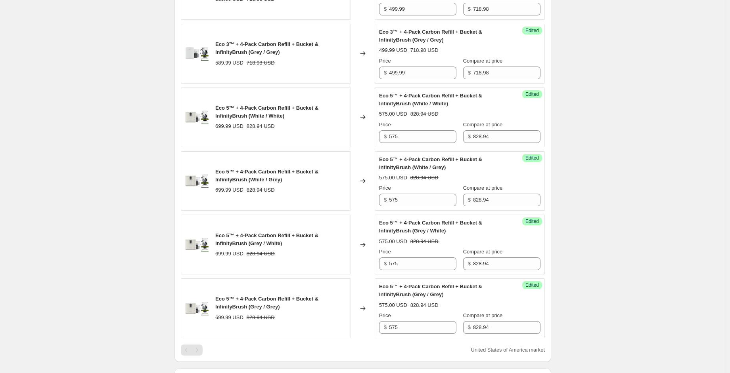
scroll to position [890, 0]
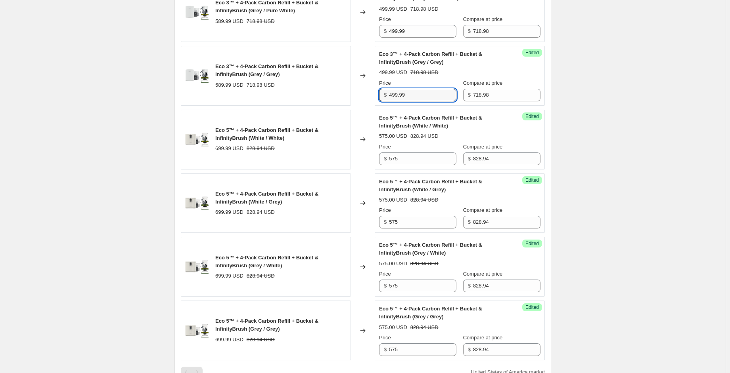
drag, startPoint x: 406, startPoint y: 108, endPoint x: 374, endPoint y: 106, distance: 32.2
click at [374, 106] on div "Eco 3™ + 4-Pack Carbon Refill + Bucket & InfinityBrush (Grey / Grey) 589.99 USD…" at bounding box center [363, 76] width 364 height 60
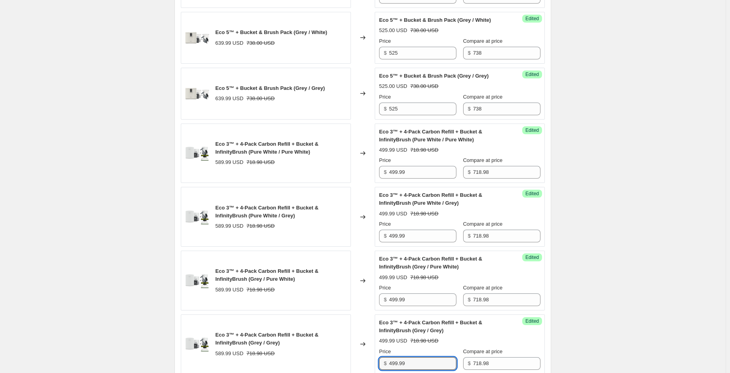
scroll to position [613, 0]
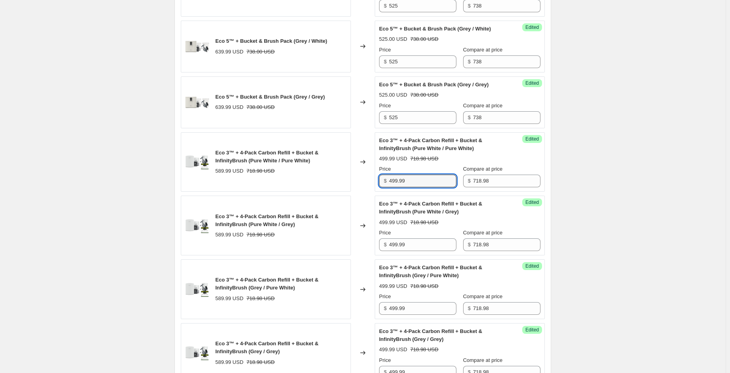
drag, startPoint x: 414, startPoint y: 197, endPoint x: 380, endPoint y: 197, distance: 34.1
click at [380, 192] on div "Success Edited Eco 3™ + 4-Pack Carbon Refill + Bucket & InfinityBrush (Pure Whi…" at bounding box center [459, 162] width 170 height 60
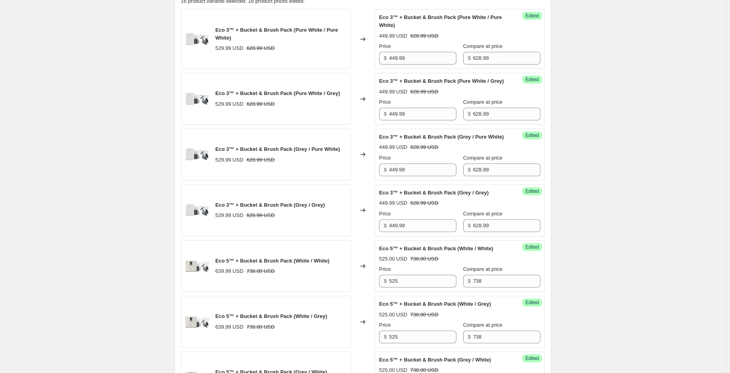
scroll to position [277, 0]
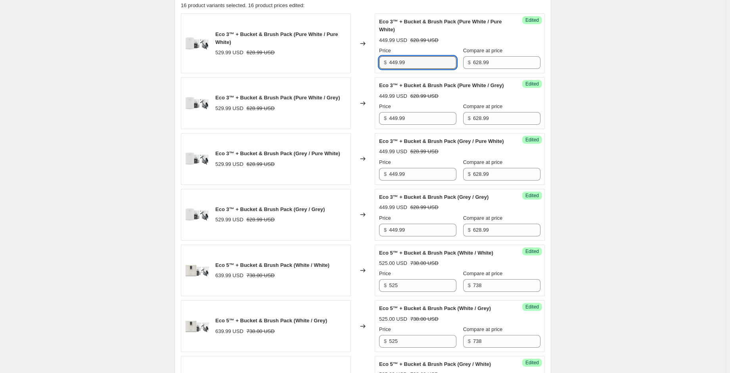
drag, startPoint x: 418, startPoint y: 63, endPoint x: 380, endPoint y: 63, distance: 38.4
click at [379, 63] on div "Success Edited Eco 3™ + Bucket & Brush Pack (Pure White / Pure White) 449.99 US…" at bounding box center [459, 43] width 170 height 60
type input "335"
click at [399, 78] on div "Success Edited Eco 3™ + Bucket & Brush Pack (Pure White / Grey) 449.99 USD 628.…" at bounding box center [459, 103] width 170 height 52
drag, startPoint x: 408, startPoint y: 64, endPoint x: 367, endPoint y: 65, distance: 40.8
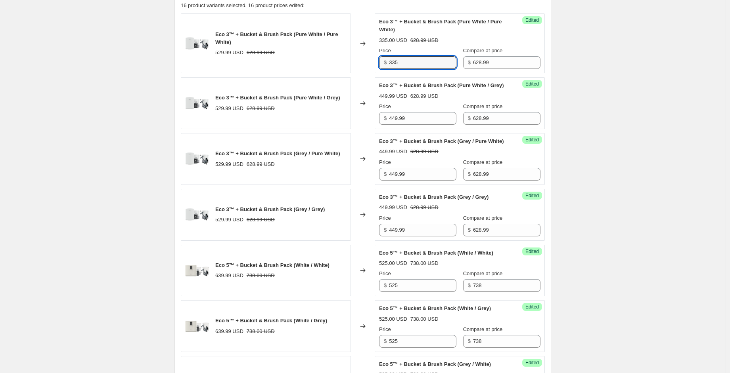
click at [367, 65] on div "Eco 3™ + Bucket & Brush Pack (Pure White / Pure White) 529.99 USD 628.99 USD Ch…" at bounding box center [363, 43] width 364 height 60
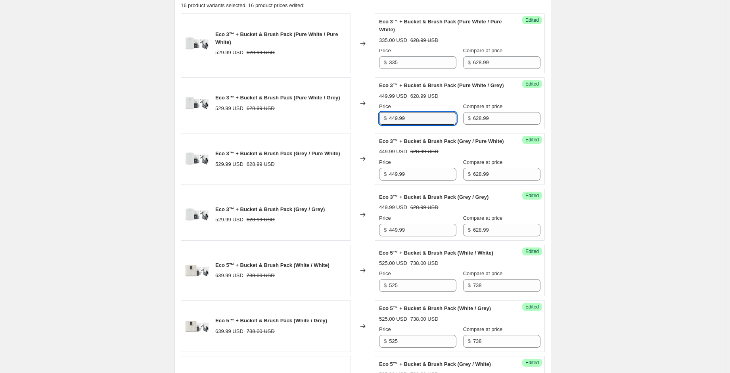
drag, startPoint x: 409, startPoint y: 129, endPoint x: 394, endPoint y: 144, distance: 21.9
click at [362, 123] on div "Eco 3™ + Bucket & Brush Pack (Pure White / Grey) 529.99 USD 628.99 USD Changed …" at bounding box center [363, 103] width 364 height 52
paste input "335"
type input "335"
drag, startPoint x: 417, startPoint y: 194, endPoint x: 347, endPoint y: 193, distance: 70.5
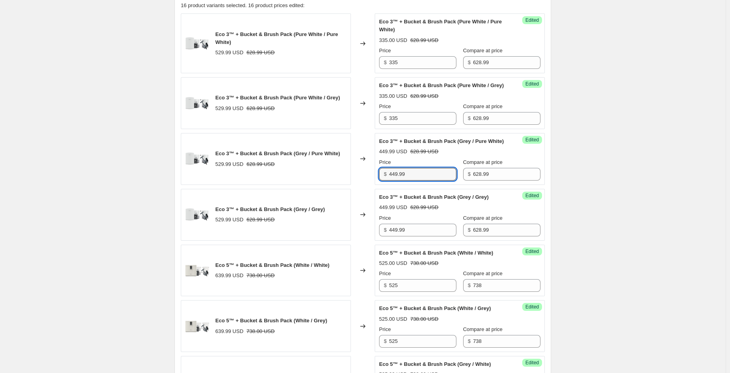
click at [343, 185] on div "Eco 3™ + Bucket & Brush Pack (Grey / Pure White) 529.99 USD 628.99 USD Changed …" at bounding box center [363, 159] width 364 height 52
paste input "335"
type input "335"
drag, startPoint x: 409, startPoint y: 244, endPoint x: 345, endPoint y: 251, distance: 64.6
click at [346, 241] on div "Eco 3™ + Bucket & Brush Pack (Grey / Grey) 529.99 USD 628.99 USD Changed to Suc…" at bounding box center [363, 215] width 364 height 52
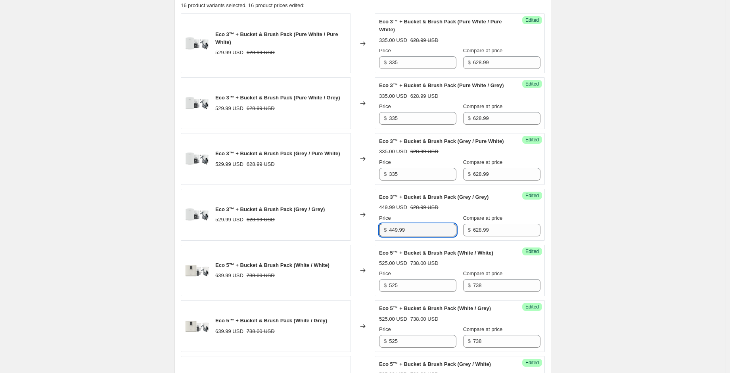
paste input "335"
type input "335"
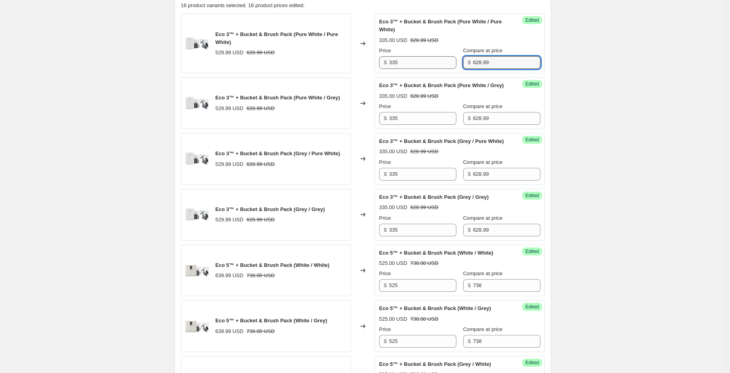
drag, startPoint x: 483, startPoint y: 61, endPoint x: 447, endPoint y: 62, distance: 36.1
click at [447, 62] on div "Price $ 335 Compare at price $ 628.99" at bounding box center [459, 58] width 161 height 22
drag, startPoint x: 474, startPoint y: 64, endPoint x: 443, endPoint y: 62, distance: 31.0
click at [443, 62] on div "Price $ 335 Compare at price $ 559.99" at bounding box center [459, 58] width 161 height 22
type input "559.99"
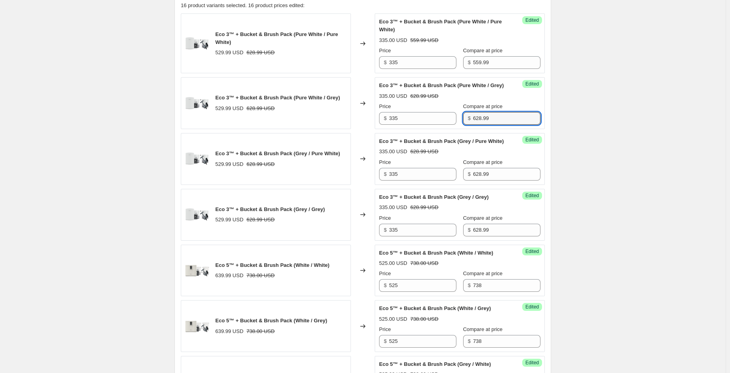
drag, startPoint x: 486, startPoint y: 125, endPoint x: 469, endPoint y: 149, distance: 29.3
click at [453, 125] on div "Price $ 335 Compare at price $ 628.99" at bounding box center [459, 114] width 161 height 22
paste input "559"
type input "559.99"
drag, startPoint x: 487, startPoint y: 192, endPoint x: 454, endPoint y: 189, distance: 33.0
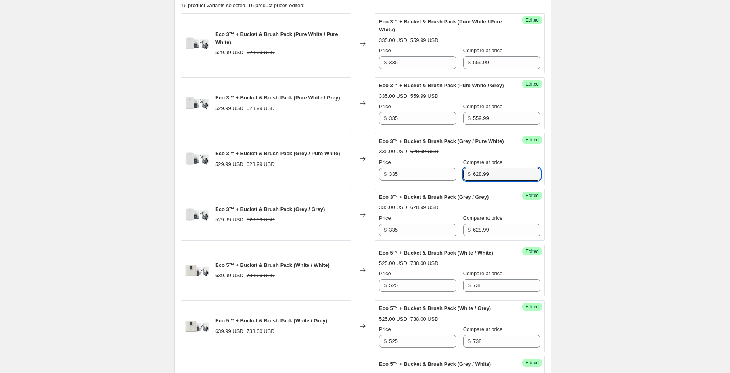
click at [454, 181] on div "Price $ 335 Compare at price $ 628.99" at bounding box center [459, 170] width 161 height 22
paste input "559"
type input "559.99"
drag, startPoint x: 484, startPoint y: 244, endPoint x: 439, endPoint y: 245, distance: 45.2
click at [439, 237] on div "Price $ 335 Compare at price $ 628.99" at bounding box center [459, 225] width 161 height 22
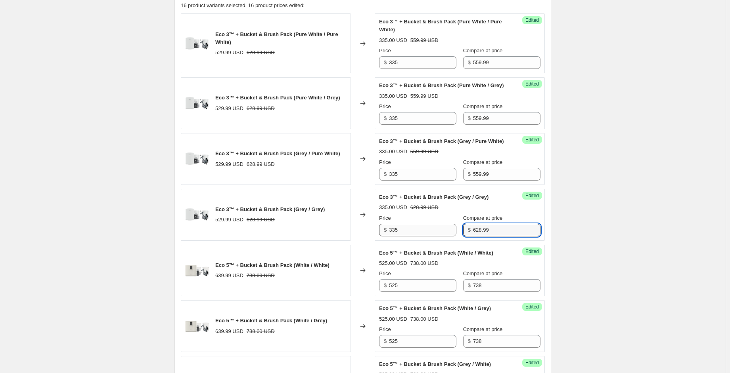
paste input "559"
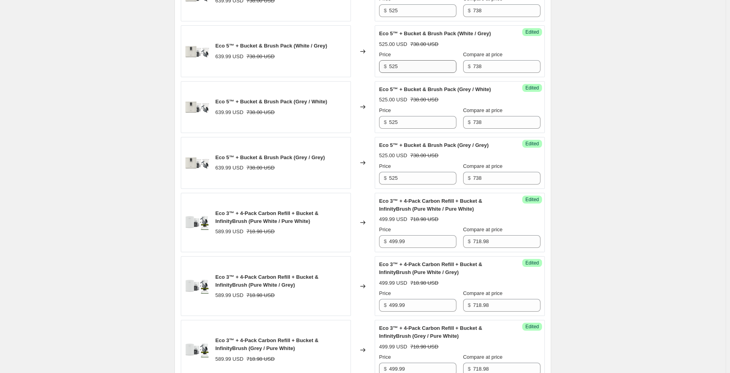
scroll to position [554, 0]
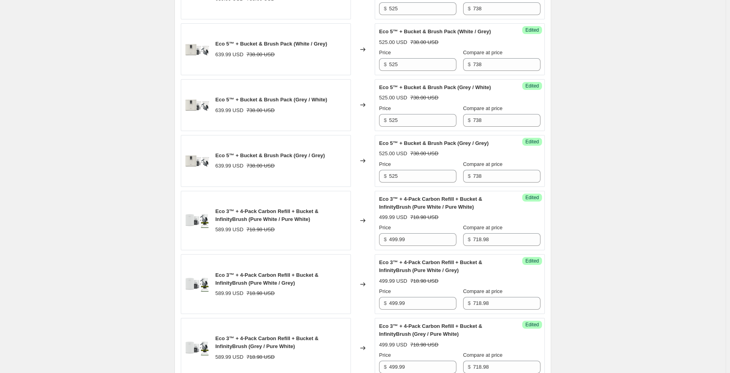
type input "559.99"
drag, startPoint x: 400, startPoint y: 22, endPoint x: 363, endPoint y: 23, distance: 37.7
drag, startPoint x: 408, startPoint y: 25, endPoint x: 363, endPoint y: 22, distance: 44.5
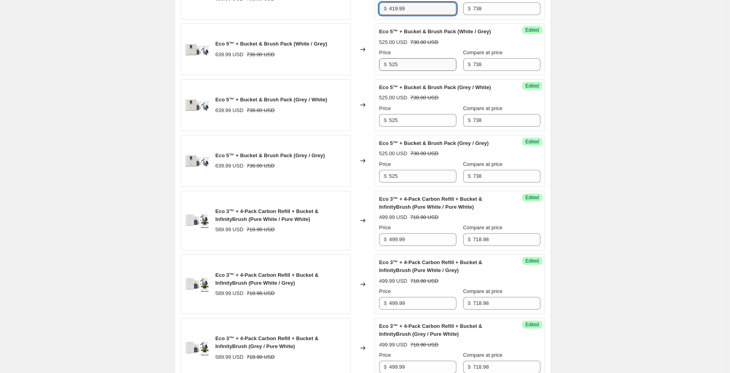
type input "419.99"
drag, startPoint x: 407, startPoint y: 81, endPoint x: 365, endPoint y: 73, distance: 42.7
click at [365, 73] on div "Eco 5™ + Bucket & Brush Pack (White / Grey) 639.99 USD 738.00 USD Changed to Su…" at bounding box center [363, 49] width 364 height 52
paste input "419.99"
type input "419.99"
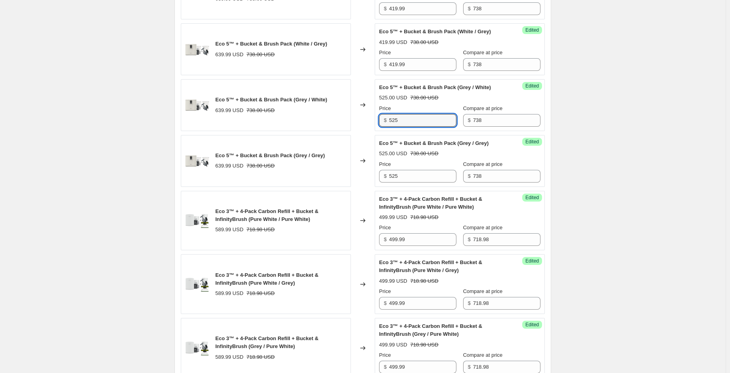
drag, startPoint x: 404, startPoint y: 136, endPoint x: 381, endPoint y: 142, distance: 23.7
click at [377, 131] on div "Success Edited Eco 5™ + Bucket & Brush Pack (Grey / White) 525.00 USD 738.00 US…" at bounding box center [459, 105] width 170 height 52
paste input "419.99"
type input "419.99"
drag, startPoint x: 397, startPoint y: 186, endPoint x: 380, endPoint y: 189, distance: 17.2
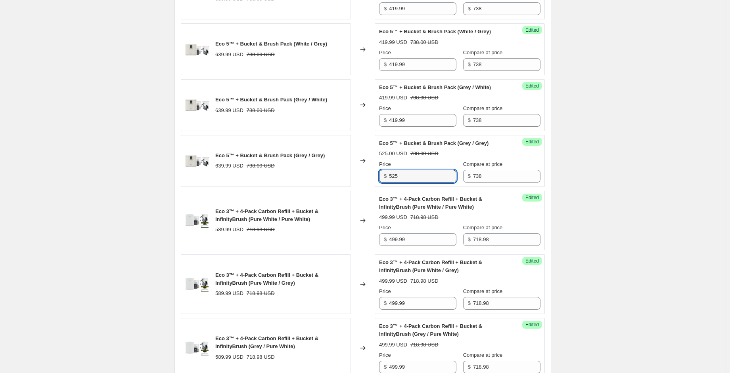
click at [374, 187] on div "Eco 5™ + Bucket & Brush Pack (Grey / Grey) 639.99 USD 738.00 USD Changed to Suc…" at bounding box center [363, 161] width 364 height 52
drag, startPoint x: 398, startPoint y: 189, endPoint x: 363, endPoint y: 187, distance: 35.3
click at [363, 187] on div "Eco 5™ + Bucket & Brush Pack (Grey / Grey) 639.99 USD 738.00 USD Changed to Suc…" at bounding box center [363, 161] width 364 height 52
paste input "419.99"
type input "419.99"
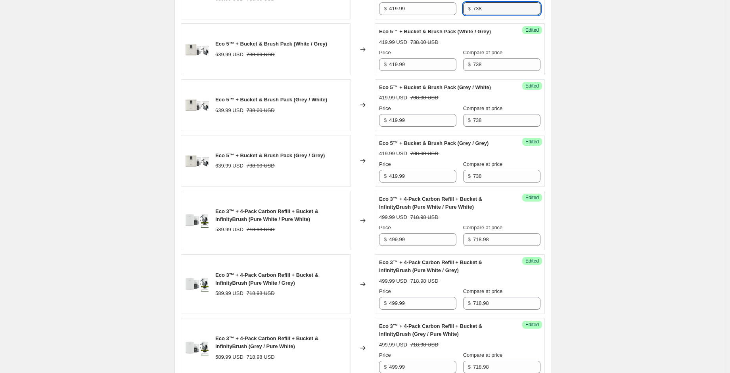
drag, startPoint x: 480, startPoint y: 26, endPoint x: 451, endPoint y: 25, distance: 29.7
click at [451, 15] on div "Price $ 419.99 Compare at price $ 738" at bounding box center [459, 4] width 161 height 22
drag, startPoint x: 484, startPoint y: 24, endPoint x: 456, endPoint y: 22, distance: 27.8
click at [456, 15] on div "Price $ 419.99 Compare at price $ 738" at bounding box center [459, 4] width 161 height 22
type input "699"
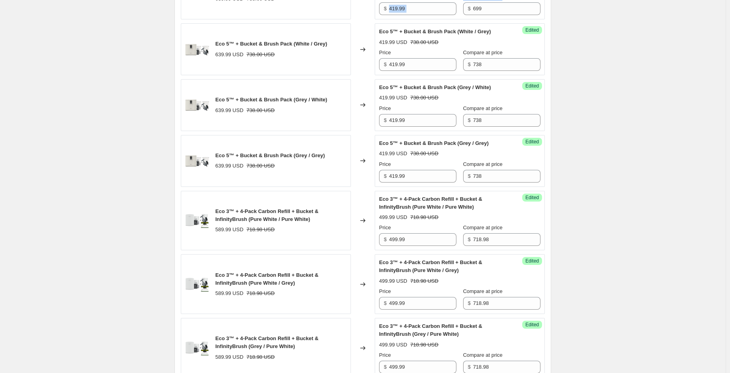
drag, startPoint x: 484, startPoint y: 30, endPoint x: 451, endPoint y: 26, distance: 33.1
drag, startPoint x: 478, startPoint y: 27, endPoint x: 451, endPoint y: 24, distance: 27.1
click at [451, 15] on div "Price $ 419.99 Compare at price $ 699" at bounding box center [459, 4] width 161 height 22
drag, startPoint x: 481, startPoint y: 76, endPoint x: 455, endPoint y: 76, distance: 25.8
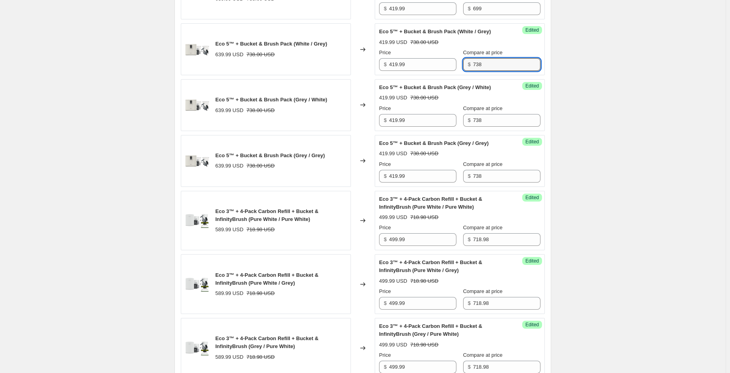
click at [455, 71] on div "Price $ 419.99 Compare at price $ 738" at bounding box center [459, 60] width 161 height 22
paste input "699"
type input "699"
drag, startPoint x: 476, startPoint y: 133, endPoint x: 449, endPoint y: 138, distance: 27.7
click at [449, 127] on div "Price $ 419.99 Compare at price $ 738" at bounding box center [459, 116] width 161 height 22
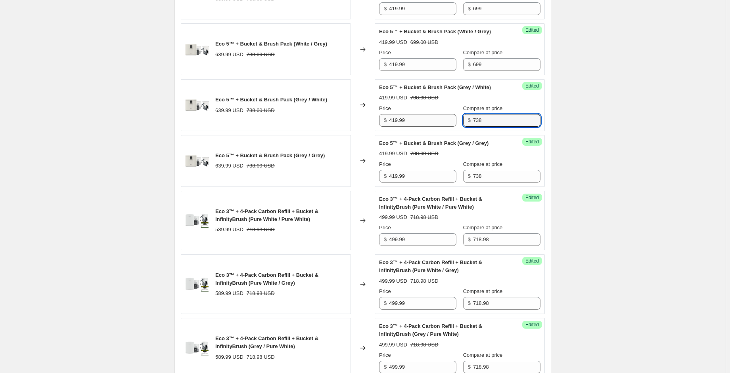
paste input "699"
type input "699"
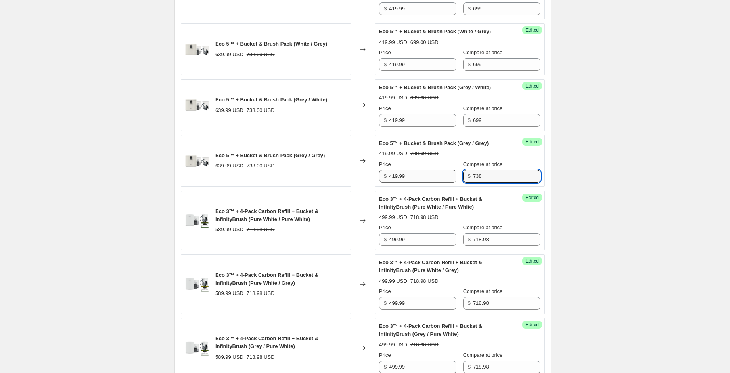
drag, startPoint x: 477, startPoint y: 185, endPoint x: 449, endPoint y: 188, distance: 28.3
click at [449, 183] on div "Price $ 419.99 Compare at price $ 738" at bounding box center [459, 171] width 161 height 22
paste input "699"
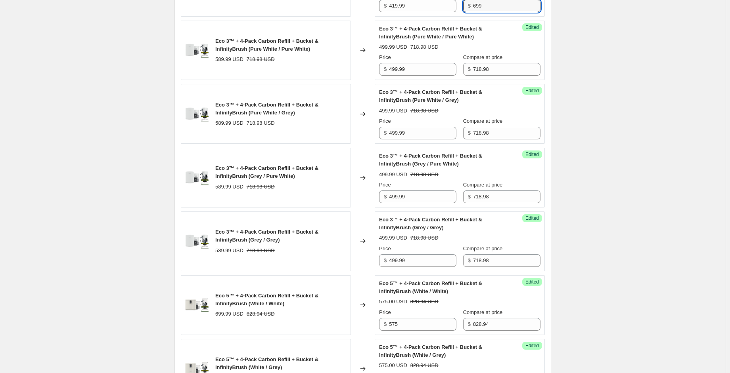
scroll to position [753, 0]
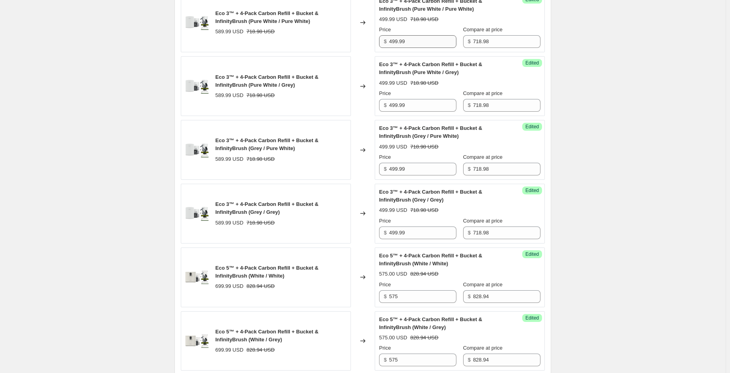
type input "699"
drag, startPoint x: 417, startPoint y: 56, endPoint x: 360, endPoint y: 58, distance: 56.7
click at [361, 53] on div "Eco 3™ + 4-Pack Carbon Refill + Bucket & InfinityBrush (Pure White / Pure White…" at bounding box center [363, 23] width 364 height 60
drag, startPoint x: 408, startPoint y: 57, endPoint x: 379, endPoint y: 55, distance: 29.0
click at [379, 53] on div "Success Edited Eco 3™ + 4-Pack Carbon Refill + Bucket & InfinityBrush (Pure Whi…" at bounding box center [459, 23] width 170 height 60
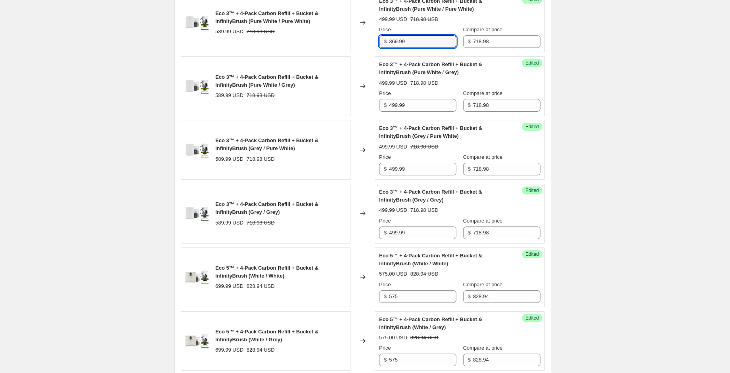
type input "369.99"
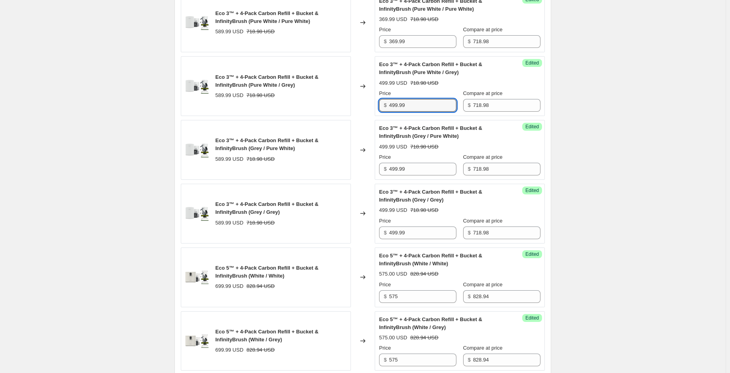
drag, startPoint x: 387, startPoint y: 122, endPoint x: 378, endPoint y: 128, distance: 11.4
click at [373, 116] on div "Eco 3™ + 4-Pack Carbon Refill + Bucket & InfinityBrush (Pure White / Grey) 589.…" at bounding box center [363, 86] width 364 height 60
paste input "36"
type input "369.99"
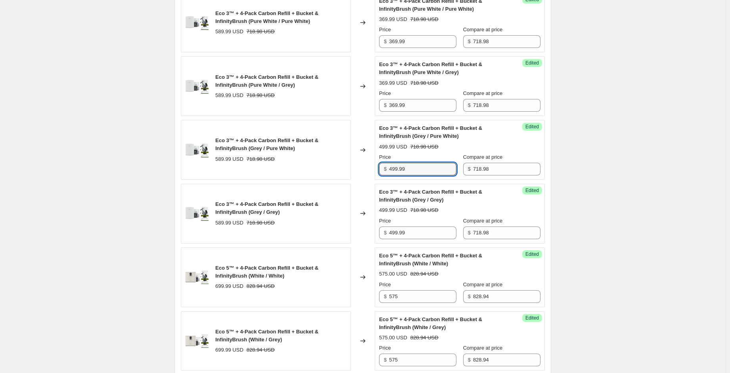
drag, startPoint x: 408, startPoint y: 184, endPoint x: 373, endPoint y: 186, distance: 34.9
click at [373, 180] on div "Eco 3™ + 4-Pack Carbon Refill + Bucket & InfinityBrush (Grey / Pure White) 589.…" at bounding box center [363, 150] width 364 height 60
paste input "36"
type input "369.99"
drag, startPoint x: 407, startPoint y: 243, endPoint x: 353, endPoint y: 250, distance: 54.4
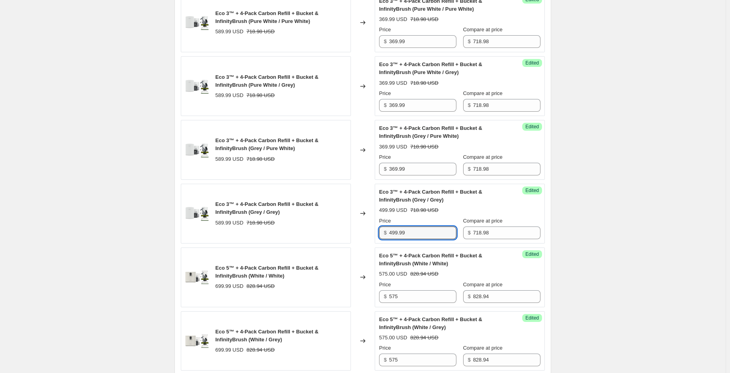
click at [353, 244] on div "Eco 3™ + 4-Pack Carbon Refill + Bucket & InfinityBrush (Grey / Grey) 589.99 USD…" at bounding box center [363, 214] width 364 height 60
paste input "36"
type input "369.99"
click at [431, 203] on span "Eco 3™ + 4-Pack Carbon Refill + Bucket & InfinityBrush (Grey / Grey)" at bounding box center [430, 196] width 103 height 14
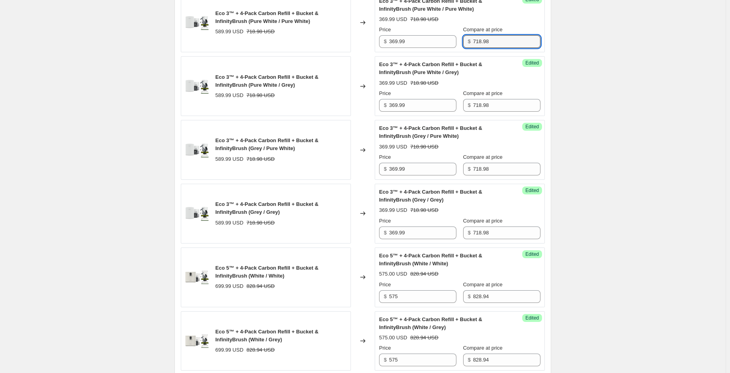
drag, startPoint x: 489, startPoint y: 54, endPoint x: 466, endPoint y: 54, distance: 23.4
click at [466, 48] on div "$ 718.98" at bounding box center [501, 41] width 77 height 13
drag, startPoint x: 483, startPoint y: 60, endPoint x: 457, endPoint y: 56, distance: 26.1
click at [457, 48] on div "Price $ 369.99 Compare at price $ 617" at bounding box center [459, 37] width 161 height 22
type input "617"
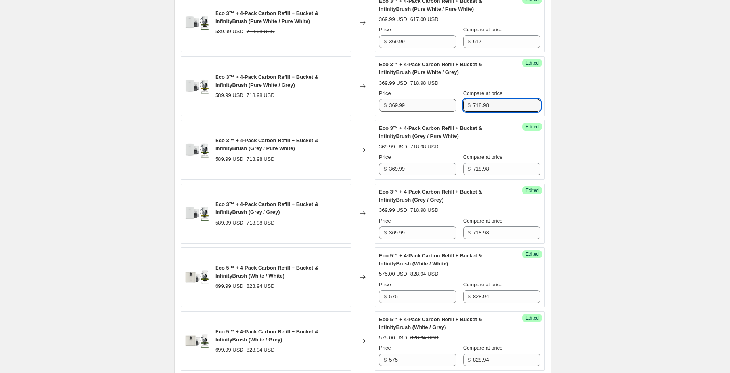
drag, startPoint x: 492, startPoint y: 118, endPoint x: 457, endPoint y: 114, distance: 35.1
click at [457, 112] on div "Price $ 369.99 Compare at price $ 718.98" at bounding box center [459, 101] width 161 height 22
paste input "617"
type input "617"
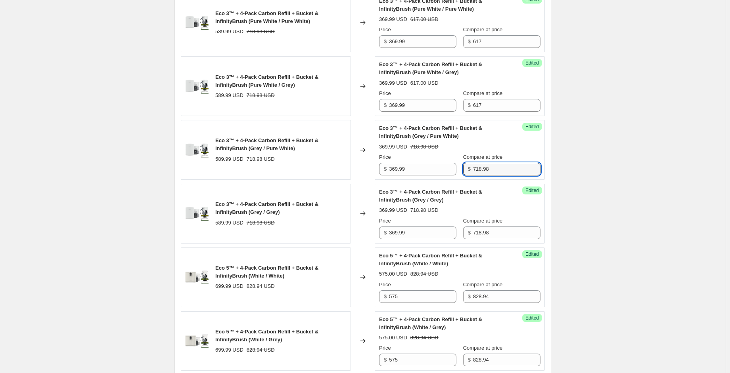
drag, startPoint x: 490, startPoint y: 186, endPoint x: 466, endPoint y: 184, distance: 23.5
click at [467, 176] on div "$ 718.98" at bounding box center [501, 169] width 77 height 13
paste input "617"
type input "617"
drag, startPoint x: 471, startPoint y: 245, endPoint x: 451, endPoint y: 248, distance: 20.8
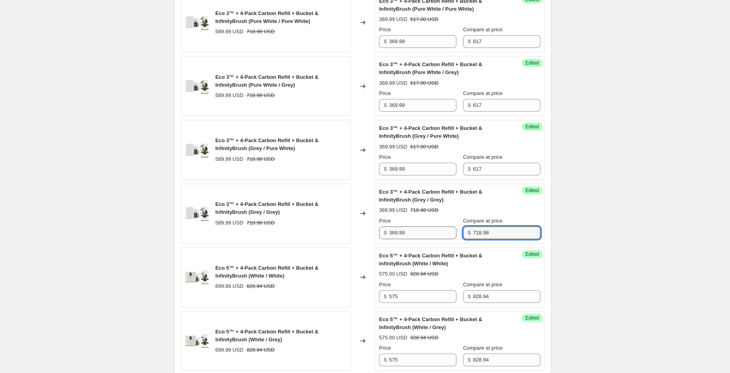
click at [451, 239] on div "Price $ 369.99 Compare at price $ 718.98" at bounding box center [459, 228] width 161 height 22
paste input "617"
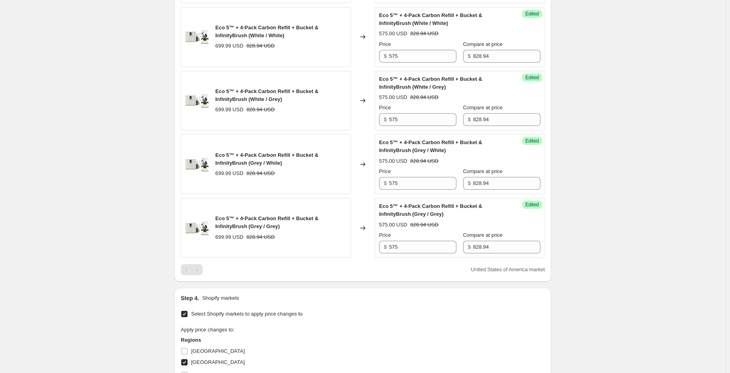
scroll to position [991, 0]
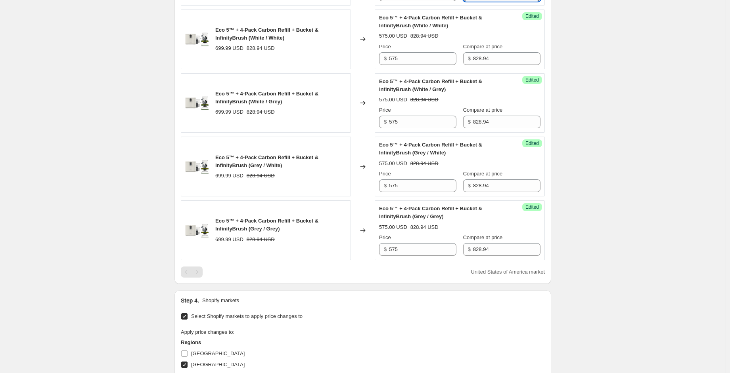
type input "617"
drag, startPoint x: 483, startPoint y: 67, endPoint x: 457, endPoint y: 68, distance: 26.6
click at [457, 65] on div "Price $ 575 Compare at price $ 828.94" at bounding box center [459, 54] width 161 height 22
drag, startPoint x: 469, startPoint y: 72, endPoint x: 455, endPoint y: 70, distance: 14.4
click at [455, 65] on div "Price $ 575 Compare at price $ 749" at bounding box center [459, 54] width 161 height 22
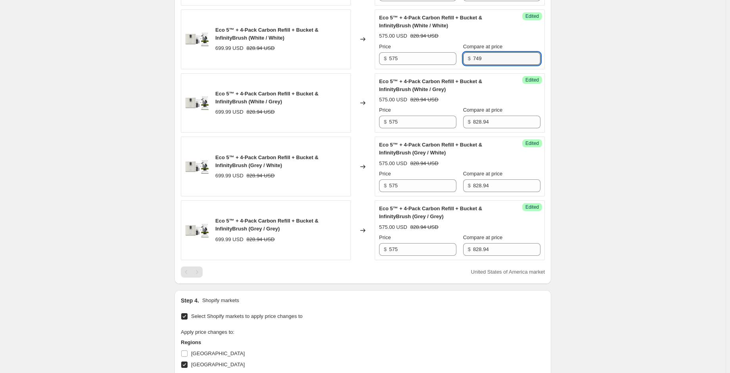
type input "749"
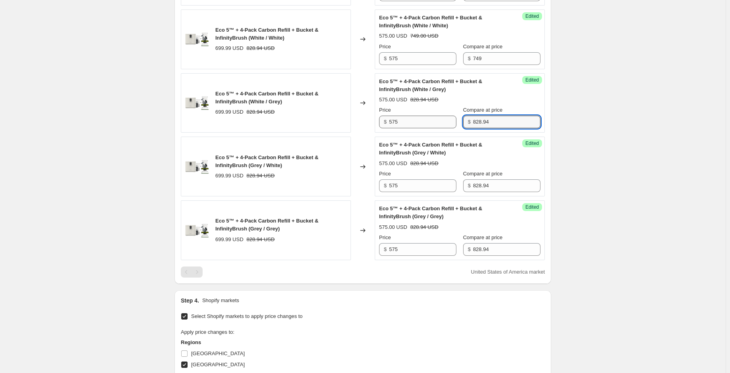
drag, startPoint x: 463, startPoint y: 130, endPoint x: 455, endPoint y: 129, distance: 7.6
click at [455, 128] on div "Price $ 575 Compare at price $ 828.94" at bounding box center [459, 117] width 161 height 22
paste input "749"
type input "749"
drag, startPoint x: 493, startPoint y: 198, endPoint x: 450, endPoint y: 197, distance: 42.8
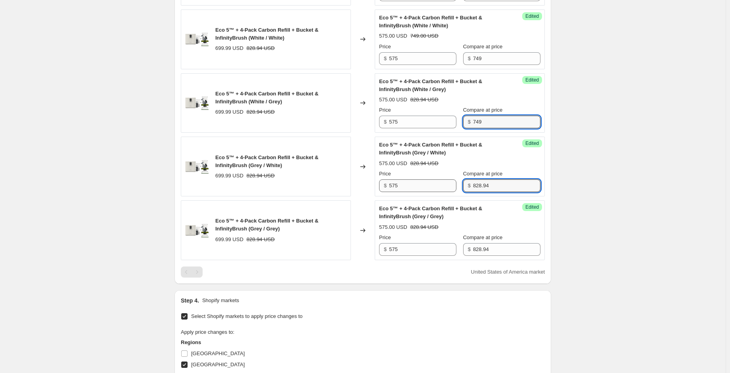
click at [450, 192] on div "Price $ 575 Compare at price $ 828.94" at bounding box center [459, 181] width 161 height 22
paste input "749"
type input "749"
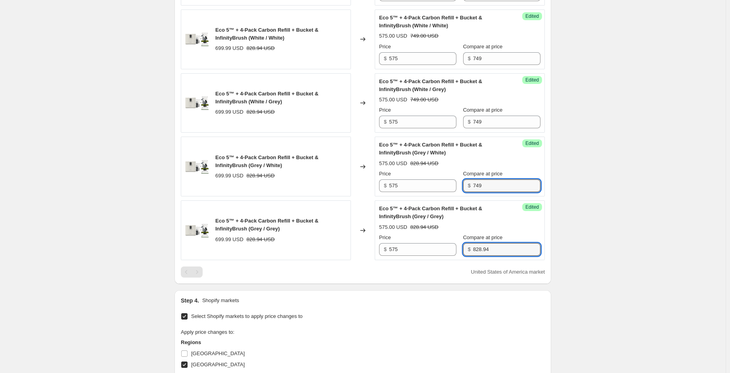
click at [460, 256] on div "Price $ 575 Compare at price $ 828.94" at bounding box center [459, 245] width 161 height 22
paste input "749"
type input "749"
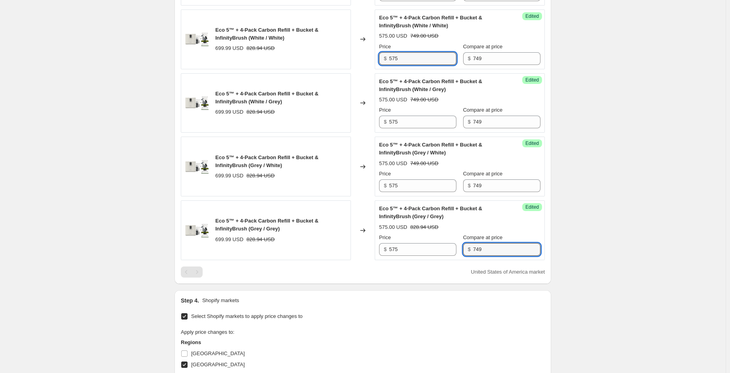
drag, startPoint x: 402, startPoint y: 76, endPoint x: 367, endPoint y: 79, distance: 35.0
click at [367, 69] on div "Eco 5™ + 4-Pack Carbon Refill + Bucket & InfinityBrush (White / White) 699.99 U…" at bounding box center [363, 40] width 364 height 60
drag, startPoint x: 409, startPoint y: 70, endPoint x: 363, endPoint y: 69, distance: 46.0
click at [363, 69] on div "Eco 5™ + 4-Pack Carbon Refill + Bucket & InfinityBrush (White / White) 699.99 U…" at bounding box center [363, 40] width 364 height 60
type input "449.99"
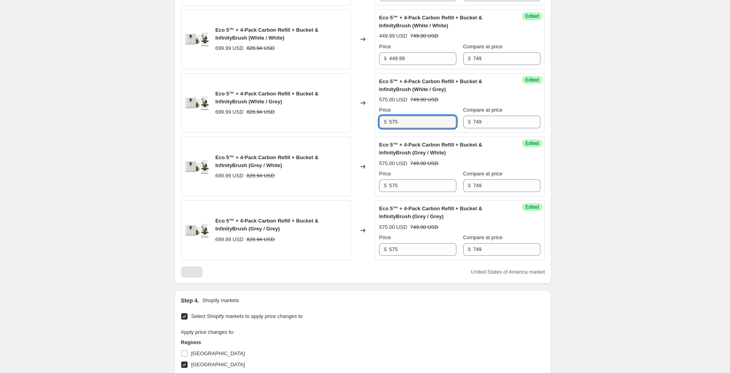
drag, startPoint x: 409, startPoint y: 136, endPoint x: 380, endPoint y: 134, distance: 29.4
click at [380, 133] on div "Success Edited Eco 5™ + 4-Pack Carbon Refill + Bucket & InfinityBrush (White / …" at bounding box center [459, 103] width 170 height 60
paste input "449.99"
type input "449.99"
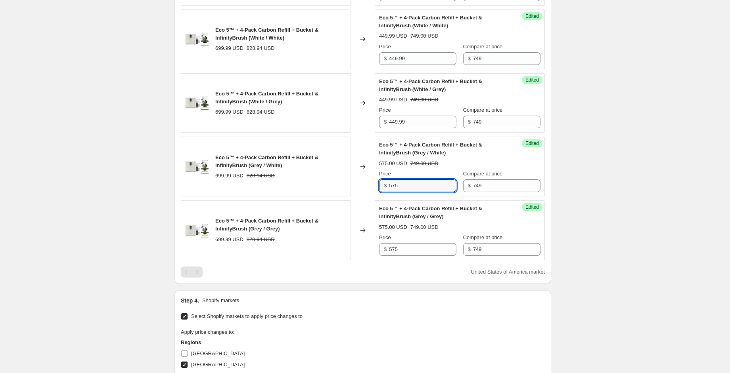
drag, startPoint x: 388, startPoint y: 196, endPoint x: 373, endPoint y: 199, distance: 14.7
click at [371, 196] on div "Eco 5™ + 4-Pack Carbon Refill + Bucket & InfinityBrush (Grey / White) 699.99 US…" at bounding box center [363, 167] width 364 height 60
paste input "449.99"
type input "449.99"
drag, startPoint x: 386, startPoint y: 265, endPoint x: 374, endPoint y: 265, distance: 12.3
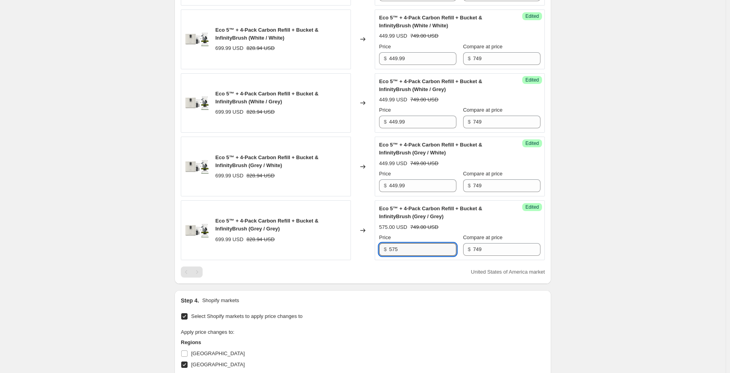
click at [369, 260] on div "Eco 5™ + 4-Pack Carbon Refill + Bucket & InfinityBrush (Grey / Grey) 699.99 USD…" at bounding box center [363, 231] width 364 height 60
paste input "449.99"
type input "449.99"
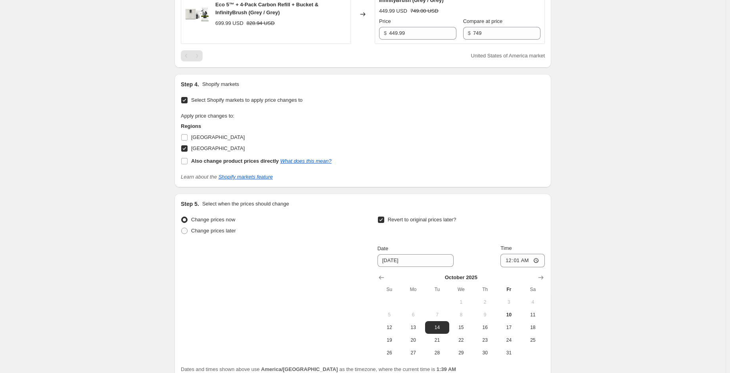
scroll to position [1292, 0]
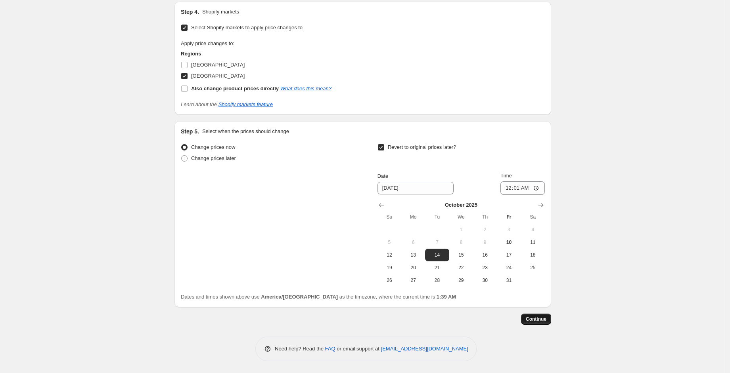
click at [532, 319] on span "Continue" at bounding box center [535, 319] width 21 height 6
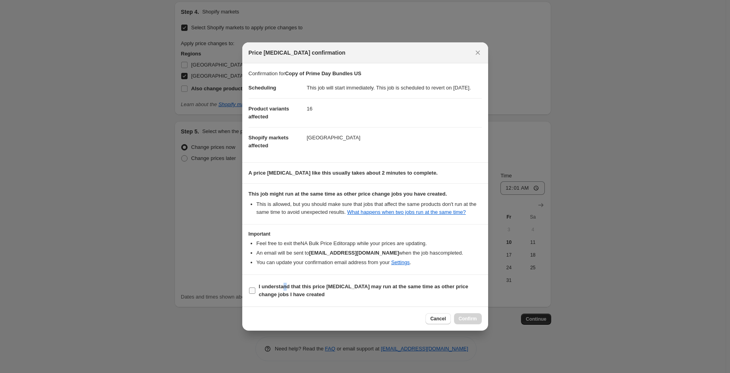
click at [284, 288] on b "I understand that this price [MEDICAL_DATA] may run at the same time as other p…" at bounding box center [363, 291] width 209 height 14
click at [282, 298] on b "I understand that this price [MEDICAL_DATA] may run at the same time as other p…" at bounding box center [363, 291] width 209 height 14
click at [255, 294] on input "I understand that this price [MEDICAL_DATA] may run at the same time as other p…" at bounding box center [252, 291] width 6 height 6
checkbox input "true"
click at [470, 322] on span "Confirm" at bounding box center [467, 319] width 18 height 6
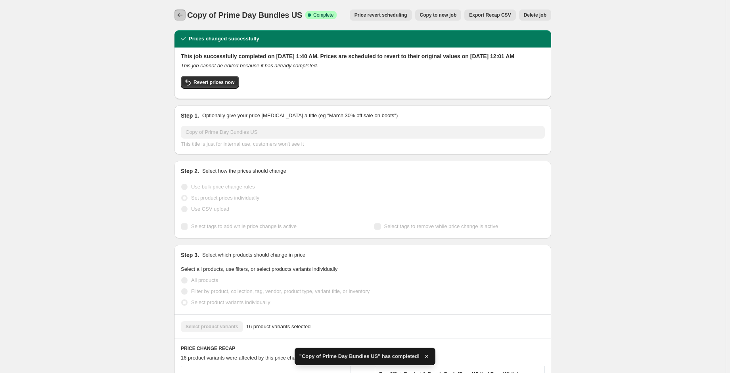
click at [179, 15] on icon "Price change jobs" at bounding box center [180, 15] width 8 height 8
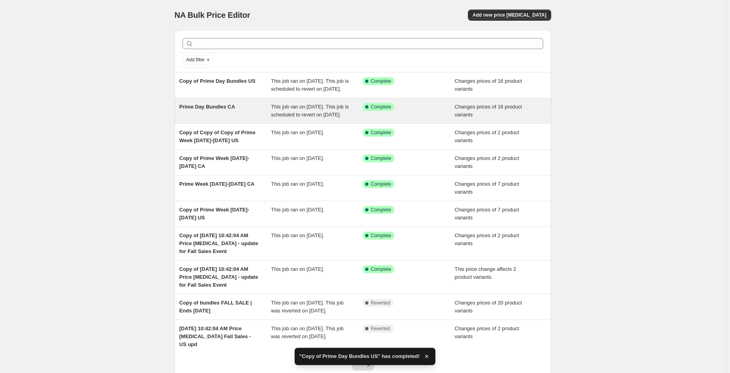
click at [249, 118] on div "Prime Day Bundles CA" at bounding box center [225, 111] width 92 height 16
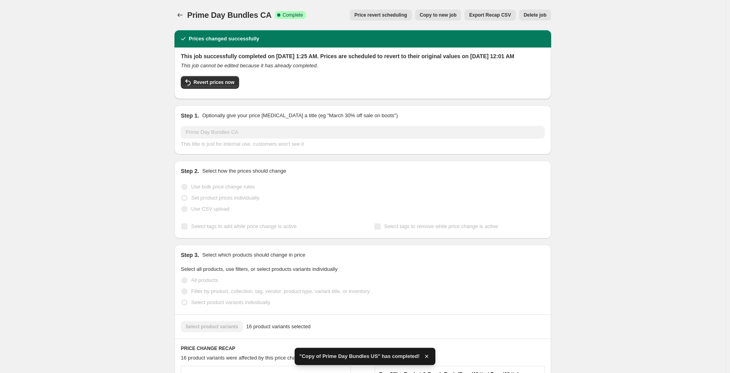
click at [451, 13] on span "Copy to new job" at bounding box center [438, 15] width 37 height 6
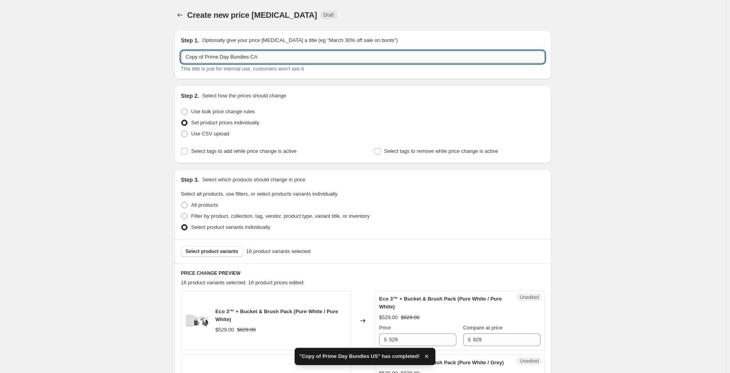
click at [262, 57] on input "Copy of Prime Day Bundles CA" at bounding box center [363, 57] width 364 height 13
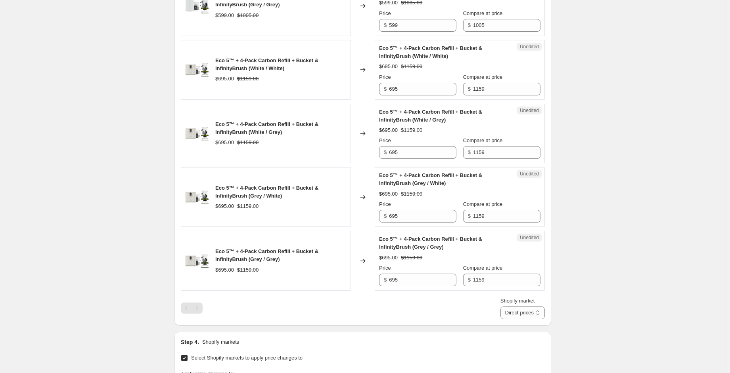
scroll to position [1168, 0]
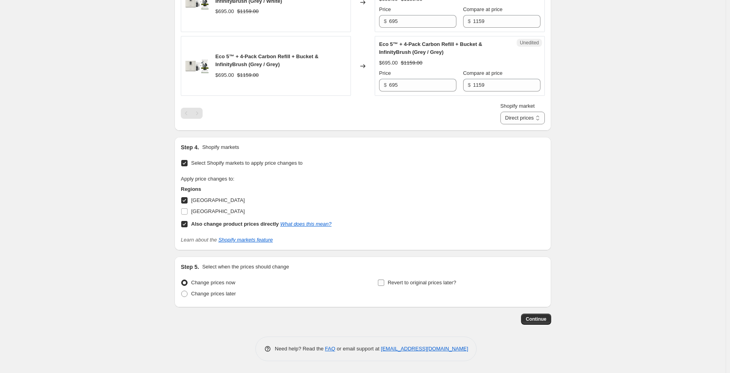
type input "Copy of Prime Day Bundles CA1"
click at [388, 283] on label "Revert to original prices later?" at bounding box center [416, 282] width 79 height 11
click at [384, 283] on input "Revert to original prices later?" at bounding box center [381, 283] width 6 height 6
checkbox input "true"
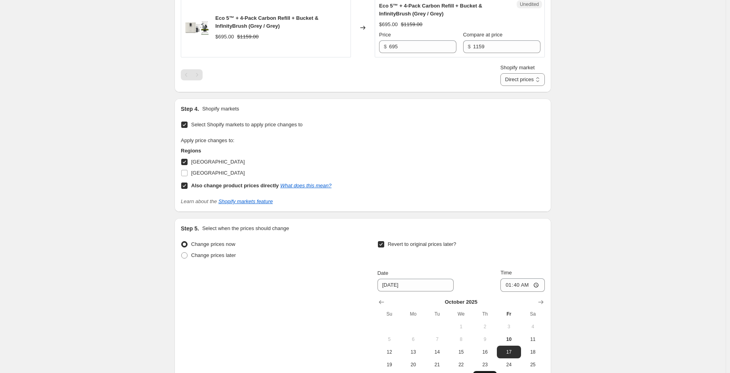
scroll to position [1303, 0]
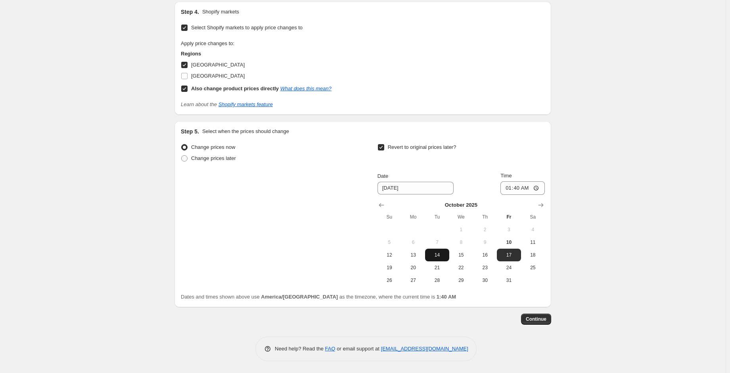
click at [437, 254] on span "14" at bounding box center [436, 255] width 17 height 6
type input "[DATE]"
click at [507, 189] on input "01:40" at bounding box center [522, 187] width 44 height 13
type input "00:01"
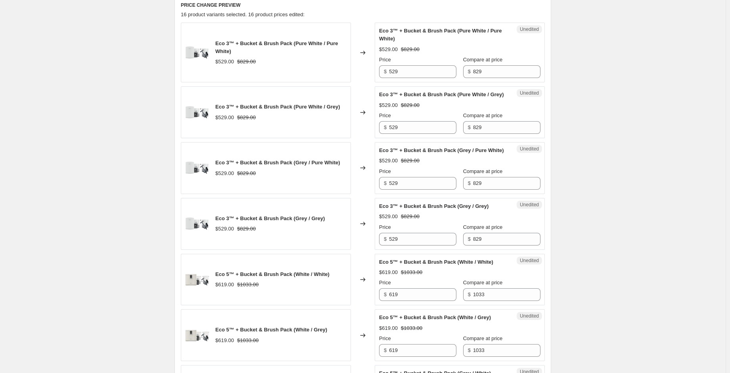
scroll to position [273, 0]
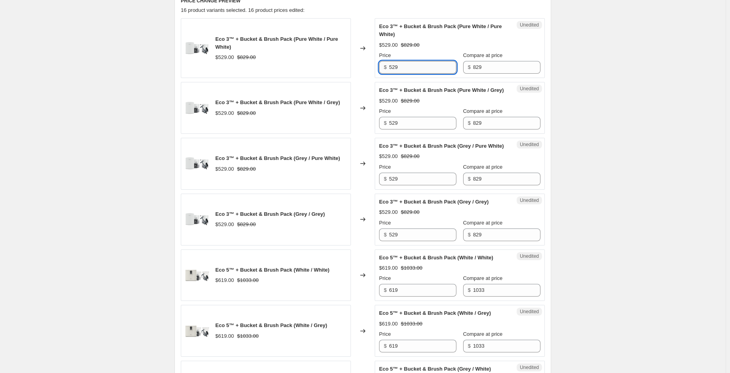
click at [402, 69] on input "529" at bounding box center [422, 67] width 67 height 13
drag, startPoint x: 405, startPoint y: 70, endPoint x: 388, endPoint y: 68, distance: 17.5
click at [388, 68] on div "$ 529" at bounding box center [417, 67] width 77 height 13
drag, startPoint x: 413, startPoint y: 64, endPoint x: 375, endPoint y: 64, distance: 38.0
click at [375, 64] on div "Eco 3™ + Bucket & Brush Pack (Pure White / Pure White) $529.00 $829.00 Changed …" at bounding box center [363, 48] width 364 height 60
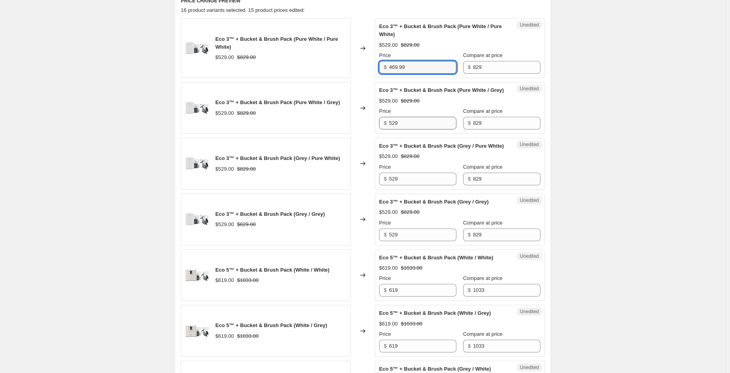
type input "469.99"
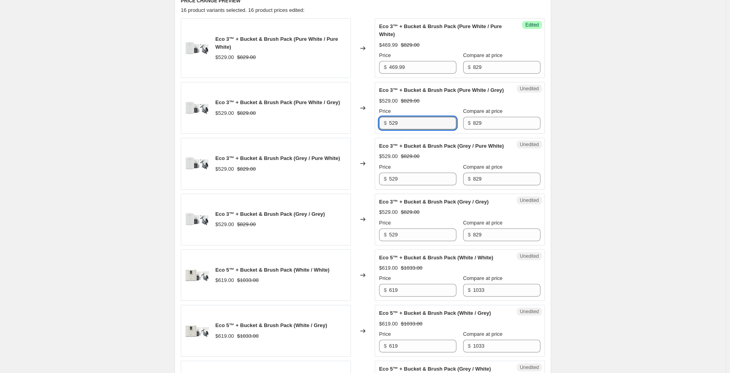
drag, startPoint x: 403, startPoint y: 130, endPoint x: 368, endPoint y: 132, distance: 34.5
click at [367, 131] on div "Eco 3™ + Bucket & Brush Pack (Pure White / Grey) $529.00 $829.00 Changed to Une…" at bounding box center [363, 108] width 364 height 52
paste input "469.9"
type input "469.99"
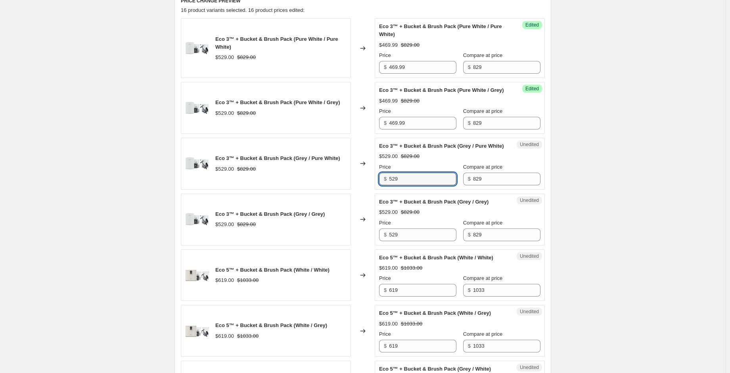
drag, startPoint x: 388, startPoint y: 192, endPoint x: 373, endPoint y: 197, distance: 15.5
click at [367, 190] on div "Eco 3™ + Bucket & Brush Pack (Grey / Pure White) $529.00 $829.00 Changed to Une…" at bounding box center [363, 164] width 364 height 52
paste
type input "469.99"
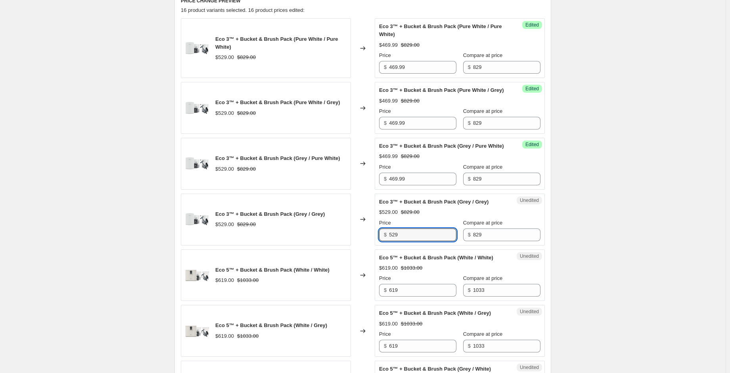
drag, startPoint x: 390, startPoint y: 247, endPoint x: 362, endPoint y: 252, distance: 28.5
click at [362, 246] on div "Eco 3™ + Bucket & Brush Pack (Grey / Grey) $529.00 $829.00 Changed to Unedited …" at bounding box center [363, 220] width 364 height 52
type input "469.99"
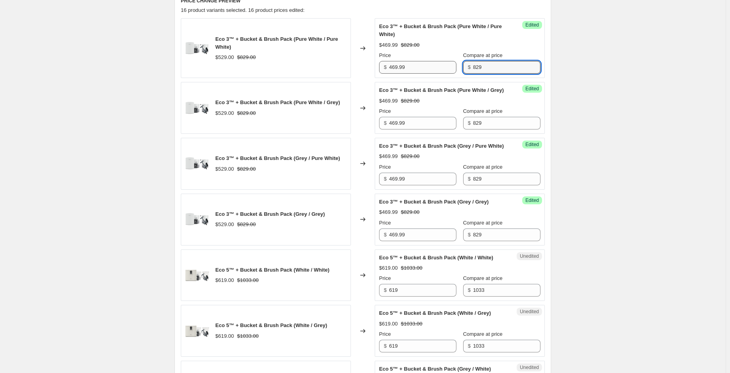
drag, startPoint x: 481, startPoint y: 72, endPoint x: 447, endPoint y: 72, distance: 34.5
click at [447, 72] on div "Price $ 469.99 Compare at price $ 829" at bounding box center [459, 63] width 161 height 22
drag, startPoint x: 457, startPoint y: 64, endPoint x: 459, endPoint y: 70, distance: 6.3
click at [456, 64] on div "Price $ 469.99 Compare at price $ 783" at bounding box center [459, 63] width 161 height 22
drag, startPoint x: 478, startPoint y: 67, endPoint x: 460, endPoint y: 64, distance: 18.0
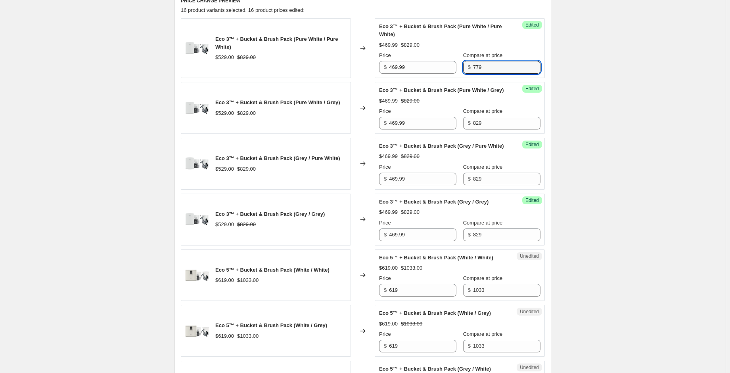
click at [463, 64] on div "$ 779" at bounding box center [501, 67] width 77 height 13
drag, startPoint x: 478, startPoint y: 65, endPoint x: 456, endPoint y: 64, distance: 21.8
click at [456, 64] on div "Price $ 469.99 Compare at price $ 783" at bounding box center [459, 63] width 161 height 22
type input "783"
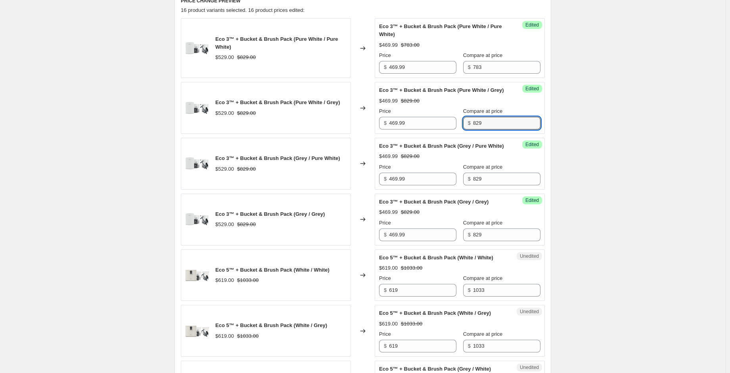
drag, startPoint x: 478, startPoint y: 130, endPoint x: 462, endPoint y: 127, distance: 15.9
click at [463, 127] on div "$ 829" at bounding box center [501, 123] width 77 height 13
type input "783"
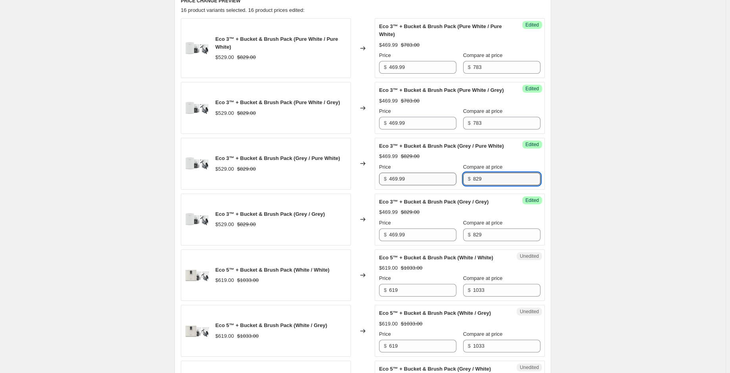
drag, startPoint x: 474, startPoint y: 191, endPoint x: 449, endPoint y: 192, distance: 25.4
click at [449, 185] on div "Price $ 469.99 Compare at price $ 829" at bounding box center [459, 174] width 161 height 22
type input "783"
drag, startPoint x: 483, startPoint y: 246, endPoint x: 452, endPoint y: 248, distance: 31.7
click at [452, 241] on div "Price $ 469.99 Compare at price $ 829" at bounding box center [459, 230] width 161 height 22
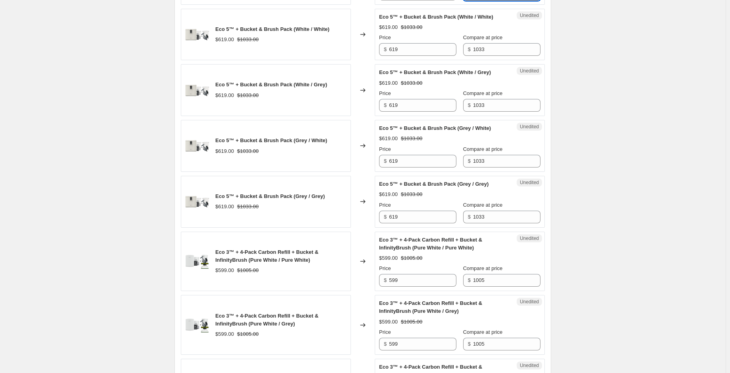
scroll to position [510, 0]
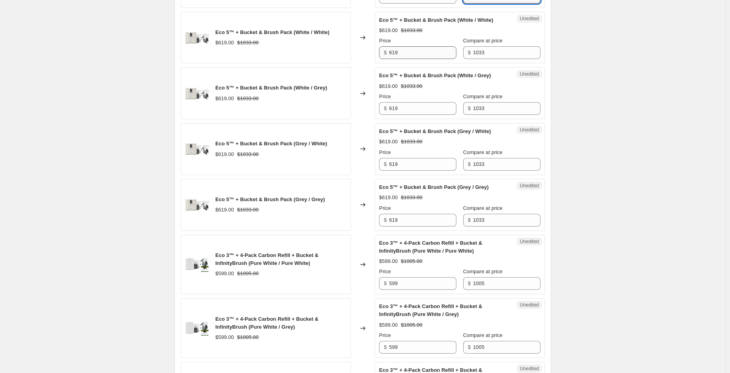
type input "783"
drag, startPoint x: 410, startPoint y: 70, endPoint x: 361, endPoint y: 68, distance: 48.4
click at [361, 64] on div "Eco 5™ + Bucket & Brush Pack (White / White) $619.00 $1033.00 Changed to Unedit…" at bounding box center [363, 38] width 364 height 52
drag, startPoint x: 406, startPoint y: 68, endPoint x: 383, endPoint y: 69, distance: 22.6
click at [383, 59] on div "$ 6" at bounding box center [417, 52] width 77 height 13
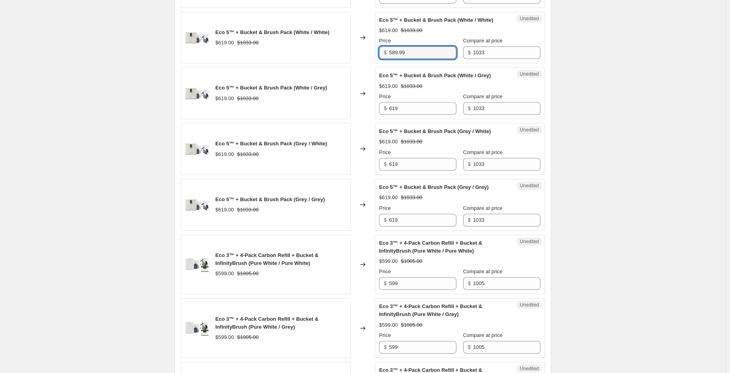
drag, startPoint x: 413, startPoint y: 70, endPoint x: 372, endPoint y: 75, distance: 41.4
click at [371, 64] on div "Eco 5™ + Bucket & Brush Pack (White / White) $619.00 $1033.00 Changed to Unedit…" at bounding box center [363, 38] width 364 height 52
type input "589.99"
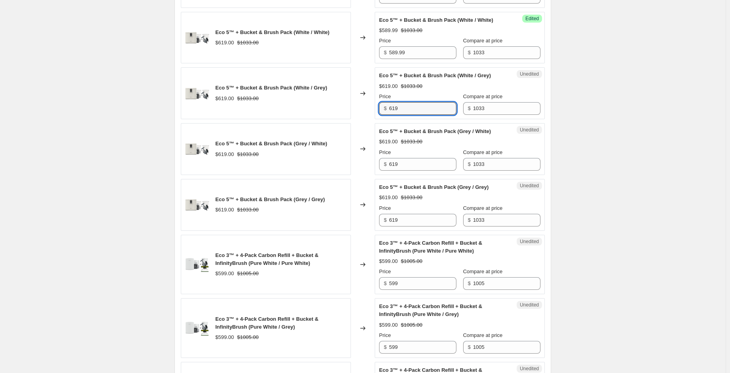
click at [374, 119] on div "Eco 5™ + Bucket & Brush Pack (White / Grey) $619.00 $1033.00 Changed to Unedite…" at bounding box center [363, 93] width 364 height 52
type input "589.99"
drag, startPoint x: 389, startPoint y: 180, endPoint x: 374, endPoint y: 179, distance: 14.4
click at [374, 175] on div "Eco 5™ + Bucket & Brush Pack (Grey / White) $619.00 $1033.00 Changed to Unedite…" at bounding box center [363, 149] width 364 height 52
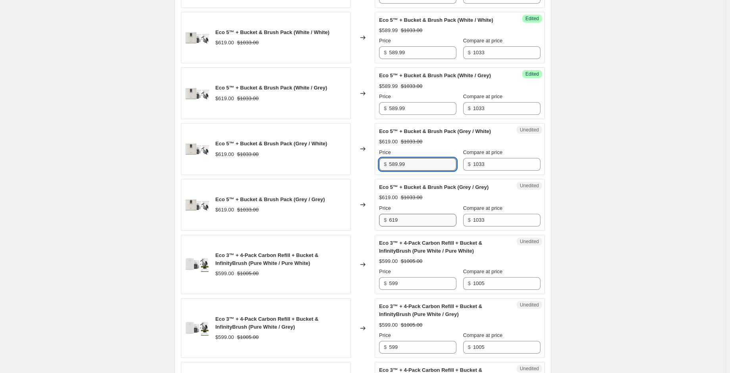
type input "589.99"
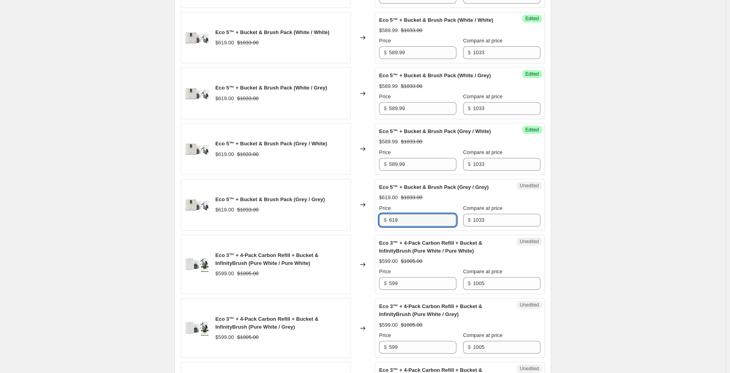
drag, startPoint x: 401, startPoint y: 236, endPoint x: 364, endPoint y: 234, distance: 36.9
click at [363, 231] on div "Eco 5™ + Bucket & Brush Pack (Grey / Grey) $619.00 $1033.00 Changed to Unedited…" at bounding box center [363, 205] width 364 height 52
type input "589.99"
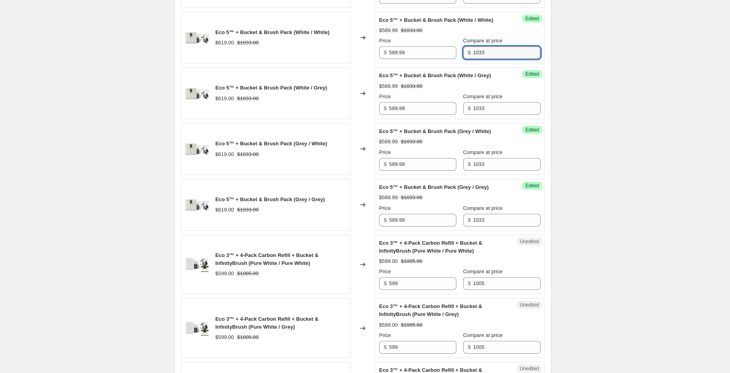
drag, startPoint x: 492, startPoint y: 70, endPoint x: 452, endPoint y: 76, distance: 40.4
click at [453, 64] on div "Success Edited Eco 5™ + Bucket & Brush Pack (White / White) $589.99 $1033.00 Pr…" at bounding box center [459, 38] width 170 height 52
drag, startPoint x: 476, startPoint y: 67, endPoint x: 434, endPoint y: 66, distance: 42.0
click at [434, 59] on div "Price $ 589.99 Compare at price $ 699.99" at bounding box center [459, 48] width 161 height 22
drag, startPoint x: 478, startPoint y: 72, endPoint x: 456, endPoint y: 73, distance: 21.8
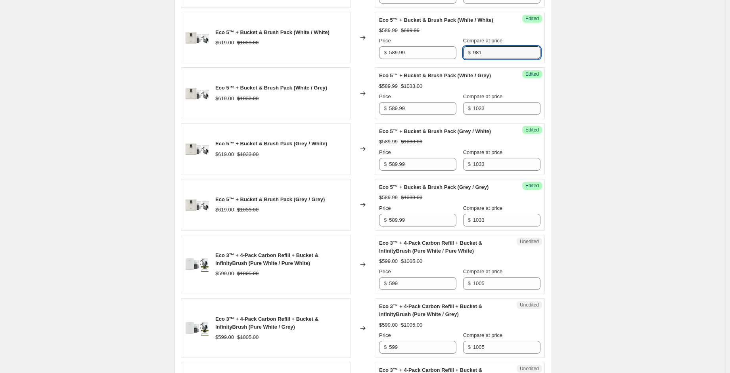
click at [454, 59] on div "Price $ 589.99 Compare at price $ 981" at bounding box center [459, 48] width 161 height 22
type input "981"
drag, startPoint x: 479, startPoint y: 124, endPoint x: 462, endPoint y: 123, distance: 17.5
click at [463, 115] on div "$ 1033" at bounding box center [501, 108] width 77 height 13
type input "981"
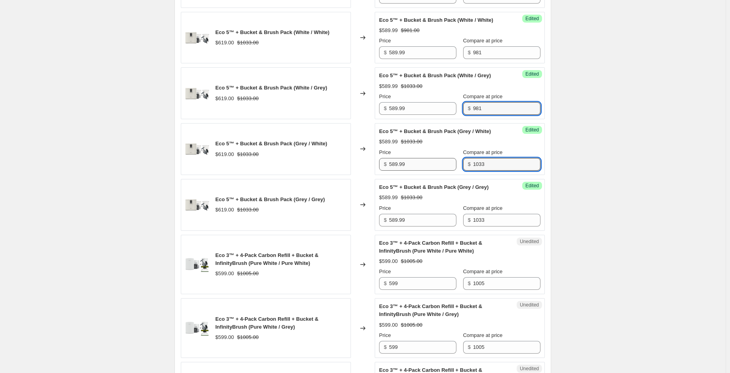
drag, startPoint x: 480, startPoint y: 178, endPoint x: 447, endPoint y: 177, distance: 33.7
click at [447, 171] on div "Price $ 589.99 Compare at price $ 1033" at bounding box center [459, 160] width 161 height 22
type input "981"
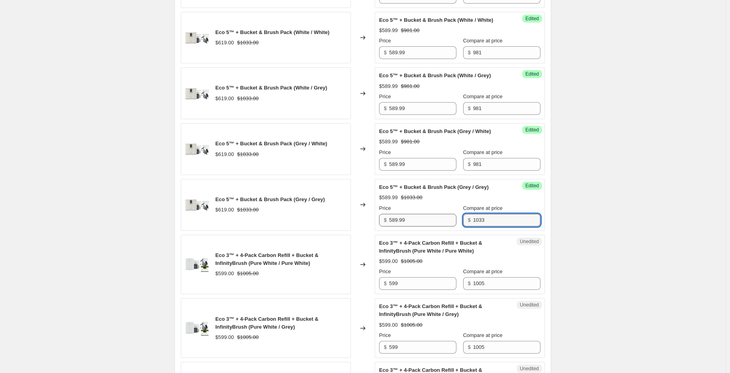
drag, startPoint x: 448, startPoint y: 233, endPoint x: 441, endPoint y: 233, distance: 7.5
click at [441, 227] on div "Price $ 589.99 Compare at price $ 1033" at bounding box center [459, 215] width 161 height 22
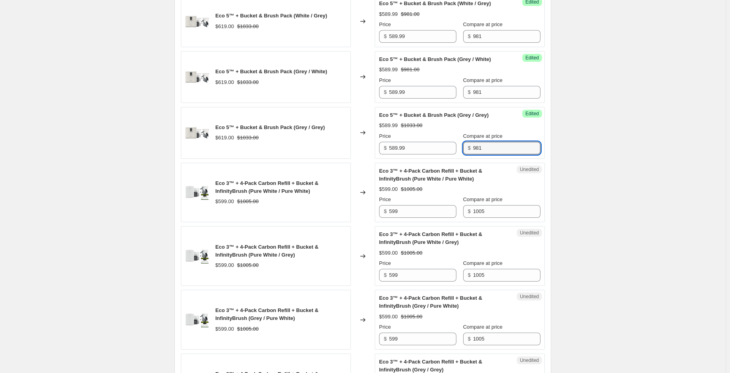
scroll to position [630, 0]
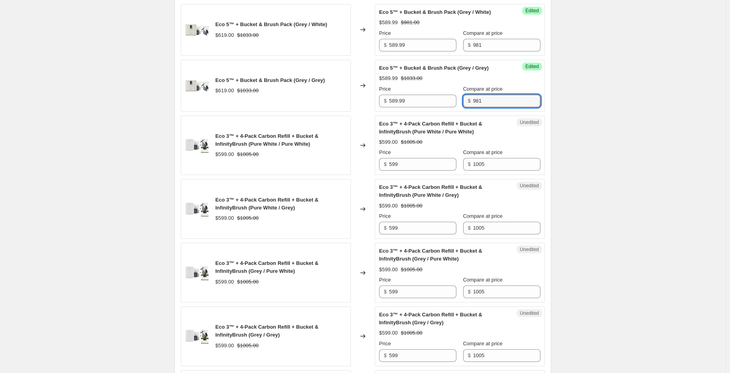
type input "981"
click at [413, 135] on span "Eco 3™ + 4-Pack Carbon Refill + Bucket & InfinityBrush (Pure White / Pure White)" at bounding box center [430, 128] width 103 height 14
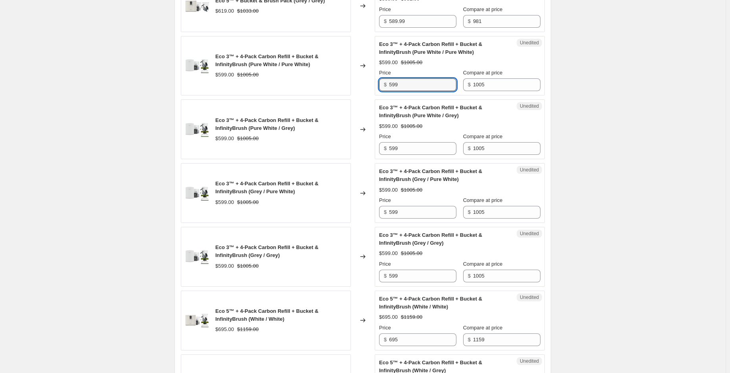
scroll to position [709, 0]
drag, startPoint x: 413, startPoint y: 100, endPoint x: 373, endPoint y: 98, distance: 40.1
click at [373, 97] on div "Eco 3™ + 4-Pack Carbon Refill + Bucket & InfinityBrush (Pure White / Pure White…" at bounding box center [363, 67] width 364 height 60
type input "517.99"
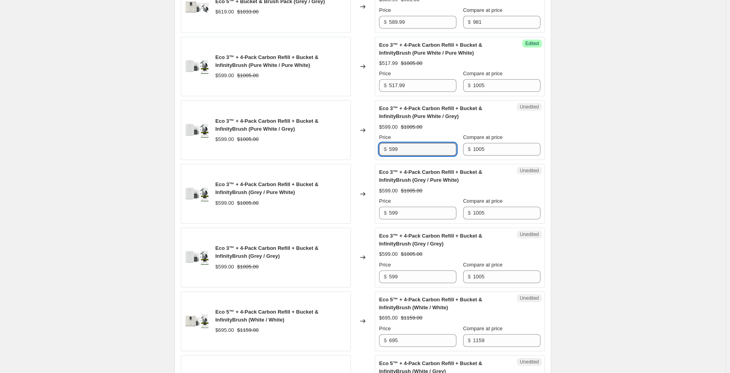
drag, startPoint x: 402, startPoint y: 162, endPoint x: 386, endPoint y: 181, distance: 24.5
click at [370, 160] on div "Eco 3™ + 4-Pack Carbon Refill + Bucket & InfinityBrush (Pure White / Grey) $599…" at bounding box center [363, 130] width 364 height 60
type input "517.99"
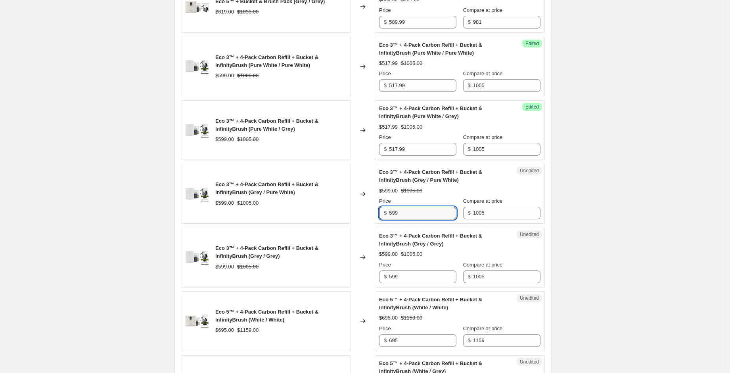
click at [386, 220] on div "$ 599" at bounding box center [417, 213] width 77 height 13
type input "517.99"
drag, startPoint x: 402, startPoint y: 292, endPoint x: 379, endPoint y: 294, distance: 23.1
click at [379, 288] on div "Unedited Eco 3™ + 4-Pack Carbon Refill + Bucket & InfinityBrush (Grey / Grey) $…" at bounding box center [459, 258] width 170 height 60
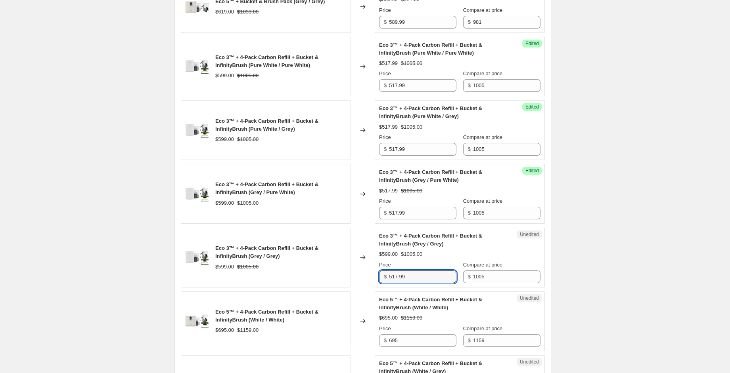
type input "517.99"
drag, startPoint x: 469, startPoint y: 99, endPoint x: 429, endPoint y: 99, distance: 39.6
click at [429, 92] on div "Price $ 517.99 Compare at price $ 1005" at bounding box center [459, 81] width 161 height 22
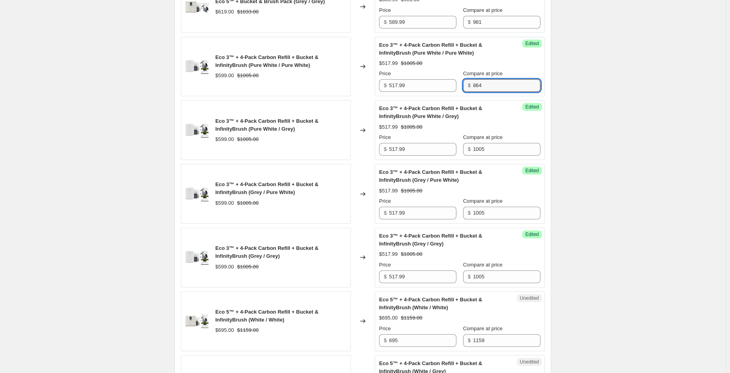
drag, startPoint x: 493, startPoint y: 99, endPoint x: 471, endPoint y: 96, distance: 22.4
click at [471, 92] on div "$ 864" at bounding box center [501, 85] width 77 height 13
click at [486, 92] on input "864" at bounding box center [506, 85] width 67 height 13
drag, startPoint x: 470, startPoint y: 100, endPoint x: 471, endPoint y: 110, distance: 10.3
click at [469, 92] on div "$ 864" at bounding box center [501, 85] width 77 height 13
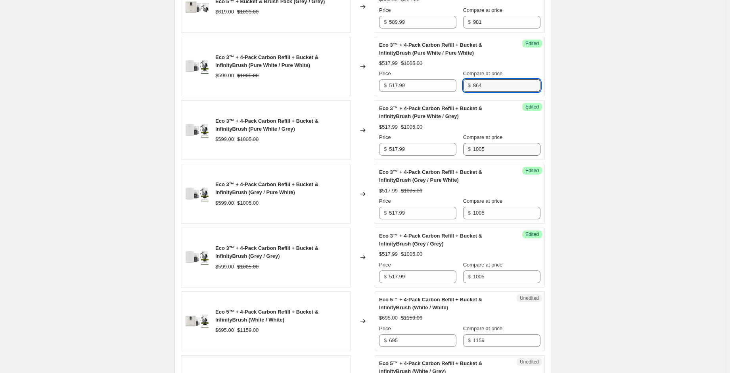
type input "864"
drag, startPoint x: 492, startPoint y: 164, endPoint x: 454, endPoint y: 163, distance: 38.1
click at [454, 156] on div "Price $ 517.99 Compare at price $ 1005" at bounding box center [459, 145] width 161 height 22
type input "864"
drag, startPoint x: 487, startPoint y: 103, endPoint x: 481, endPoint y: 101, distance: 7.1
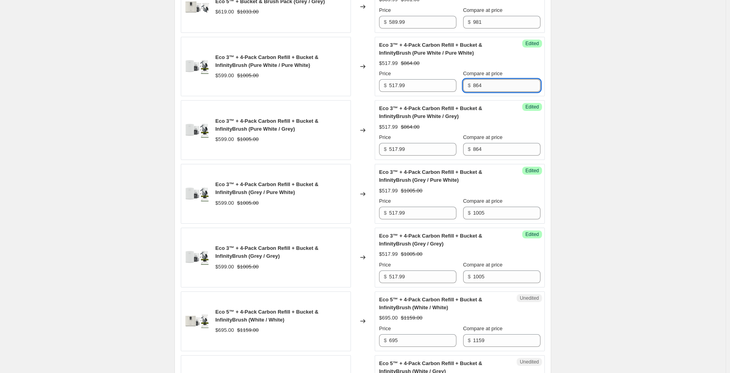
click at [481, 92] on input "864" at bounding box center [506, 85] width 67 height 13
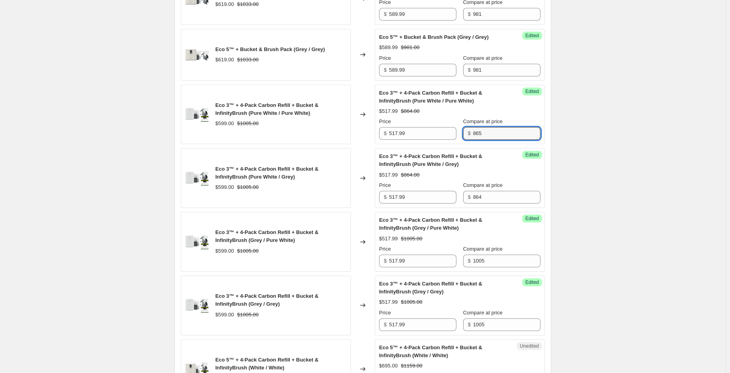
scroll to position [669, 0]
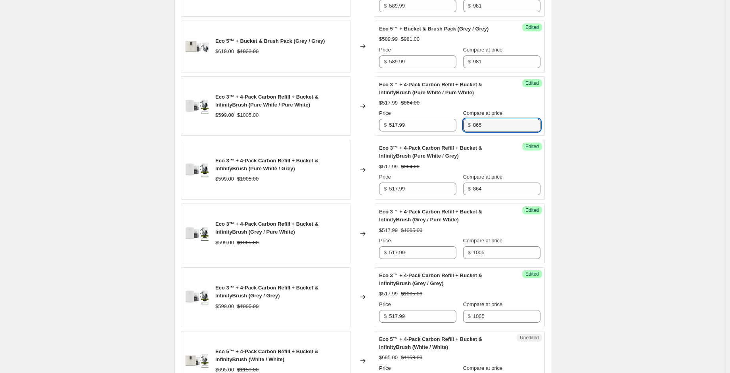
drag, startPoint x: 487, startPoint y: 144, endPoint x: 460, endPoint y: 139, distance: 27.5
click at [460, 132] on div "Price $ 517.99 Compare at price $ 865" at bounding box center [459, 120] width 161 height 22
type input "865"
drag, startPoint x: 484, startPoint y: 204, endPoint x: 459, endPoint y: 203, distance: 25.0
click at [459, 195] on div "Price $ 517.99 Compare at price $ 864" at bounding box center [459, 184] width 161 height 22
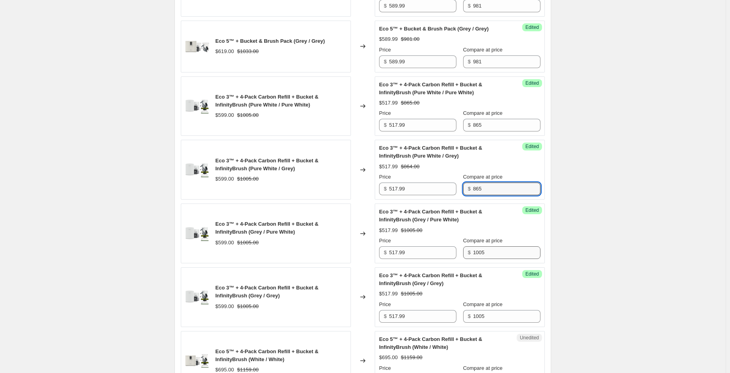
type input "865"
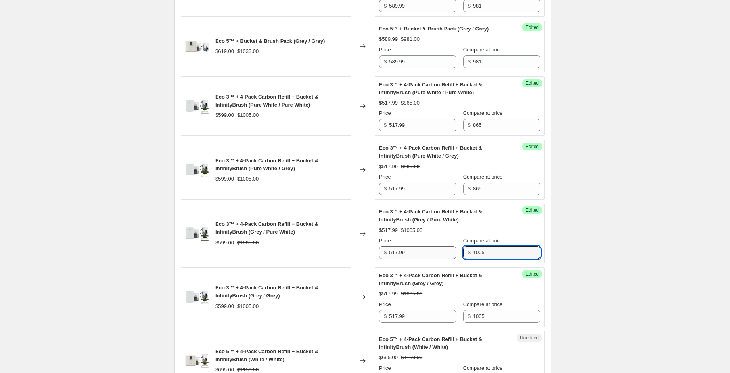
drag, startPoint x: 488, startPoint y: 268, endPoint x: 455, endPoint y: 268, distance: 32.5
click at [455, 259] on div "Price $ 517.99 Compare at price $ 1005" at bounding box center [459, 248] width 161 height 22
type input "865"
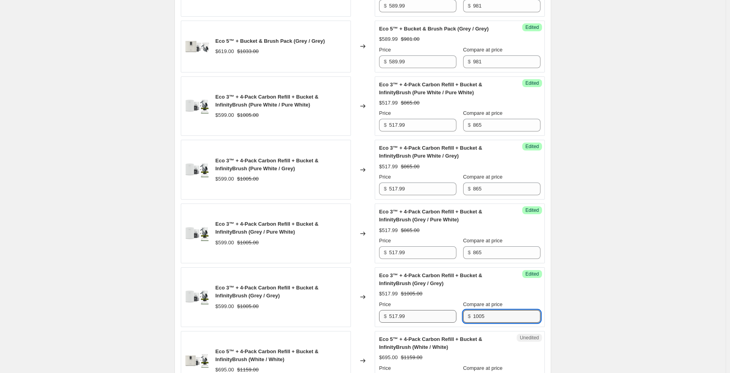
drag, startPoint x: 467, startPoint y: 329, endPoint x: 457, endPoint y: 329, distance: 9.9
click at [457, 323] on div "Price $ 517.99 Compare at price $ 1005" at bounding box center [459, 312] width 161 height 22
type input "865"
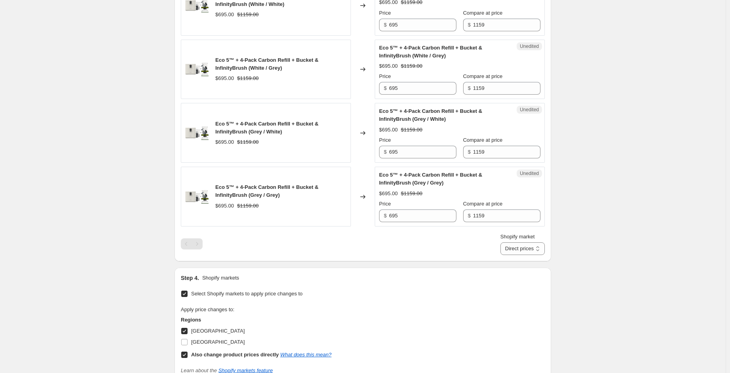
scroll to position [1026, 0]
drag, startPoint x: 406, startPoint y: 32, endPoint x: 360, endPoint y: 36, distance: 46.6
click at [360, 34] on div "Eco 5™ + 4-Pack Carbon Refill + Bucket & InfinityBrush (White / White) $695.00 …" at bounding box center [363, 5] width 364 height 60
drag, startPoint x: 410, startPoint y: 39, endPoint x: 351, endPoint y: 39, distance: 58.7
click at [351, 34] on div "Eco 5™ + 4-Pack Carbon Refill + Bucket & InfinityBrush (White / White) $695.00 …" at bounding box center [363, 5] width 364 height 60
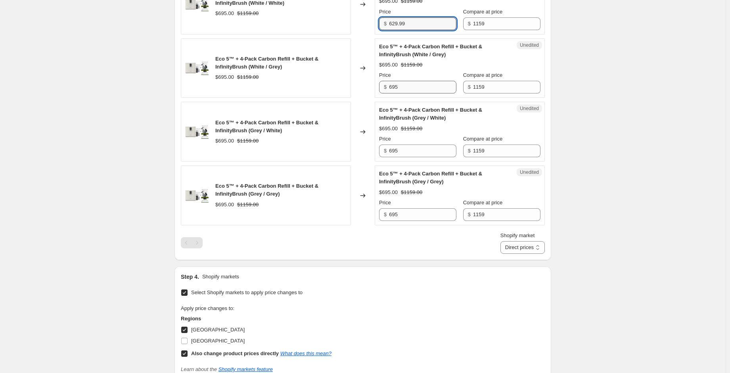
type input "629.99"
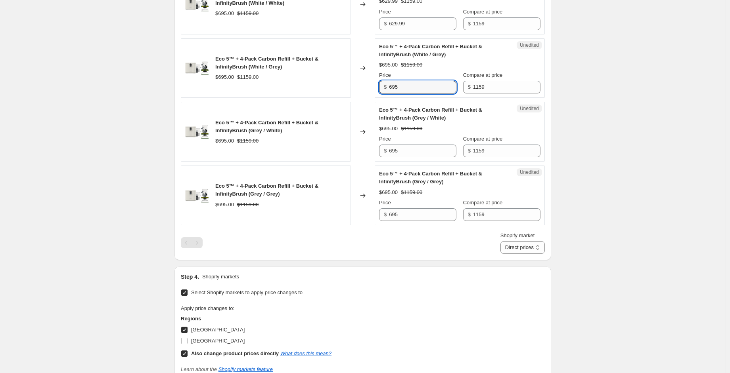
drag, startPoint x: 399, startPoint y: 101, endPoint x: 390, endPoint y: 126, distance: 25.9
click at [374, 98] on div "Eco 5™ + 4-Pack Carbon Refill + Bucket & InfinityBrush (White / Grey) $695.00 $…" at bounding box center [363, 68] width 364 height 60
type input "629.99"
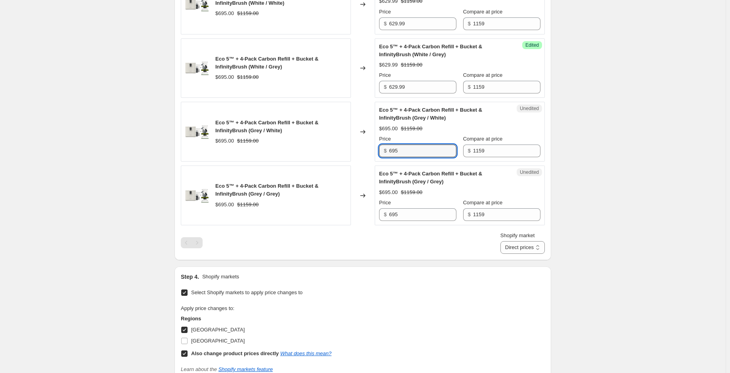
drag, startPoint x: 403, startPoint y: 166, endPoint x: 388, endPoint y: 174, distance: 17.2
click at [384, 157] on div "$ 695" at bounding box center [417, 151] width 77 height 13
type input "629.99"
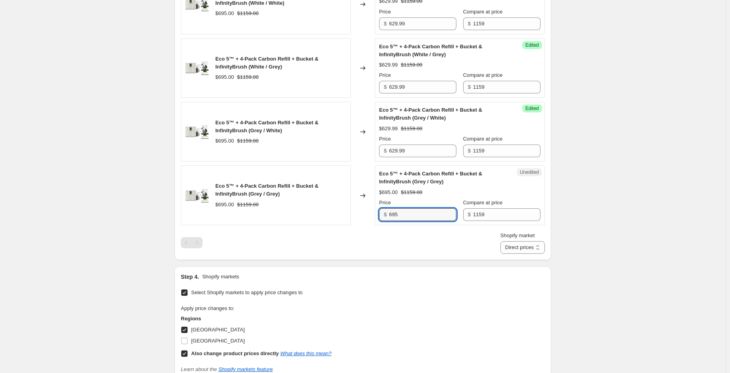
drag, startPoint x: 399, startPoint y: 227, endPoint x: 380, endPoint y: 230, distance: 19.2
click at [381, 221] on div "$ 695" at bounding box center [417, 214] width 77 height 13
type input "629.99"
drag, startPoint x: 487, startPoint y: 36, endPoint x: 443, endPoint y: 40, distance: 44.5
click at [443, 30] on div "Price $ 629.99 Compare at price $ 1159" at bounding box center [459, 19] width 161 height 22
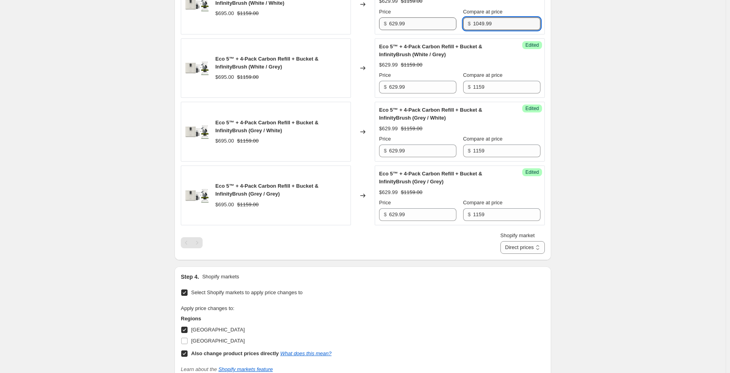
drag, startPoint x: 491, startPoint y: 41, endPoint x: 447, endPoint y: 42, distance: 44.0
click at [442, 30] on div "Price $ 629.99 Compare at price $ 1049.99" at bounding box center [459, 19] width 161 height 22
type input "1049.99"
drag, startPoint x: 484, startPoint y: 104, endPoint x: 479, endPoint y: 103, distance: 5.7
click at [479, 94] on input "1159" at bounding box center [506, 87] width 67 height 13
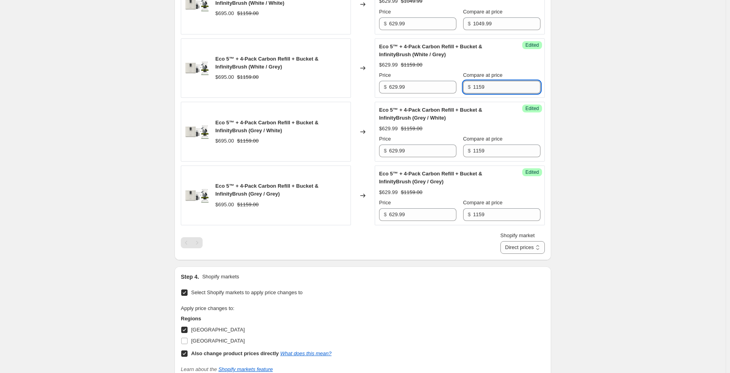
click at [498, 94] on input "1159" at bounding box center [506, 87] width 67 height 13
drag, startPoint x: 472, startPoint y: 99, endPoint x: 463, endPoint y: 109, distance: 12.9
click at [455, 94] on div "Price $ 629.99 Compare at price $ 1159" at bounding box center [459, 82] width 161 height 22
type input "1049.99"
drag, startPoint x: 494, startPoint y: 163, endPoint x: 462, endPoint y: 166, distance: 31.8
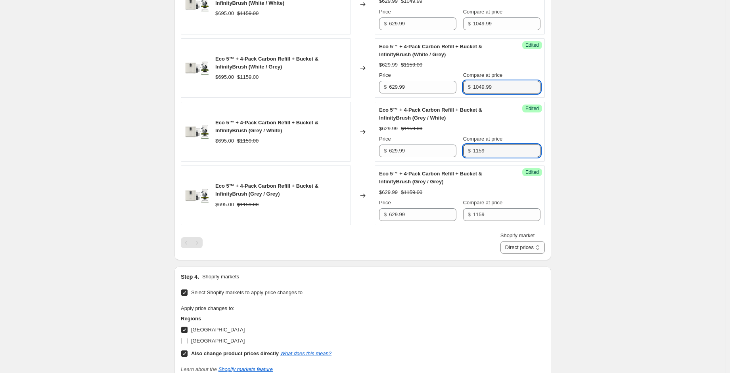
click at [463, 157] on div "Price $ 629.99 Compare at price $ 1159" at bounding box center [459, 146] width 161 height 22
type input "1049.99"
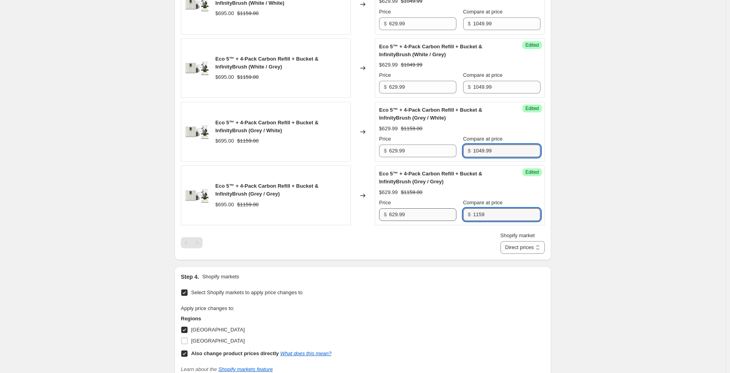
drag, startPoint x: 483, startPoint y: 230, endPoint x: 455, endPoint y: 228, distance: 28.2
click at [455, 221] on div "Price $ 629.99 Compare at price $ 1159" at bounding box center [459, 210] width 161 height 22
type input "1049.99"
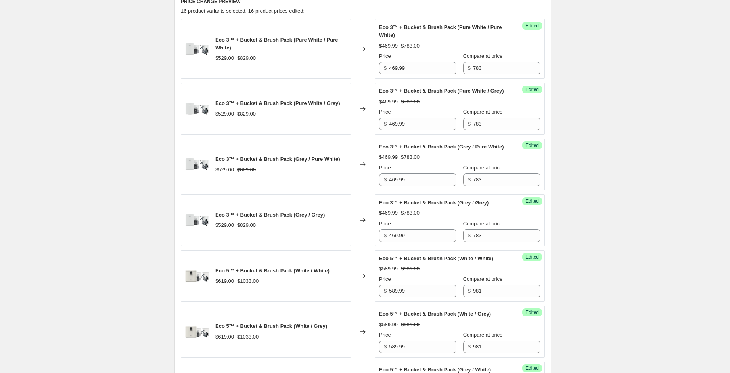
scroll to position [273, 0]
drag, startPoint x: 418, startPoint y: 67, endPoint x: 373, endPoint y: 69, distance: 45.6
click at [373, 69] on div "Eco 3™ + Bucket & Brush Pack (Pure White / Pure White) $529.00 $829.00 Changed …" at bounding box center [363, 48] width 364 height 60
type input "3"
drag, startPoint x: 407, startPoint y: 64, endPoint x: 374, endPoint y: 63, distance: 33.3
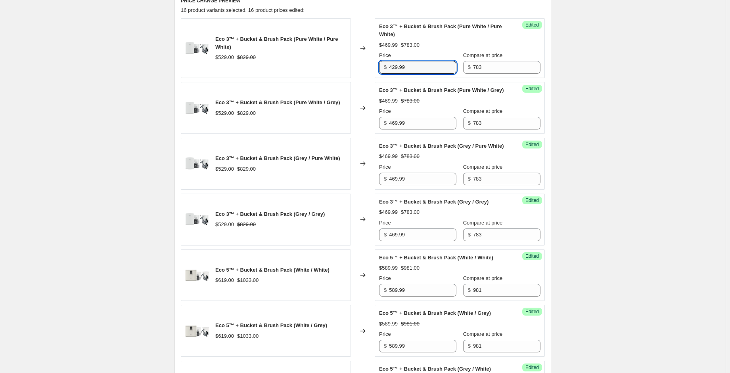
click at [374, 63] on div "Eco 3™ + Bucket & Brush Pack (Pure White / Pure White) $529.00 $829.00 Changed …" at bounding box center [363, 48] width 364 height 60
type input "429.99"
drag, startPoint x: 412, startPoint y: 132, endPoint x: 391, endPoint y: 132, distance: 20.6
click at [391, 130] on input "469.99" at bounding box center [422, 123] width 67 height 13
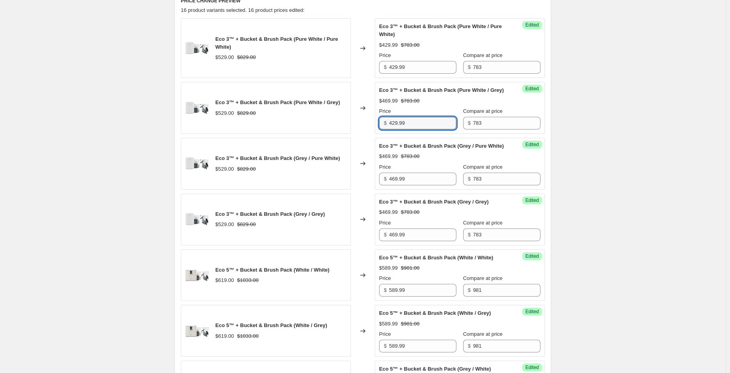
type input "429.99"
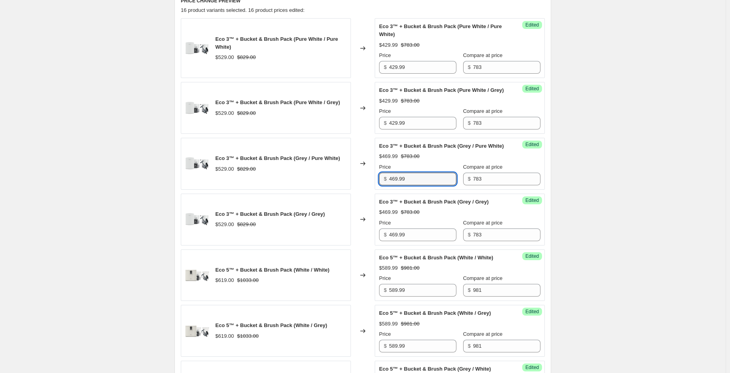
drag, startPoint x: 379, startPoint y: 193, endPoint x: 375, endPoint y: 199, distance: 6.8
click at [367, 190] on div "Eco 3™ + Bucket & Brush Pack (Grey / Pure White) $529.00 $829.00 Changed to Suc…" at bounding box center [363, 164] width 364 height 52
type input "429.99"
drag, startPoint x: 410, startPoint y: 249, endPoint x: 359, endPoint y: 248, distance: 51.5
click at [359, 246] on div "Eco 3™ + Bucket & Brush Pack (Grey / Grey) $529.00 $829.00 Changed to Success E…" at bounding box center [363, 220] width 364 height 52
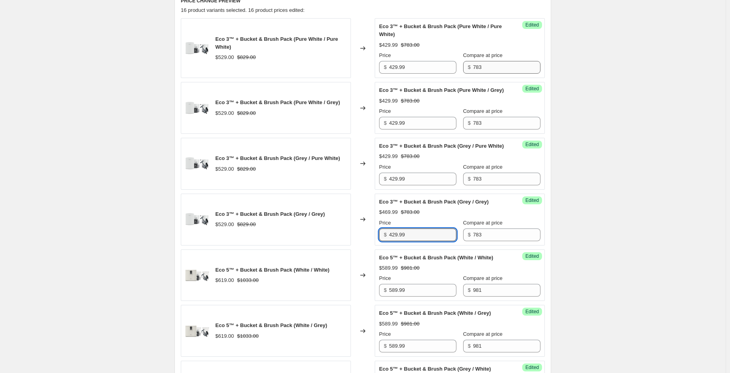
type input "429.99"
drag, startPoint x: 480, startPoint y: 70, endPoint x: 418, endPoint y: 77, distance: 61.8
click at [415, 74] on div "Success Edited Eco 3™ + Bucket & Brush Pack (Pure White / Pure White) $429.99 $…" at bounding box center [459, 48] width 170 height 60
drag, startPoint x: 460, startPoint y: 68, endPoint x: 448, endPoint y: 87, distance: 22.4
click at [443, 70] on div "Price $ 429.99 Compare at price $ 719.99" at bounding box center [459, 63] width 161 height 22
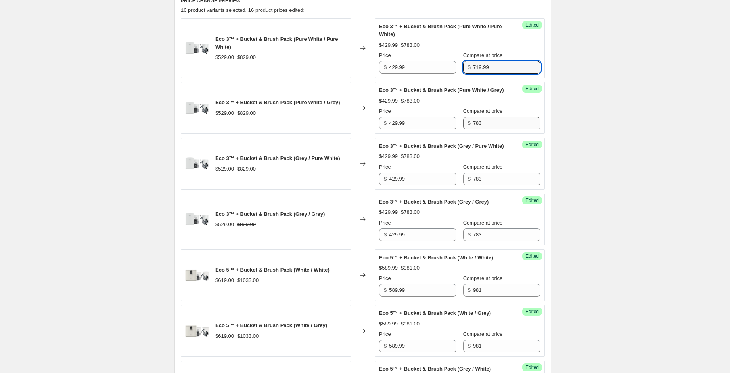
type input "719.99"
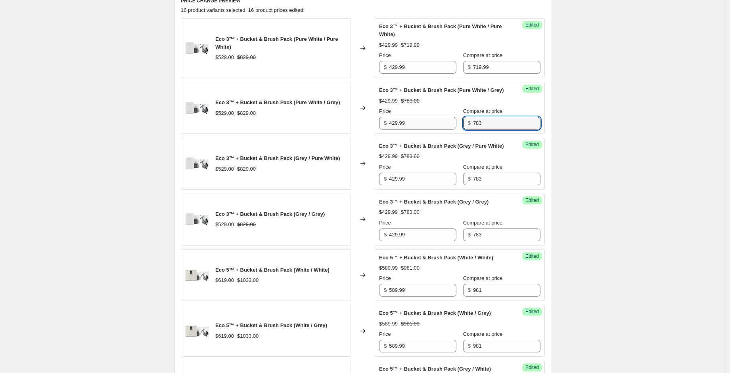
drag, startPoint x: 478, startPoint y: 132, endPoint x: 422, endPoint y: 134, distance: 56.3
click at [421, 130] on div "Price $ 429.99 Compare at price $ 783" at bounding box center [459, 118] width 161 height 22
type input "719.99"
drag, startPoint x: 476, startPoint y: 198, endPoint x: 442, endPoint y: 199, distance: 34.1
click at [441, 185] on div "Price $ 429.99 Compare at price $ 783" at bounding box center [459, 174] width 161 height 22
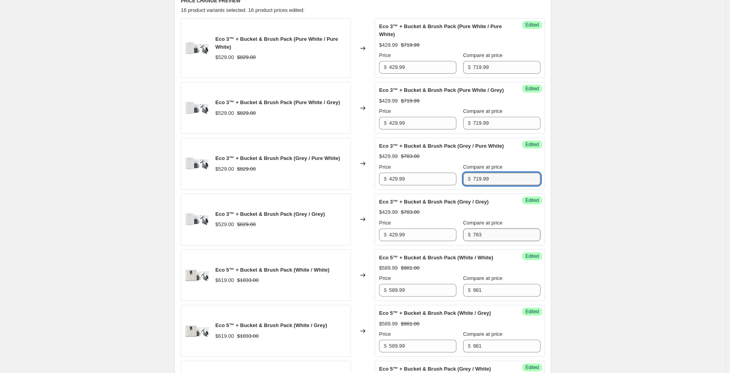
type input "719.99"
drag, startPoint x: 481, startPoint y: 252, endPoint x: 452, endPoint y: 248, distance: 29.2
click at [452, 241] on div "Price $ 429.99 Compare at price $ 783" at bounding box center [459, 230] width 161 height 22
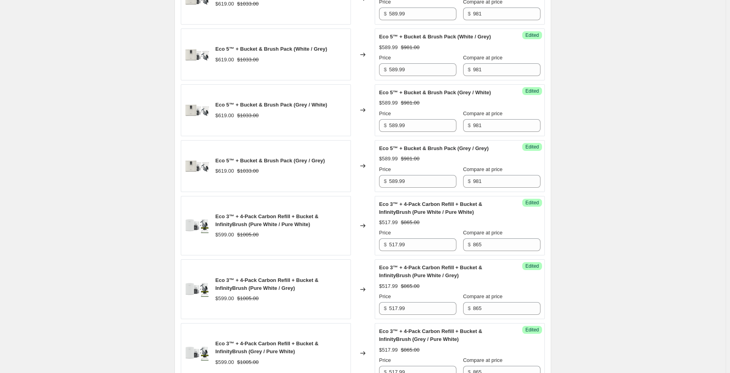
scroll to position [550, 0]
type input "719.99"
drag, startPoint x: 404, startPoint y: 29, endPoint x: 376, endPoint y: 32, distance: 28.3
drag, startPoint x: 408, startPoint y: 31, endPoint x: 361, endPoint y: 31, distance: 46.8
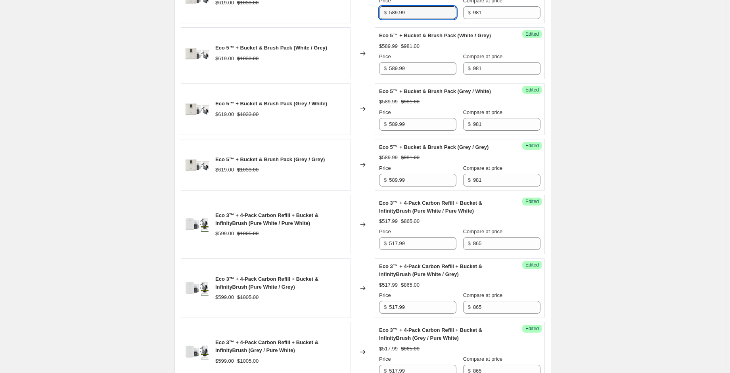
drag, startPoint x: 402, startPoint y: 28, endPoint x: 374, endPoint y: 28, distance: 27.7
type input "549.99"
click at [373, 78] on div "Eco 5™ + Bucket & Brush Pack (White / Grey) $619.00 $1033.00 Changed to Success…" at bounding box center [363, 53] width 364 height 52
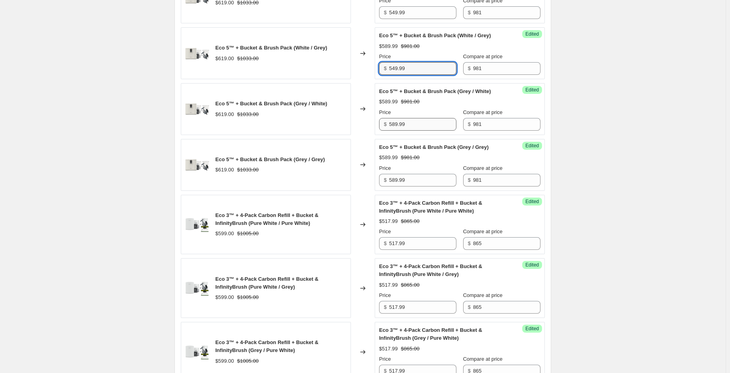
type input "549.99"
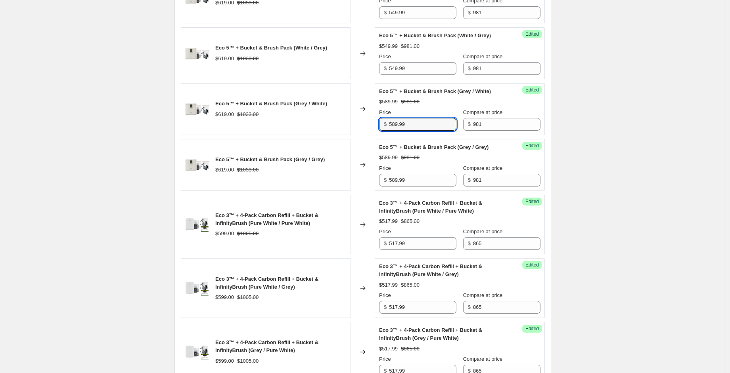
drag, startPoint x: 395, startPoint y: 137, endPoint x: 364, endPoint y: 139, distance: 31.4
click at [361, 135] on div "Eco 5™ + Bucket & Brush Pack (Grey / White) $619.00 $1033.00 Changed to Success…" at bounding box center [363, 109] width 364 height 52
type input "549.99"
drag, startPoint x: 411, startPoint y: 191, endPoint x: 375, endPoint y: 192, distance: 35.7
click at [375, 191] on div "Eco 5™ + Bucket & Brush Pack (Grey / Grey) $619.00 $1033.00 Changed to Success …" at bounding box center [363, 165] width 364 height 52
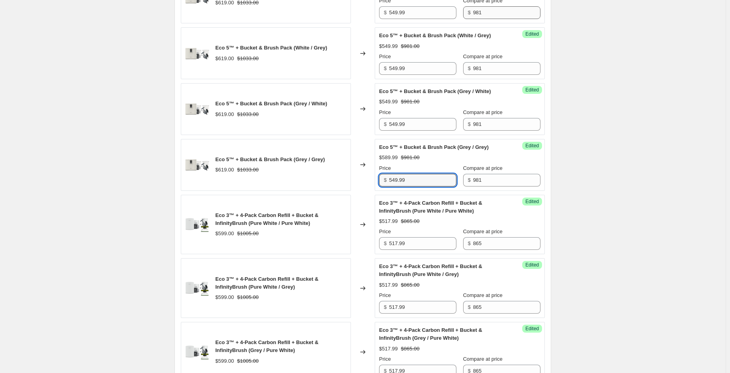
type input "549.99"
drag, startPoint x: 481, startPoint y: 28, endPoint x: 446, endPoint y: 29, distance: 34.9
click at [446, 19] on div "Price $ 549.99 Compare at price $ 981" at bounding box center [459, 8] width 161 height 22
drag, startPoint x: 489, startPoint y: 25, endPoint x: 447, endPoint y: 30, distance: 42.3
click at [447, 19] on div "Price $ 549.99 Compare at price $ 919.99" at bounding box center [459, 8] width 161 height 22
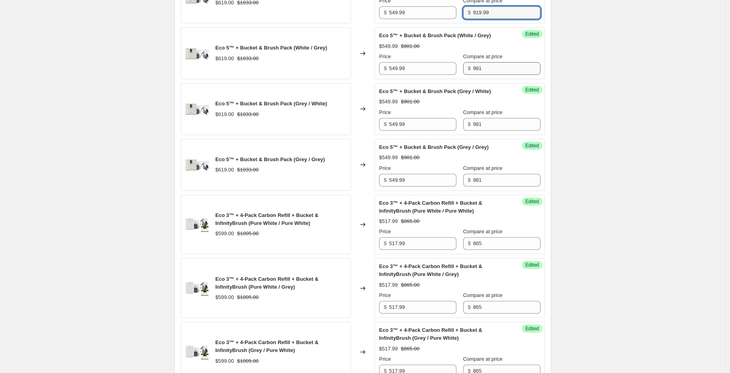
type input "919.99"
drag, startPoint x: 479, startPoint y: 82, endPoint x: 454, endPoint y: 81, distance: 25.0
click at [454, 75] on div "Price $ 549.99 Compare at price $ 981" at bounding box center [459, 64] width 161 height 22
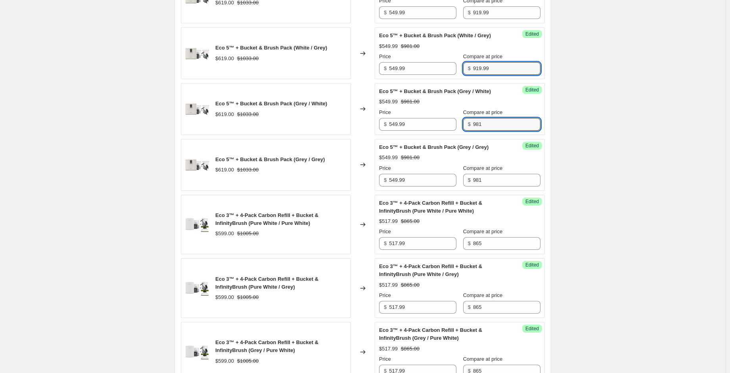
drag, startPoint x: 476, startPoint y: 137, endPoint x: 454, endPoint y: 136, distance: 22.2
click at [454, 131] on div "Price $ 549.99 Compare at price $ 981" at bounding box center [459, 120] width 161 height 22
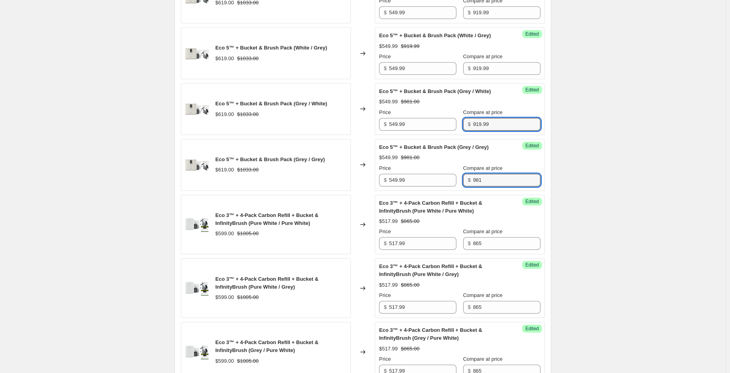
drag, startPoint x: 477, startPoint y: 191, endPoint x: 452, endPoint y: 194, distance: 24.7
click at [452, 187] on div "Price $ 549.99 Compare at price $ 981" at bounding box center [459, 175] width 161 height 22
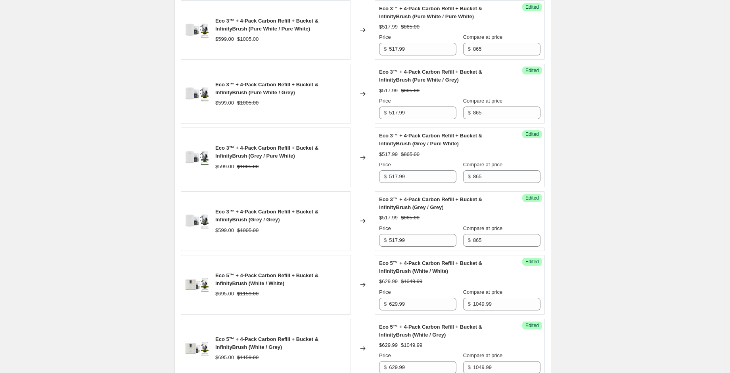
scroll to position [749, 0]
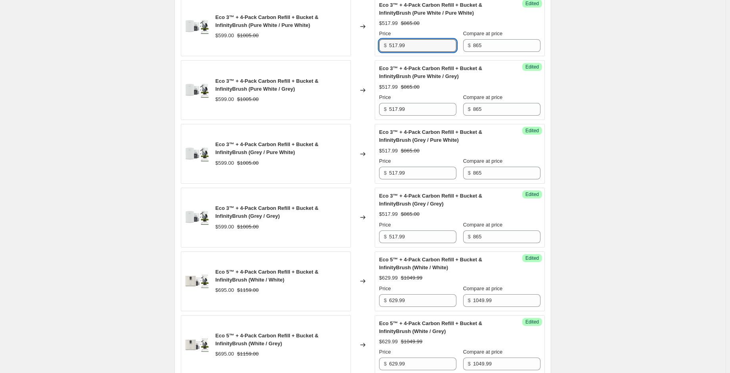
drag, startPoint x: 416, startPoint y: 56, endPoint x: 366, endPoint y: 61, distance: 50.2
click at [366, 57] on div "Eco 3™ + 4-Pack Carbon Refill + Bucket & InfinityBrush (Pure White / Pure White…" at bounding box center [363, 27] width 364 height 60
drag, startPoint x: 415, startPoint y: 57, endPoint x: 371, endPoint y: 69, distance: 45.6
click at [355, 57] on div "Eco 3™ + 4-Pack Carbon Refill + Bucket & InfinityBrush (Pure White / Pure White…" at bounding box center [363, 27] width 364 height 60
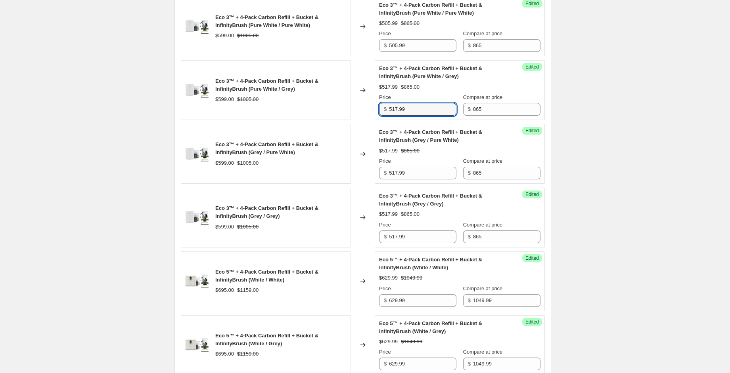
drag, startPoint x: 389, startPoint y: 119, endPoint x: 367, endPoint y: 129, distance: 24.1
click at [361, 120] on div "Eco 3™ + 4-Pack Carbon Refill + Bucket & InfinityBrush (Pure White / Grey) $599…" at bounding box center [363, 90] width 364 height 60
drag, startPoint x: 411, startPoint y: 187, endPoint x: 351, endPoint y: 189, distance: 59.9
click at [352, 184] on div "Eco 3™ + 4-Pack Carbon Refill + Bucket & InfinityBrush (Grey / Pure White) $599…" at bounding box center [363, 154] width 364 height 60
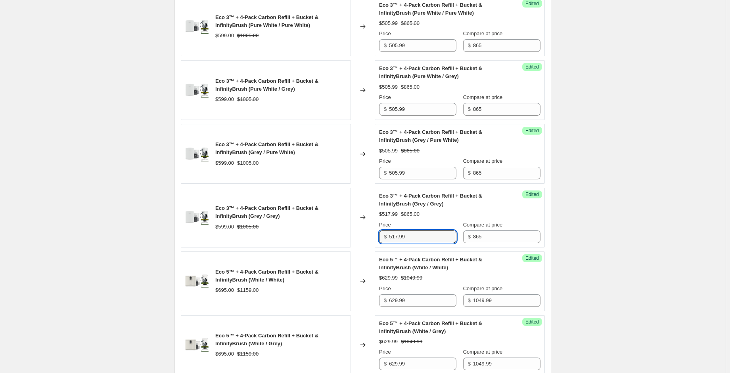
drag, startPoint x: 407, startPoint y: 250, endPoint x: 365, endPoint y: 247, distance: 42.9
click at [365, 247] on div "Eco 3™ + 4-Pack Carbon Refill + Bucket & InfinityBrush (Grey / Grey) $599.00 $1…" at bounding box center [363, 218] width 364 height 60
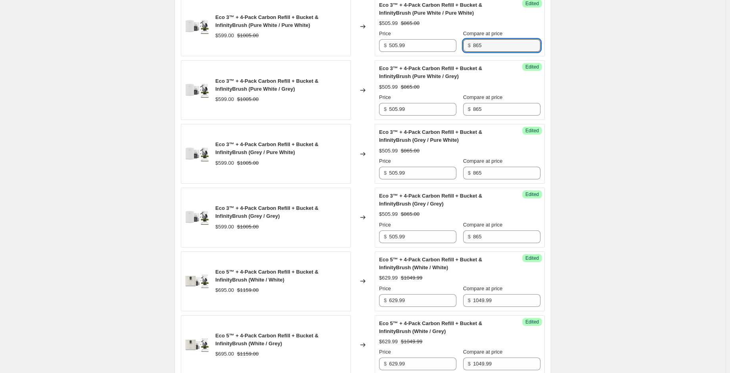
drag, startPoint x: 497, startPoint y: 63, endPoint x: 457, endPoint y: 67, distance: 39.5
click at [456, 52] on div "Price $ 505.99 Compare at price $ 865" at bounding box center [459, 41] width 161 height 22
click at [484, 52] on input "865" at bounding box center [506, 45] width 67 height 13
click at [481, 52] on input "865" at bounding box center [506, 45] width 67 height 13
drag, startPoint x: 491, startPoint y: 63, endPoint x: 458, endPoint y: 60, distance: 33.8
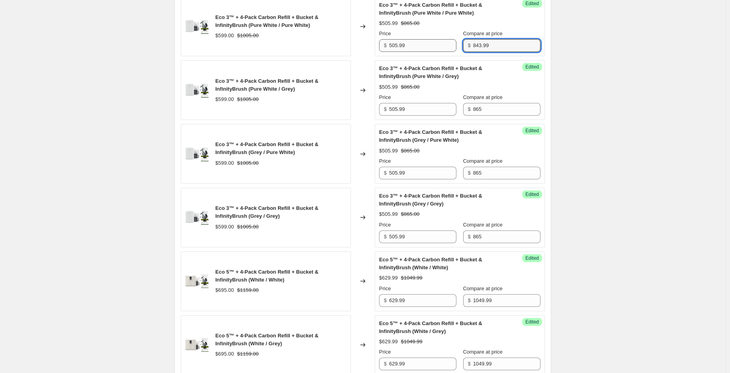
click at [458, 52] on div "Price $ 505.99 Compare at price $ 843.99" at bounding box center [459, 41] width 161 height 22
drag, startPoint x: 488, startPoint y: 126, endPoint x: 464, endPoint y: 122, distance: 24.6
click at [463, 116] on div "Price $ 505.99 Compare at price $ 865" at bounding box center [459, 105] width 161 height 22
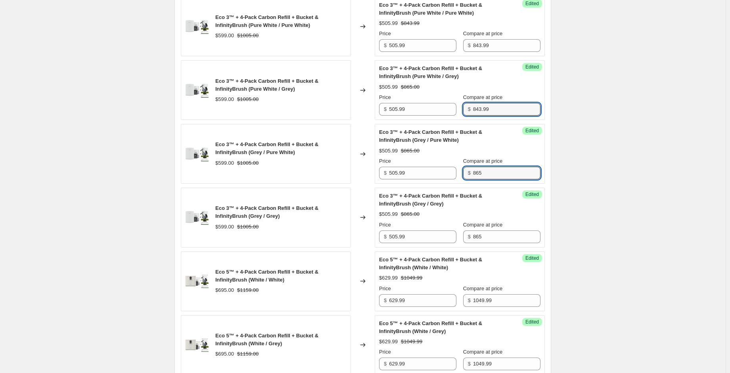
click at [461, 180] on div "Price $ 505.99 Compare at price $ 865" at bounding box center [459, 168] width 161 height 22
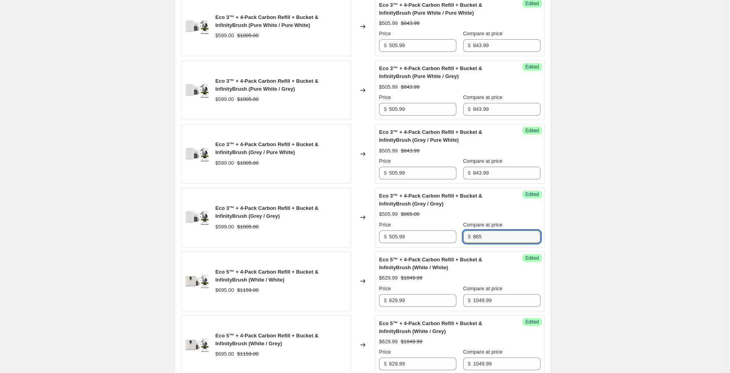
drag, startPoint x: 490, startPoint y: 252, endPoint x: 463, endPoint y: 250, distance: 26.6
click at [463, 243] on div "Price $ 505.99 Compare at price $ 865" at bounding box center [459, 232] width 161 height 22
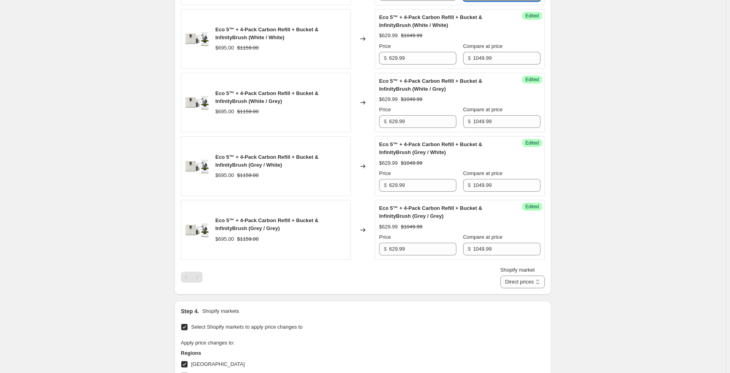
scroll to position [1026, 0]
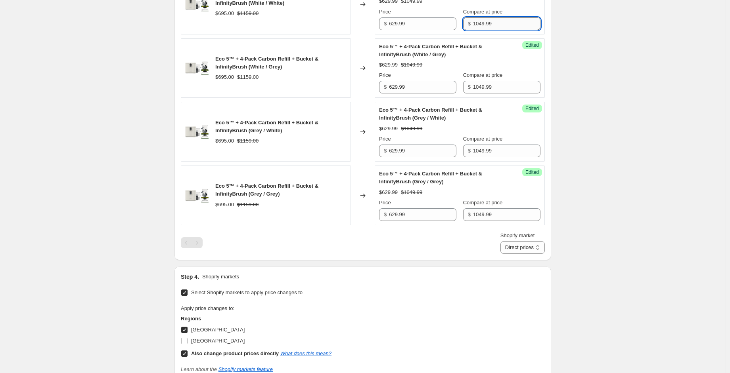
drag, startPoint x: 494, startPoint y: 41, endPoint x: 483, endPoint y: 39, distance: 11.3
click at [483, 30] on input "1049.99" at bounding box center [506, 23] width 67 height 13
drag, startPoint x: 492, startPoint y: 34, endPoint x: 483, endPoint y: 34, distance: 9.1
click at [483, 30] on input "1043." at bounding box center [506, 23] width 67 height 13
drag, startPoint x: 496, startPoint y: 38, endPoint x: 473, endPoint y: 33, distance: 23.2
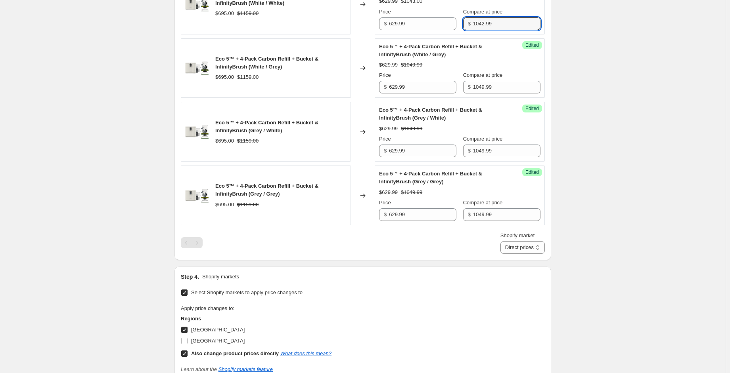
click at [473, 30] on div "$ 1042.99" at bounding box center [501, 23] width 77 height 13
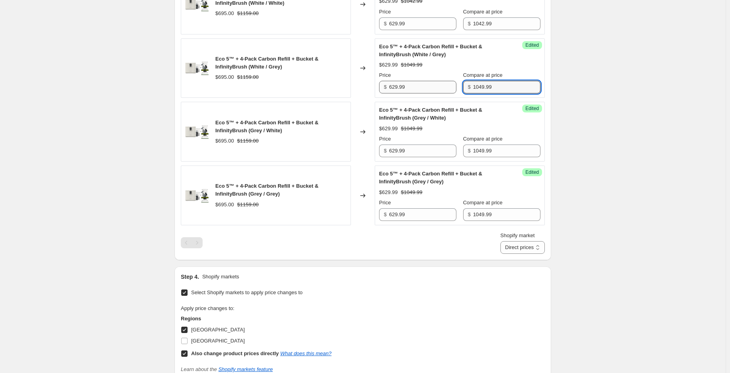
drag, startPoint x: 497, startPoint y: 99, endPoint x: 457, endPoint y: 98, distance: 39.2
click at [457, 94] on div "Price $ 629.99 Compare at price $ 1049.99" at bounding box center [459, 82] width 161 height 22
click at [454, 157] on div "Price $ 629.99 Compare at price $ 1049.99" at bounding box center [459, 146] width 161 height 22
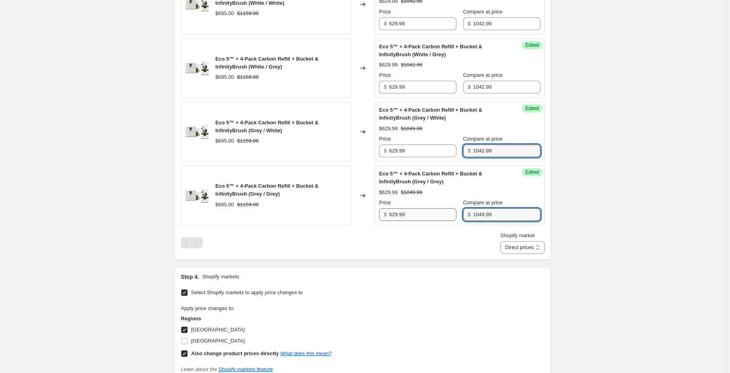
click at [451, 221] on div "Price $ 629.99 Compare at price $ 1049.99" at bounding box center [459, 210] width 161 height 22
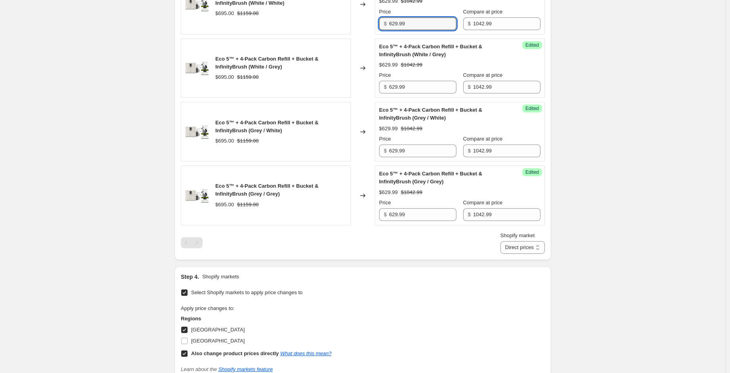
drag, startPoint x: 423, startPoint y: 36, endPoint x: 357, endPoint y: 38, distance: 66.2
click at [357, 34] on div "Eco 5™ + 4-Pack Carbon Refill + Bucket & InfinityBrush (White / White) $695.00 …" at bounding box center [363, 5] width 364 height 60
drag, startPoint x: 411, startPoint y: 38, endPoint x: 369, endPoint y: 50, distance: 43.3
click at [359, 34] on div "Eco 5™ + 4-Pack Carbon Refill + Bucket & InfinityBrush (White / White) $695.00 …" at bounding box center [363, 5] width 364 height 60
drag, startPoint x: 401, startPoint y: 101, endPoint x: 375, endPoint y: 102, distance: 26.2
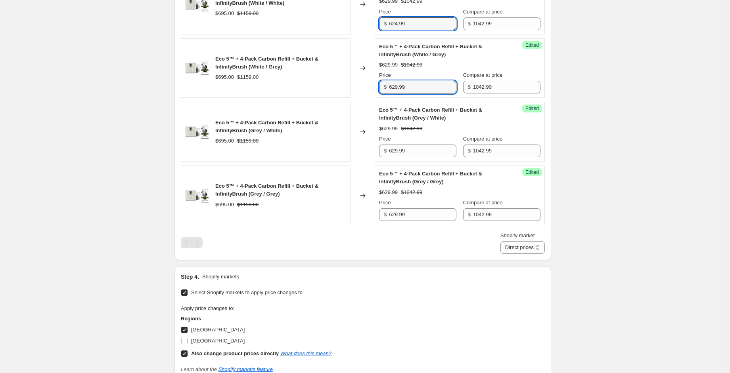
click at [374, 98] on div "Eco 5™ + 4-Pack Carbon Refill + Bucket & InfinityBrush (White / Grey) $695.00 $…" at bounding box center [363, 68] width 364 height 60
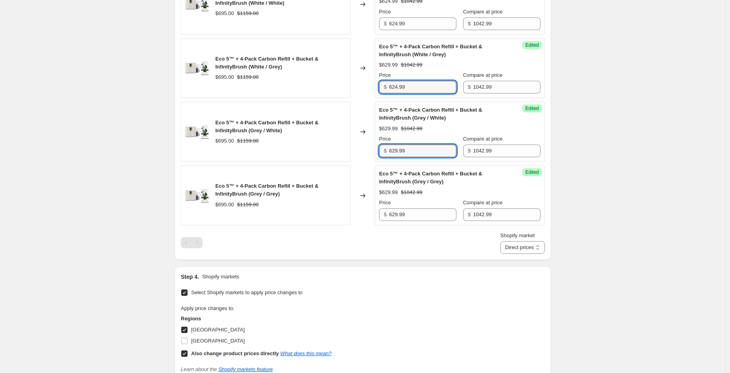
drag, startPoint x: 412, startPoint y: 167, endPoint x: 378, endPoint y: 166, distance: 33.7
click at [377, 162] on div "Success Edited Eco 5™ + 4-Pack Carbon Refill + Bucket & InfinityBrush (Grey / W…" at bounding box center [459, 132] width 170 height 60
drag, startPoint x: 410, startPoint y: 227, endPoint x: 383, endPoint y: 226, distance: 27.3
click at [384, 221] on div "$ 629.99" at bounding box center [417, 214] width 77 height 13
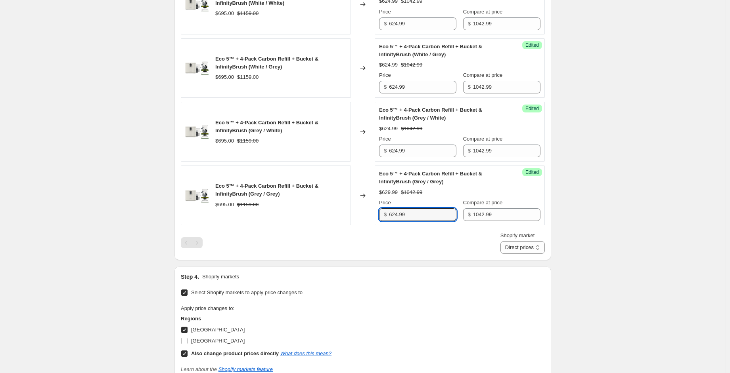
click at [400, 250] on div "Shopify market Direct prices [GEOGRAPHIC_DATA] Direct prices" at bounding box center [363, 243] width 364 height 22
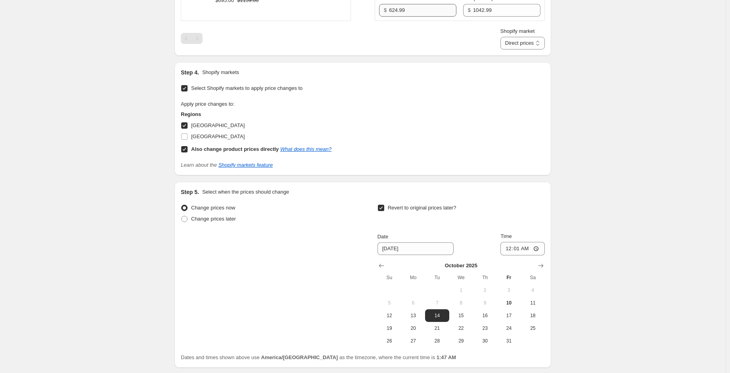
scroll to position [1263, 0]
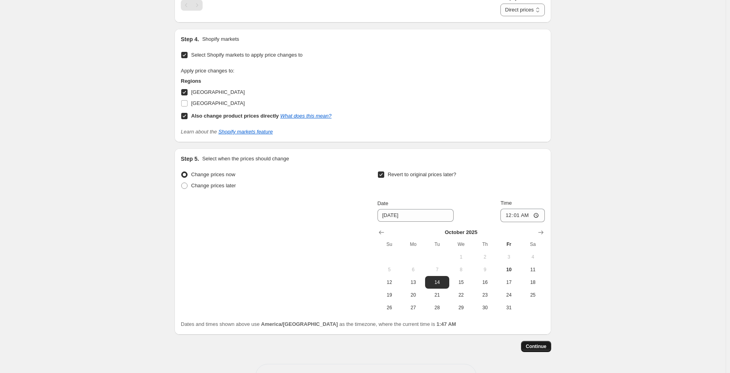
click at [535, 350] on span "Continue" at bounding box center [535, 347] width 21 height 6
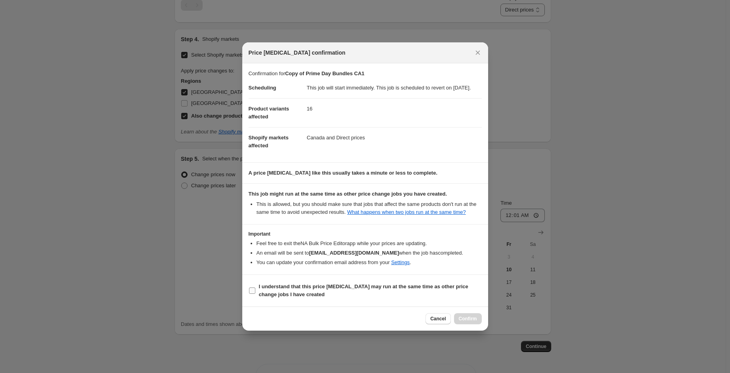
click at [283, 289] on b "I understand that this price [MEDICAL_DATA] may run at the same time as other p…" at bounding box center [363, 291] width 209 height 14
click at [255, 289] on input "I understand that this price [MEDICAL_DATA] may run at the same time as other p…" at bounding box center [252, 291] width 6 height 6
click at [462, 320] on span "Confirm" at bounding box center [467, 319] width 18 height 6
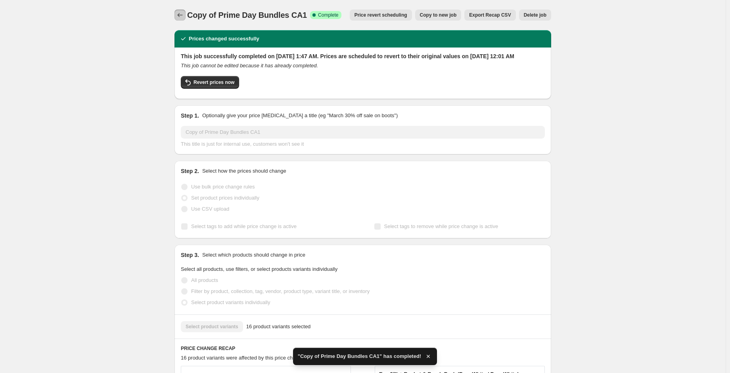
click at [182, 13] on icon "Price change jobs" at bounding box center [180, 15] width 8 height 8
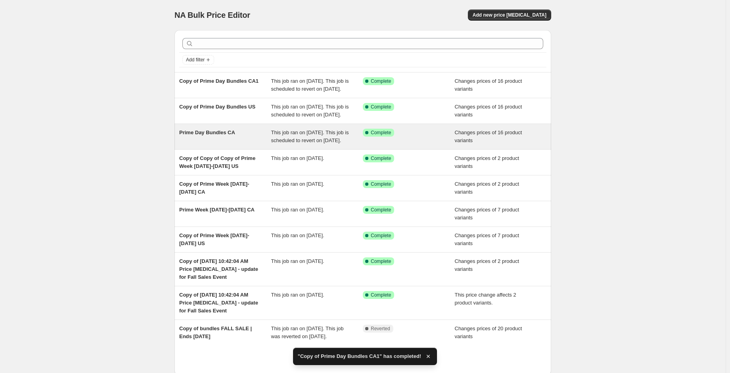
click at [236, 145] on div "Prime Day Bundles CA" at bounding box center [225, 137] width 92 height 16
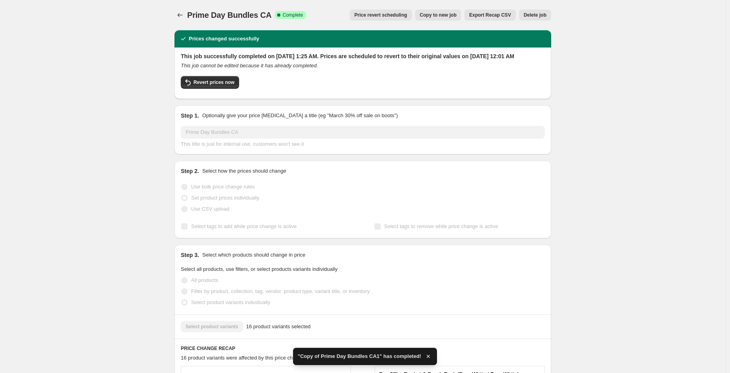
click at [535, 17] on span "Delete job" at bounding box center [534, 15] width 23 height 6
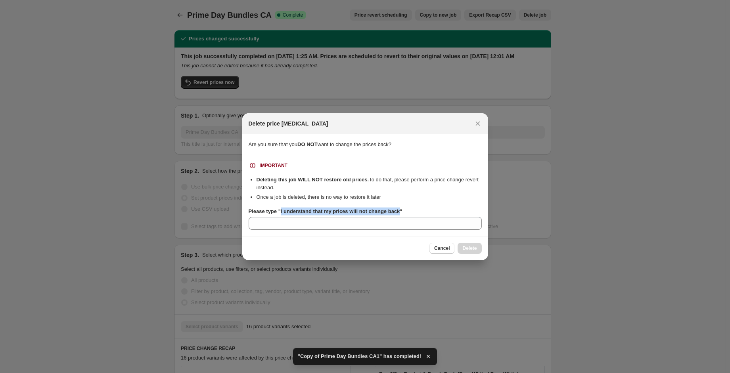
drag, startPoint x: 397, startPoint y: 209, endPoint x: 279, endPoint y: 209, distance: 118.1
click at [279, 209] on b "Please type "I understand that my prices will not change back"" at bounding box center [325, 211] width 154 height 6
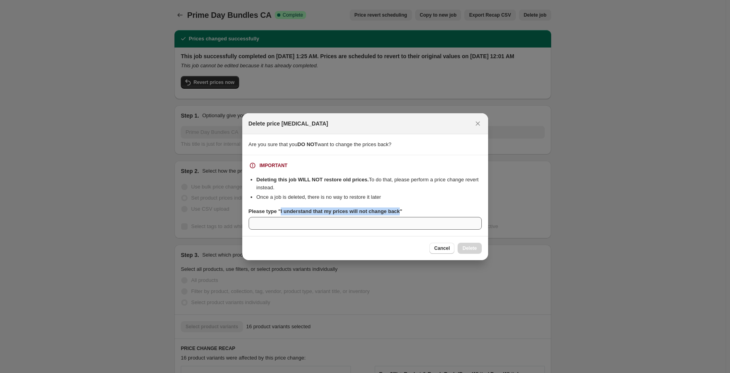
copy b "I understand that my prices will not change back"
click at [299, 225] on input "Please type "I understand that my prices will not change back"" at bounding box center [364, 223] width 233 height 13
click at [462, 250] on button "Delete" at bounding box center [469, 248] width 24 height 11
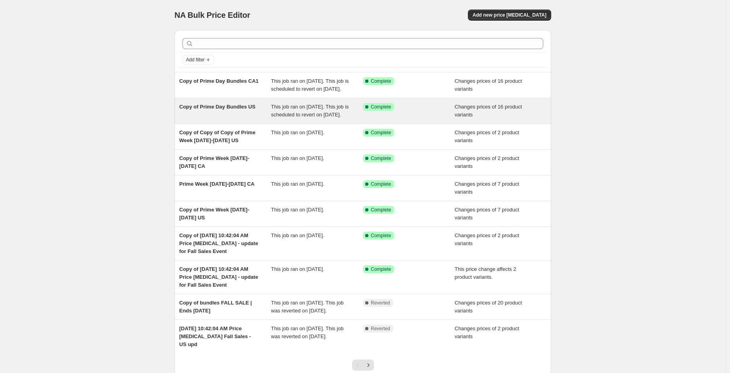
click at [318, 106] on div "Copy of Prime Day Bundles US This job ran on [DATE]. This job is scheduled to r…" at bounding box center [362, 110] width 376 height 25
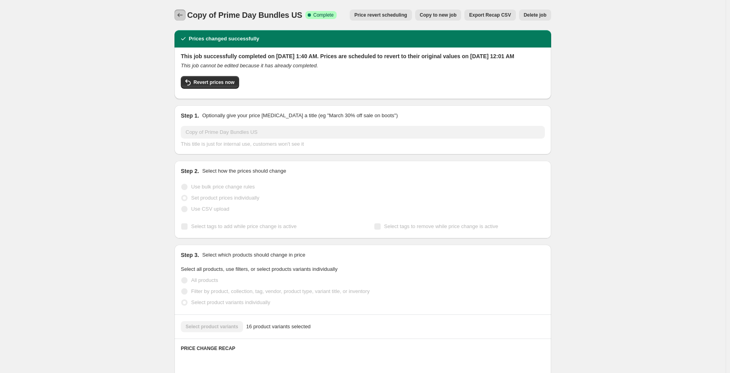
click at [183, 15] on icon "Price change jobs" at bounding box center [180, 15] width 8 height 8
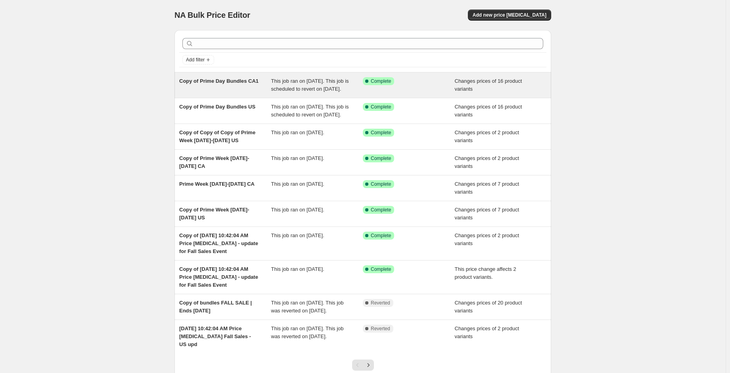
click at [318, 82] on span "This job ran on [DATE]. This job is scheduled to revert on [DATE]." at bounding box center [310, 85] width 78 height 14
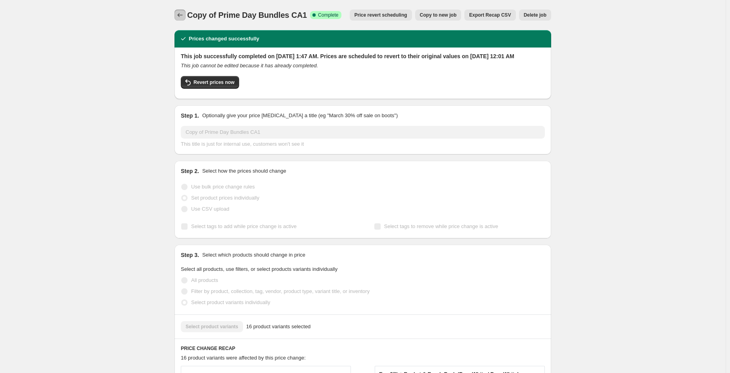
click at [185, 15] on button "Price change jobs" at bounding box center [179, 15] width 11 height 11
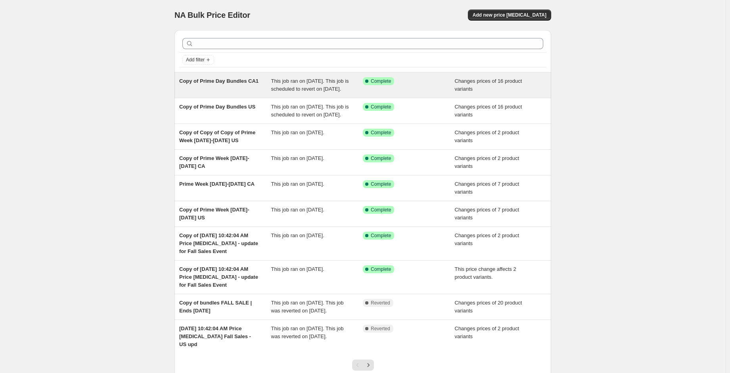
click at [296, 92] on span "This job ran on [DATE]. This job is scheduled to revert on [DATE]." at bounding box center [310, 85] width 78 height 14
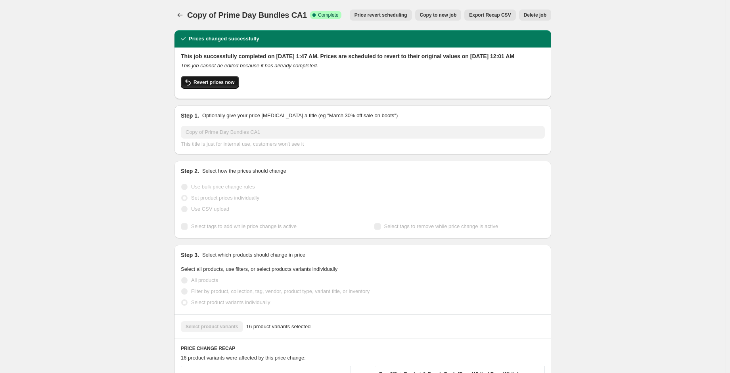
click at [226, 86] on span "Revert prices now" at bounding box center [213, 82] width 41 height 6
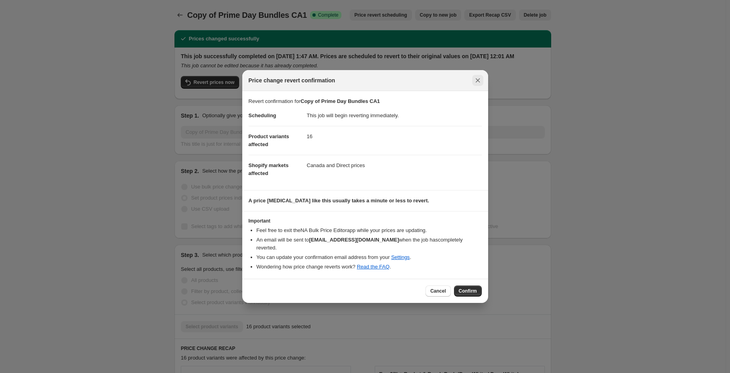
click at [477, 83] on icon "Close" at bounding box center [477, 80] width 4 height 4
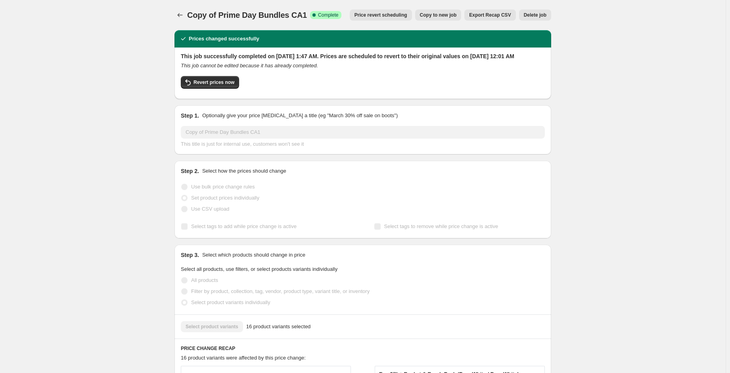
click at [445, 16] on span "Copy to new job" at bounding box center [438, 15] width 37 height 6
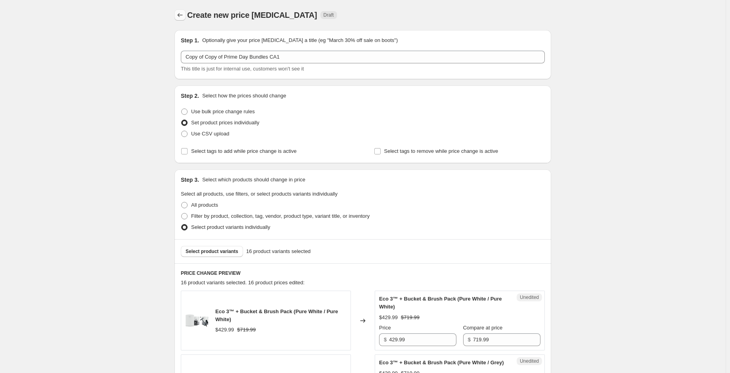
click at [180, 17] on icon "Price change jobs" at bounding box center [180, 15] width 8 height 8
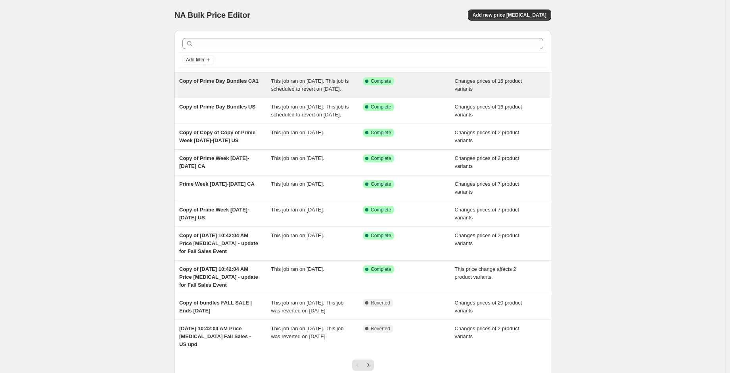
click at [321, 76] on div "Copy of Prime Day Bundles CA1 This job ran on [DATE]. This job is scheduled to …" at bounding box center [362, 85] width 376 height 25
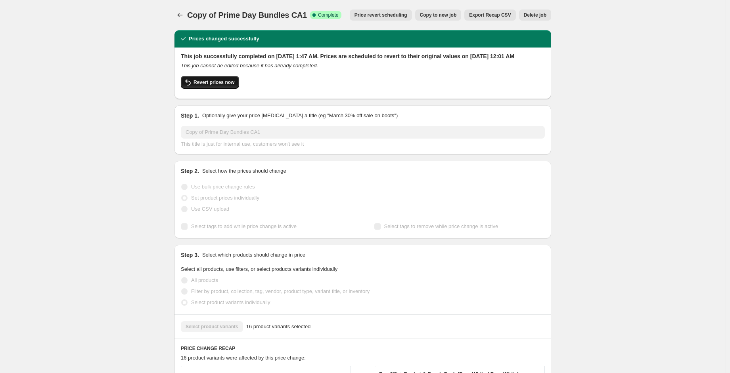
click at [216, 86] on span "Revert prices now" at bounding box center [213, 82] width 41 height 6
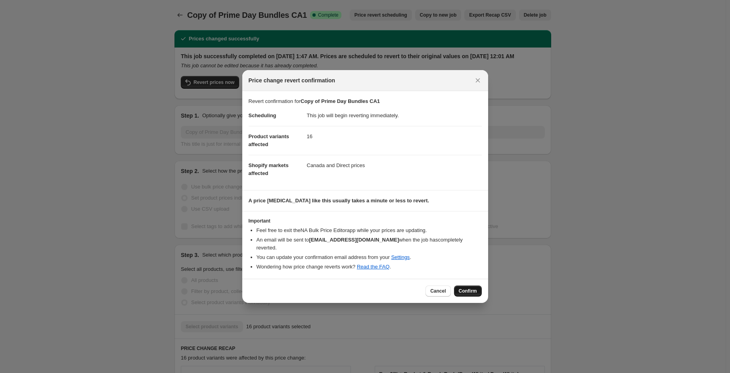
click at [464, 288] on span "Confirm" at bounding box center [467, 291] width 18 height 6
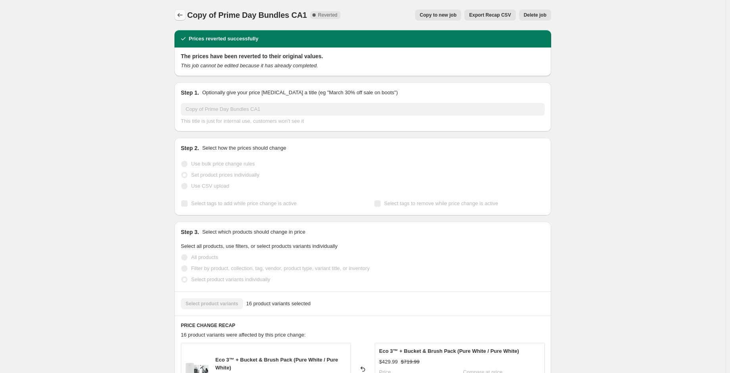
click at [179, 17] on icon "Price change jobs" at bounding box center [180, 15] width 8 height 8
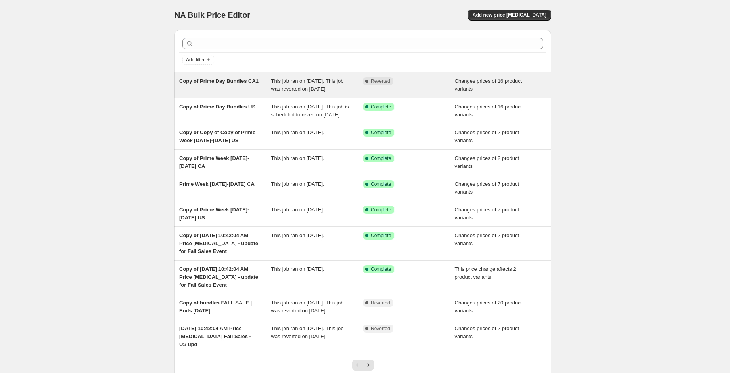
click at [384, 87] on div "Complete Reverted" at bounding box center [409, 85] width 92 height 16
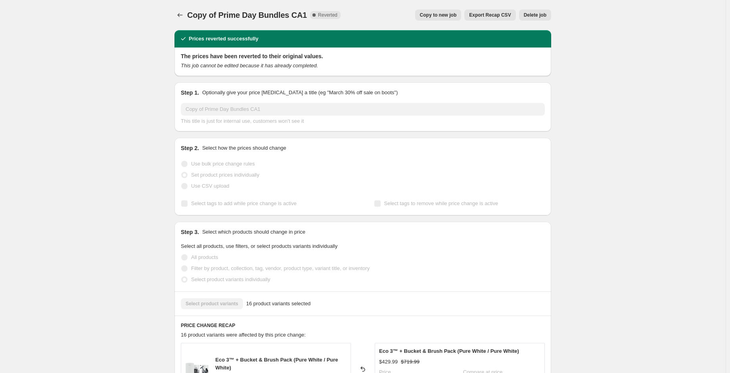
click at [457, 13] on span "Copy to new job" at bounding box center [438, 15] width 37 height 6
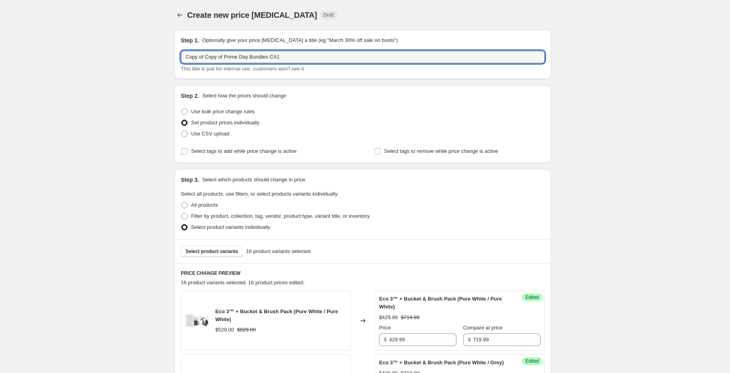
drag, startPoint x: 227, startPoint y: 55, endPoint x: 181, endPoint y: 54, distance: 46.0
click at [181, 54] on div "Step 1. Optionally give your price [MEDICAL_DATA] a title (eg "March 30% off sa…" at bounding box center [362, 54] width 376 height 49
click at [248, 55] on input "Prime Day Bundles CA1" at bounding box center [363, 57] width 364 height 13
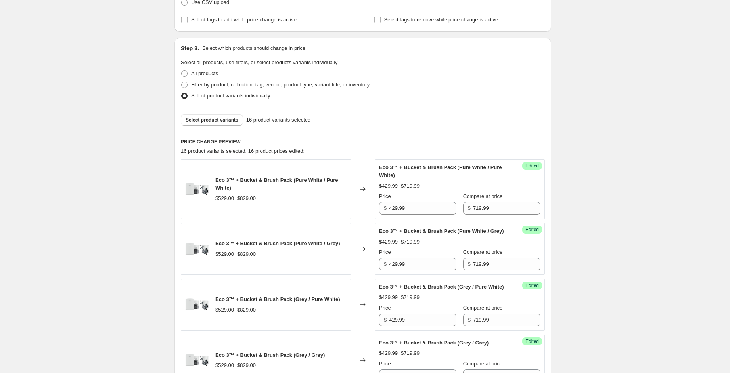
scroll to position [158, 0]
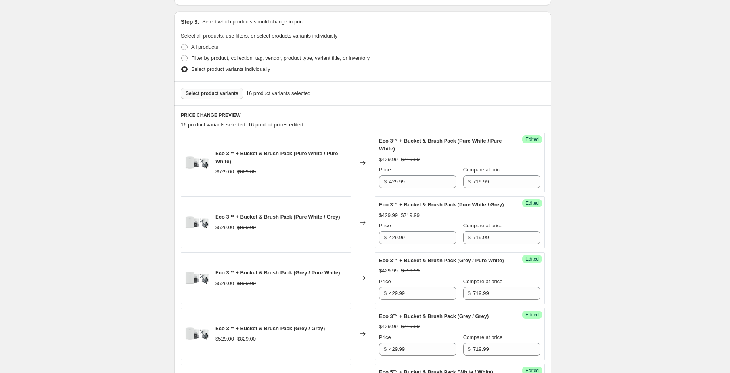
click at [208, 90] on span "Select product variants" at bounding box center [211, 93] width 53 height 6
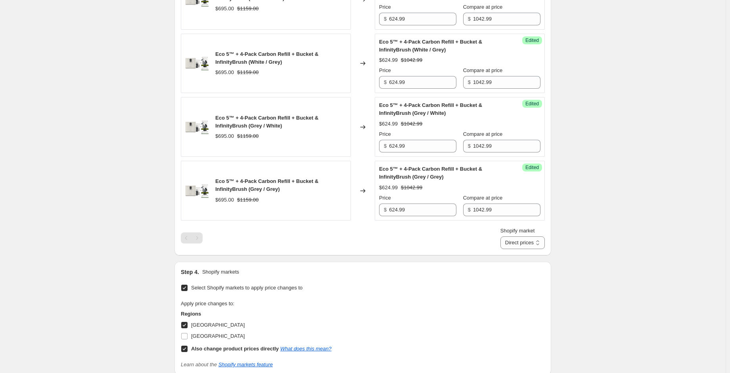
scroll to position [1168, 0]
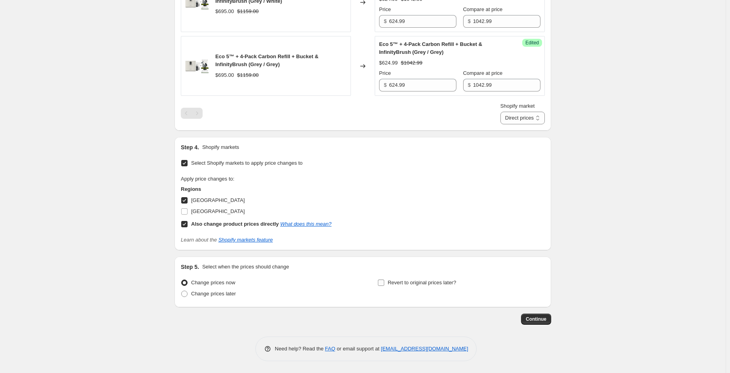
click at [402, 286] on span "Revert to original prices later?" at bounding box center [422, 283] width 69 height 6
click at [384, 286] on input "Revert to original prices later?" at bounding box center [381, 283] width 6 height 6
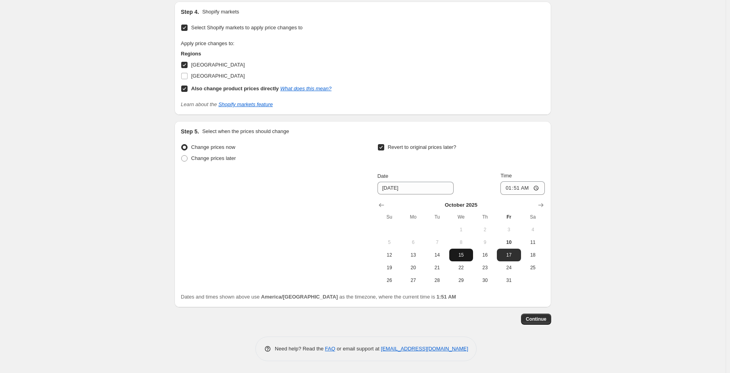
scroll to position [1303, 0]
click at [445, 256] on span "14" at bounding box center [436, 255] width 17 height 6
click at [507, 190] on input "01:51" at bounding box center [522, 187] width 44 height 13
click at [542, 320] on span "Continue" at bounding box center [535, 319] width 21 height 6
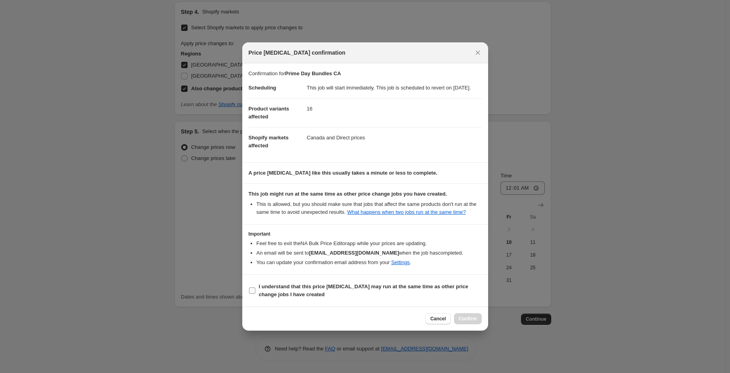
click at [331, 293] on b "I understand that this price [MEDICAL_DATA] may run at the same time as other p…" at bounding box center [363, 291] width 209 height 14
click at [255, 293] on input "I understand that this price [MEDICAL_DATA] may run at the same time as other p…" at bounding box center [252, 291] width 6 height 6
click at [457, 321] on button "Confirm" at bounding box center [468, 318] width 28 height 11
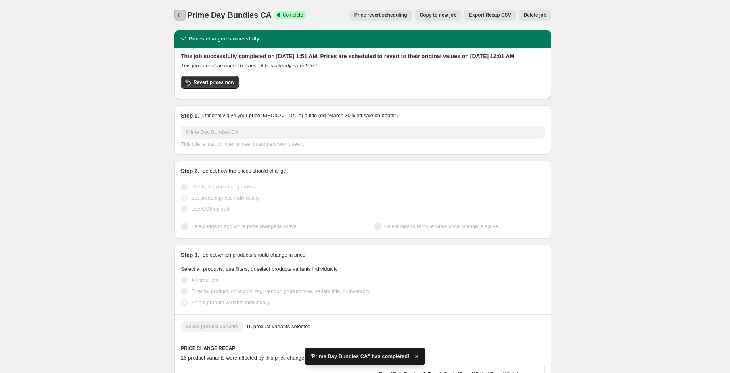
click at [183, 15] on icon "Price change jobs" at bounding box center [180, 15] width 8 height 8
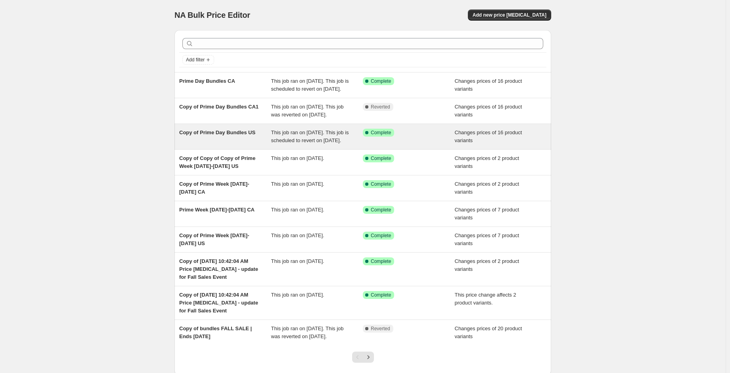
click at [379, 145] on div "Success Complete Complete" at bounding box center [409, 137] width 92 height 16
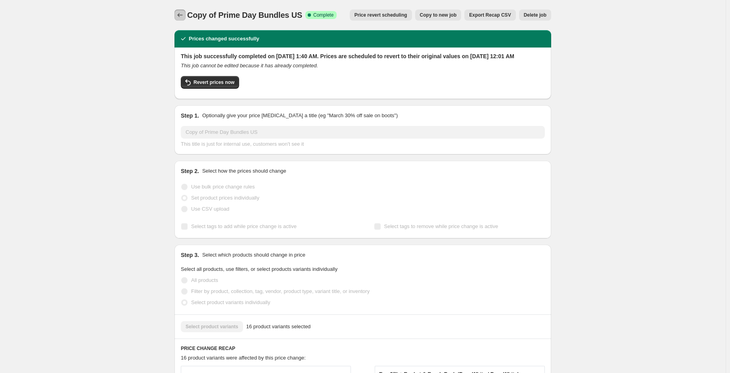
click at [180, 13] on icon "Price change jobs" at bounding box center [180, 15] width 8 height 8
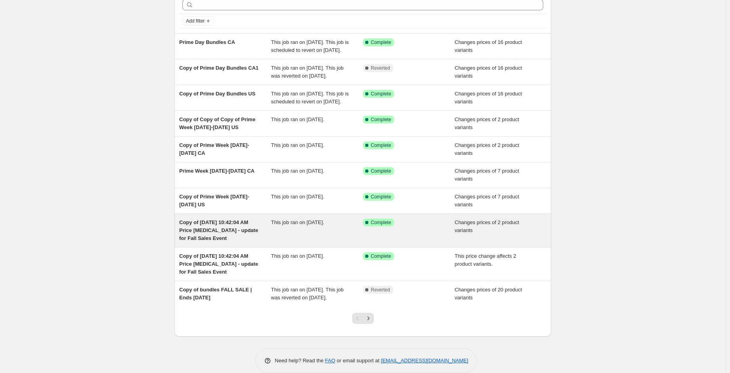
scroll to position [40, 0]
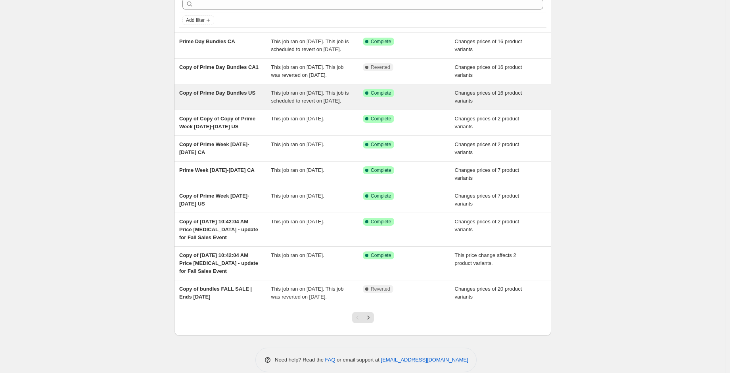
click at [310, 104] on span "This job ran on [DATE]. This job is scheduled to revert on [DATE]." at bounding box center [310, 97] width 78 height 14
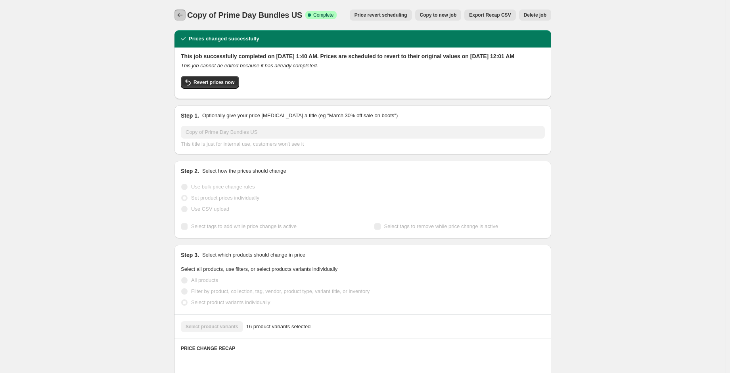
click at [179, 12] on icon "Price change jobs" at bounding box center [180, 15] width 8 height 8
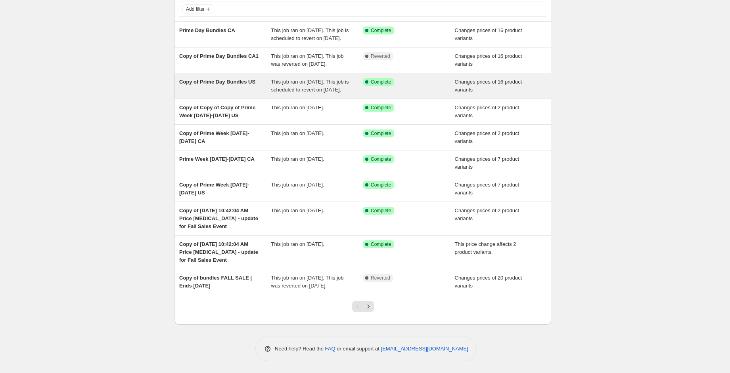
scroll to position [81, 0]
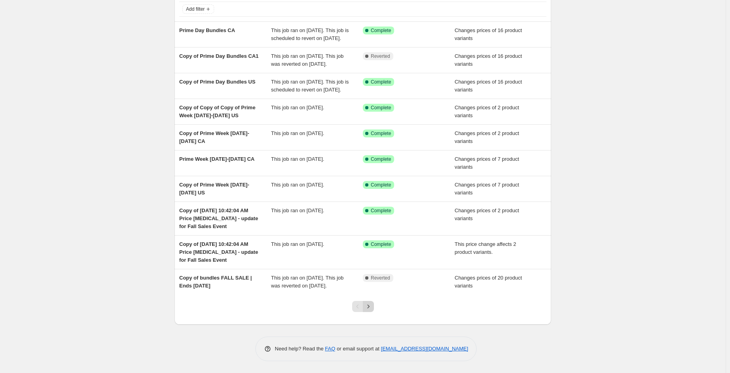
click at [369, 310] on icon "Next" at bounding box center [368, 307] width 8 height 8
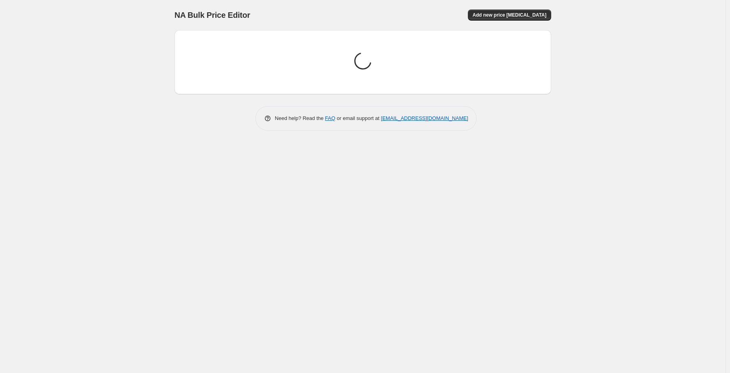
scroll to position [0, 0]
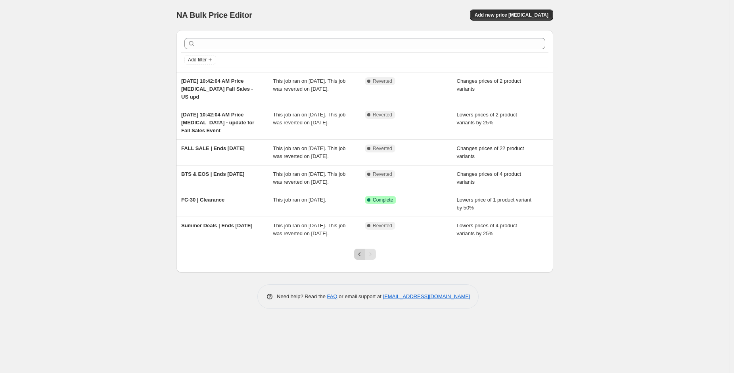
click at [362, 258] on icon "Previous" at bounding box center [359, 254] width 8 height 8
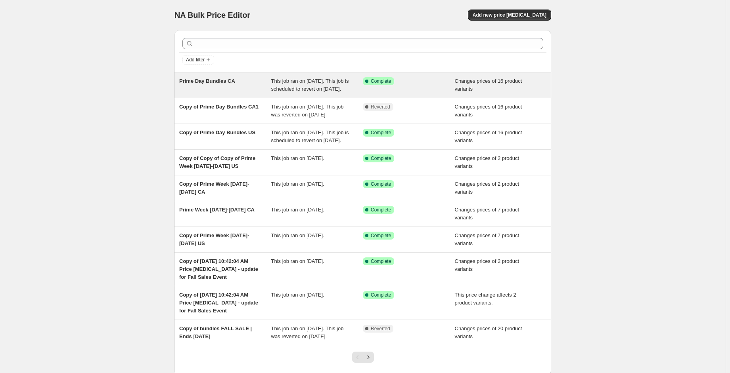
click at [317, 86] on span "This job ran on [DATE]. This job is scheduled to revert on [DATE]." at bounding box center [310, 85] width 78 height 14
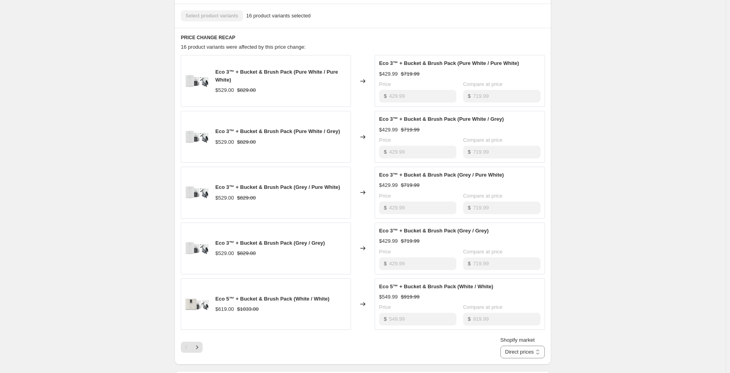
scroll to position [317, 0]
